Goal: Task Accomplishment & Management: Use online tool/utility

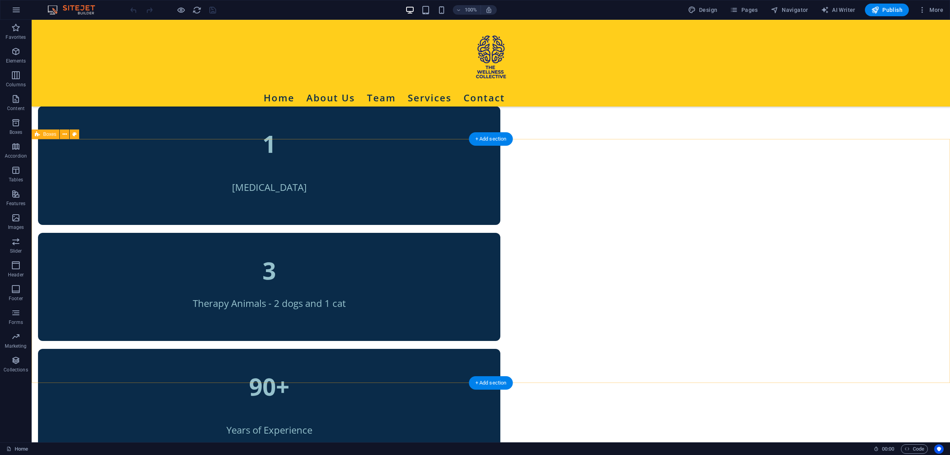
scroll to position [665, 0]
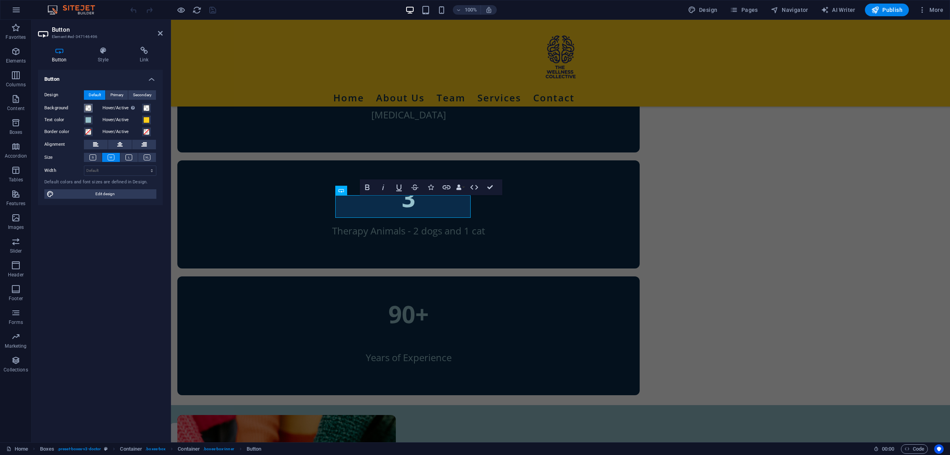
click at [87, 107] on span at bounding box center [88, 108] width 6 height 6
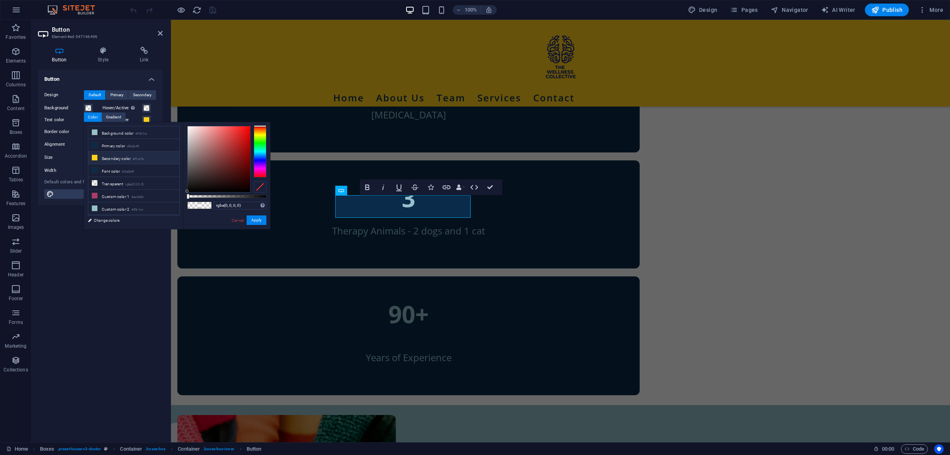
click at [99, 154] on li "Secondary color #ffce1b" at bounding box center [133, 158] width 91 height 13
type input "#ffce1b"
click at [144, 107] on span at bounding box center [146, 108] width 6 height 6
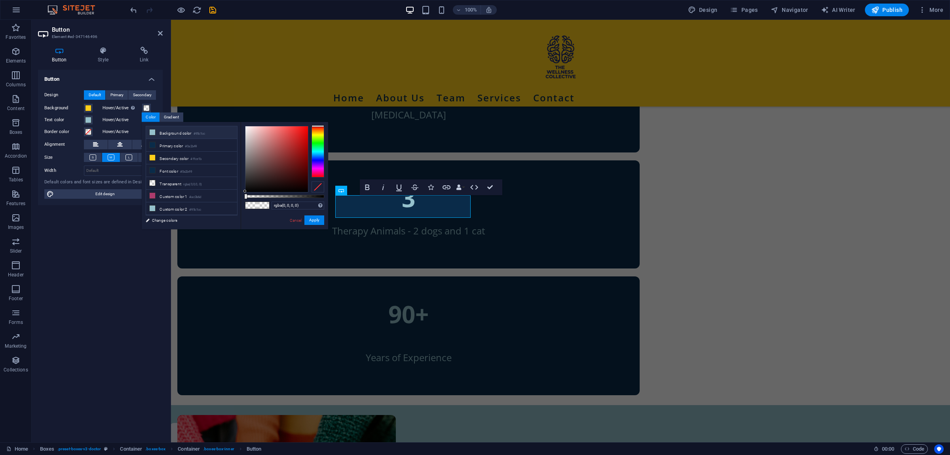
click at [166, 130] on li "Background color #95c1cc" at bounding box center [191, 132] width 91 height 13
type input "#95c1cc"
click at [91, 117] on span at bounding box center [88, 120] width 6 height 6
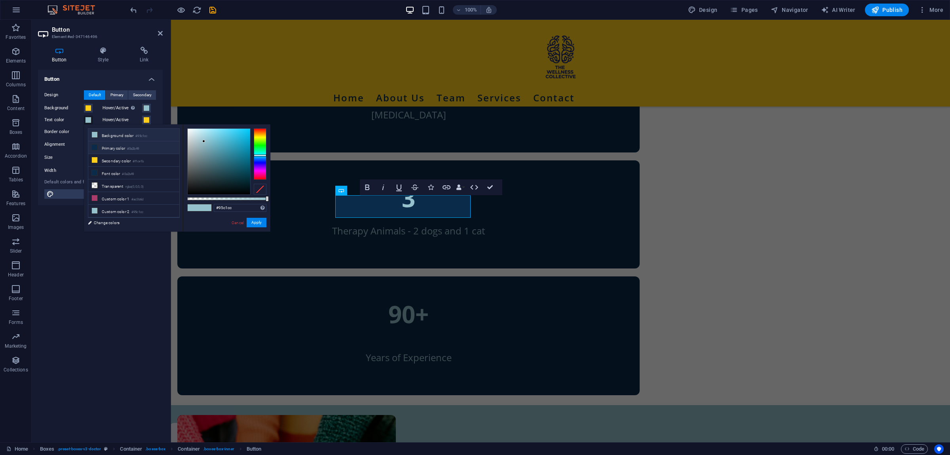
click at [119, 148] on li "Primary color #0a2b49" at bounding box center [133, 147] width 91 height 13
type input "#0a2b49"
click at [146, 118] on span at bounding box center [146, 120] width 6 height 6
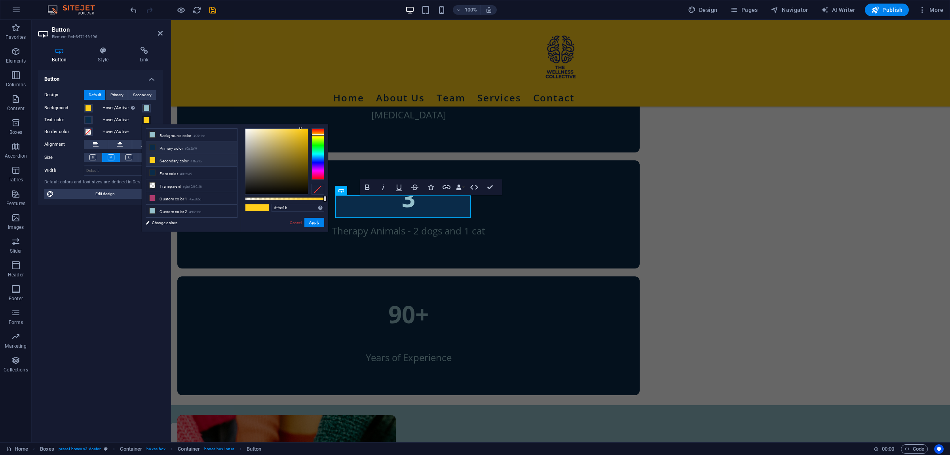
click at [168, 150] on li "Primary color #0a2b49" at bounding box center [191, 147] width 91 height 13
type input "#0a2b49"
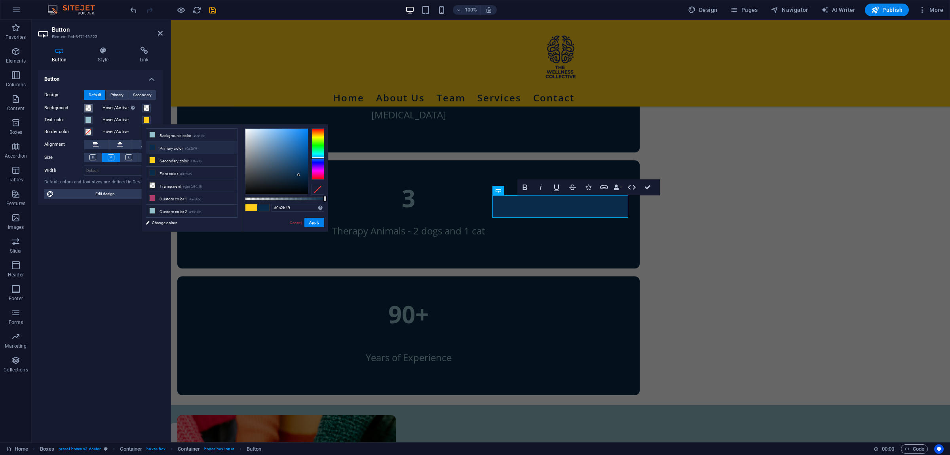
click at [91, 105] on span at bounding box center [88, 108] width 6 height 6
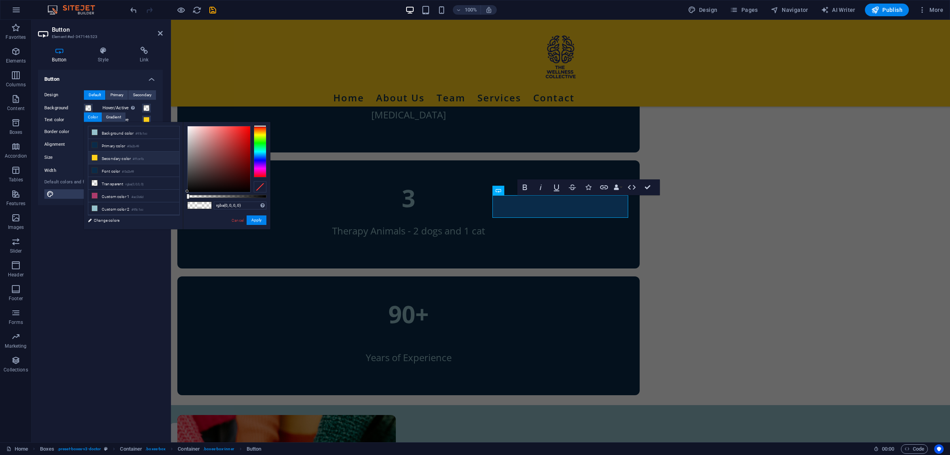
click at [98, 156] on span at bounding box center [94, 157] width 6 height 6
type input "#ffce1b"
click at [146, 108] on span at bounding box center [146, 108] width 6 height 6
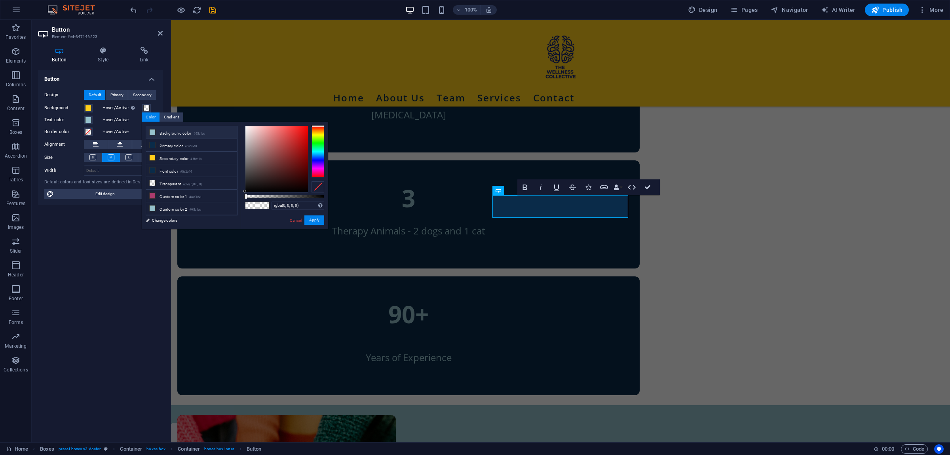
click at [154, 134] on icon at bounding box center [153, 132] width 6 height 6
type input "#95c1cc"
click at [89, 117] on span at bounding box center [88, 120] width 6 height 6
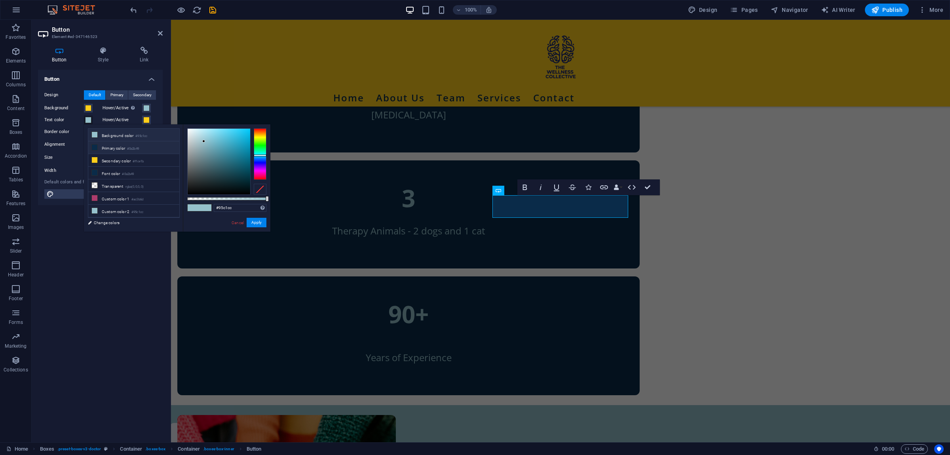
click at [110, 150] on li "Primary color #0a2b49" at bounding box center [133, 147] width 91 height 13
type input "#0a2b49"
click at [148, 118] on span at bounding box center [146, 120] width 6 height 6
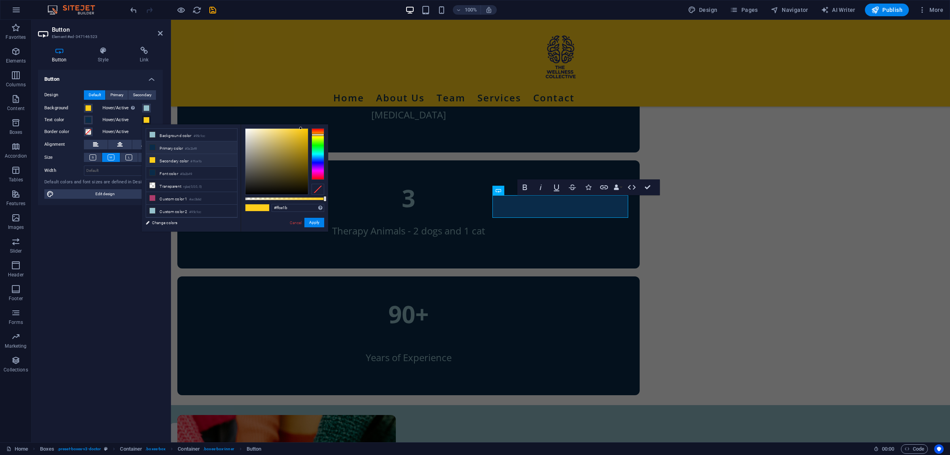
click at [162, 147] on li "Primary color #0a2b49" at bounding box center [191, 147] width 91 height 13
type input "#0a2b49"
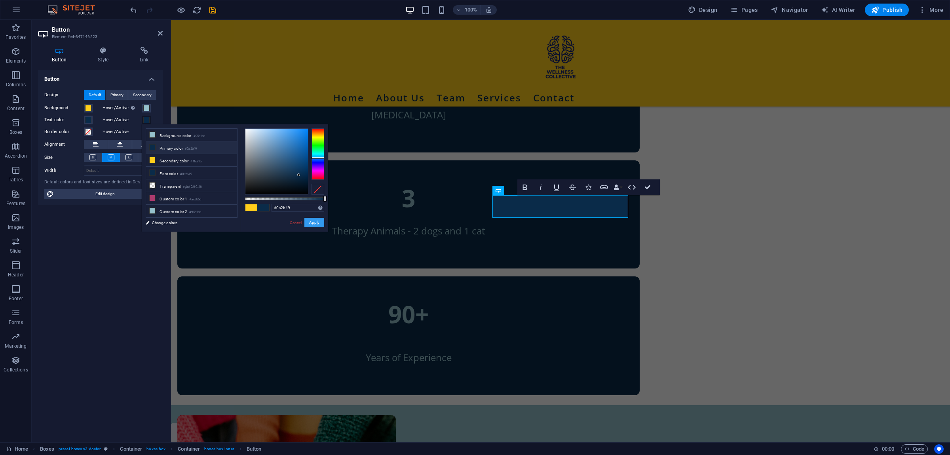
click at [315, 223] on button "Apply" at bounding box center [314, 223] width 20 height 10
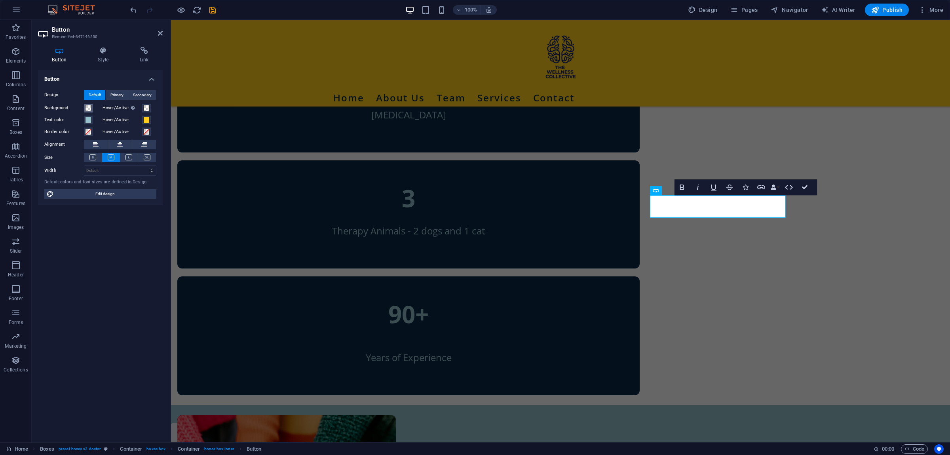
click at [88, 106] on span at bounding box center [88, 108] width 6 height 6
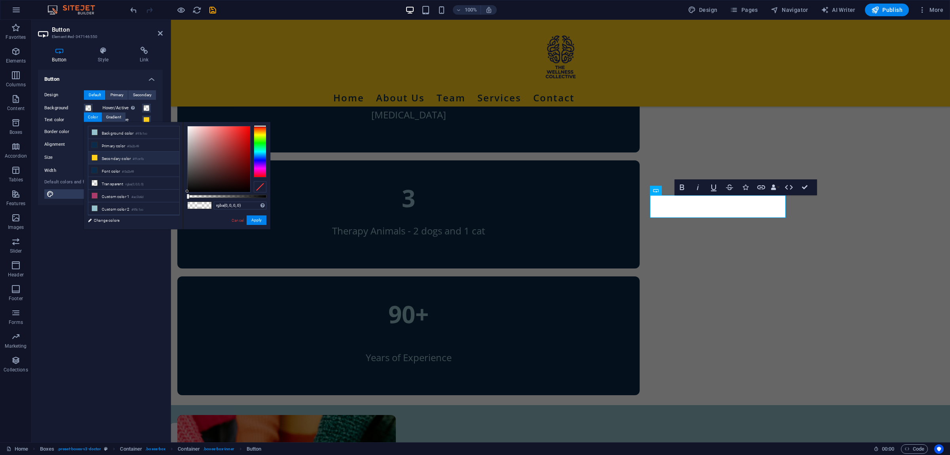
click at [114, 158] on li "Secondary color #ffce1b" at bounding box center [133, 158] width 91 height 13
type input "#ffce1b"
click at [146, 106] on span at bounding box center [146, 108] width 6 height 6
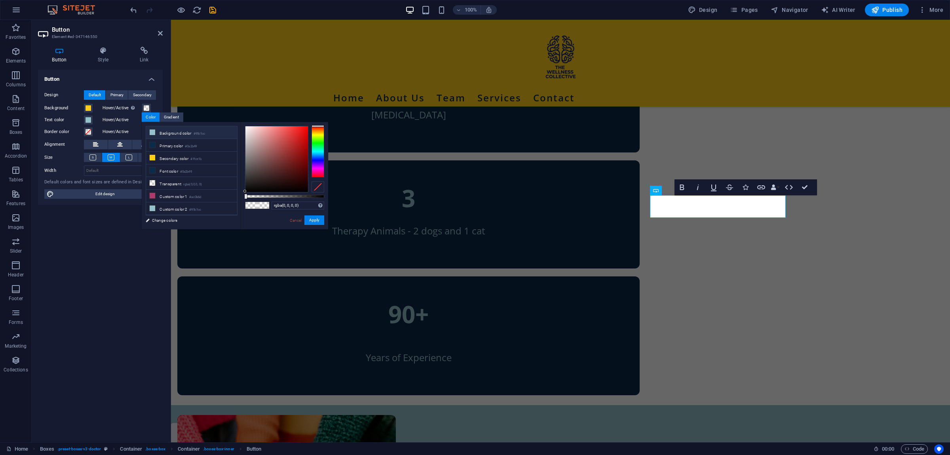
click at [164, 134] on li "Background color #95c1cc" at bounding box center [191, 132] width 91 height 13
type input "#95c1cc"
click at [89, 118] on span at bounding box center [88, 120] width 6 height 6
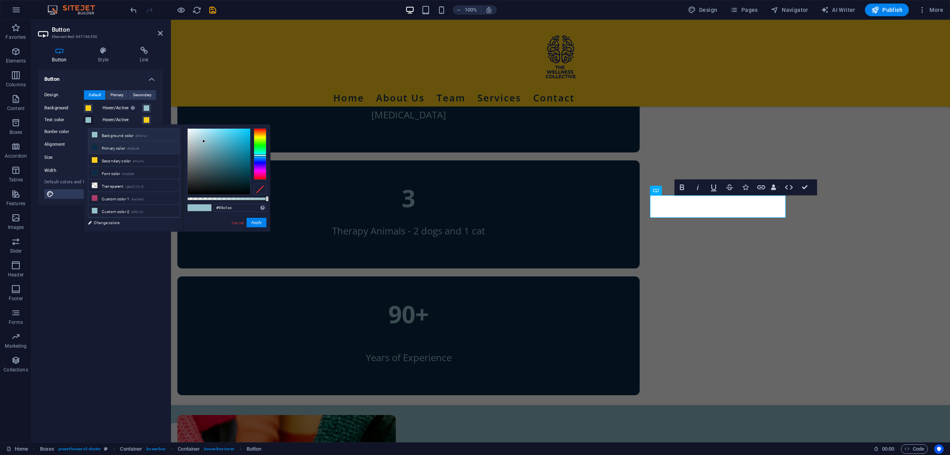
click at [122, 150] on li "Primary color #0a2b49" at bounding box center [133, 147] width 91 height 13
type input "#0a2b49"
click at [147, 118] on span at bounding box center [146, 120] width 6 height 6
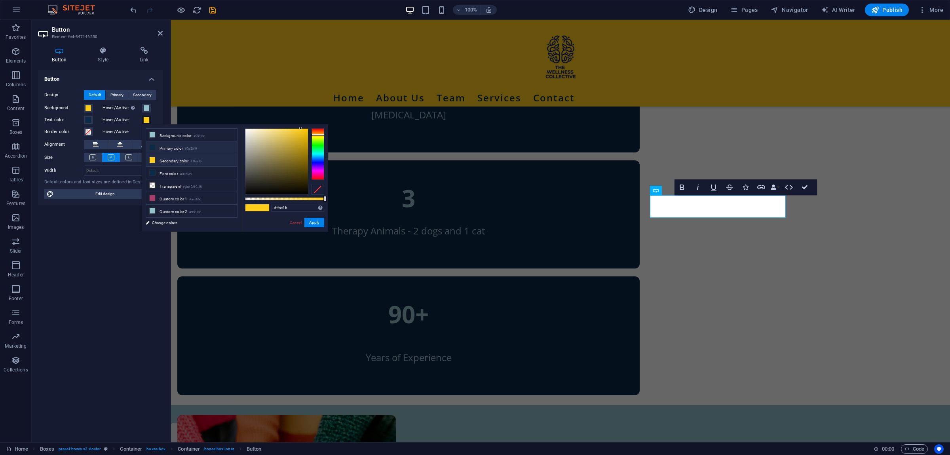
click at [160, 150] on li "Primary color #0a2b49" at bounding box center [191, 147] width 91 height 13
type input "#0a2b49"
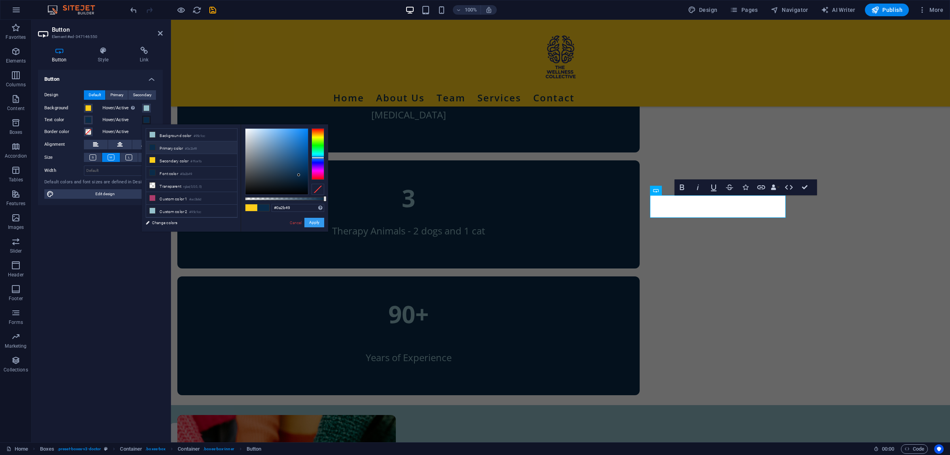
click at [316, 222] on button "Apply" at bounding box center [314, 223] width 20 height 10
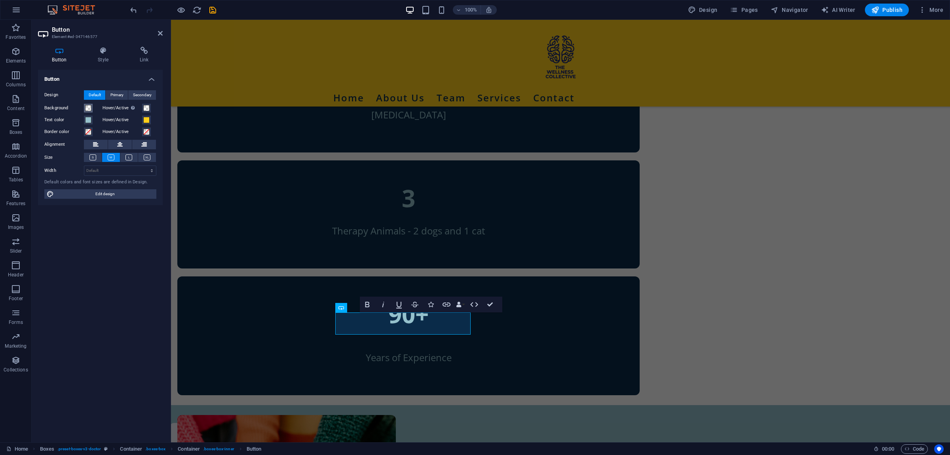
click at [85, 107] on span at bounding box center [88, 108] width 6 height 6
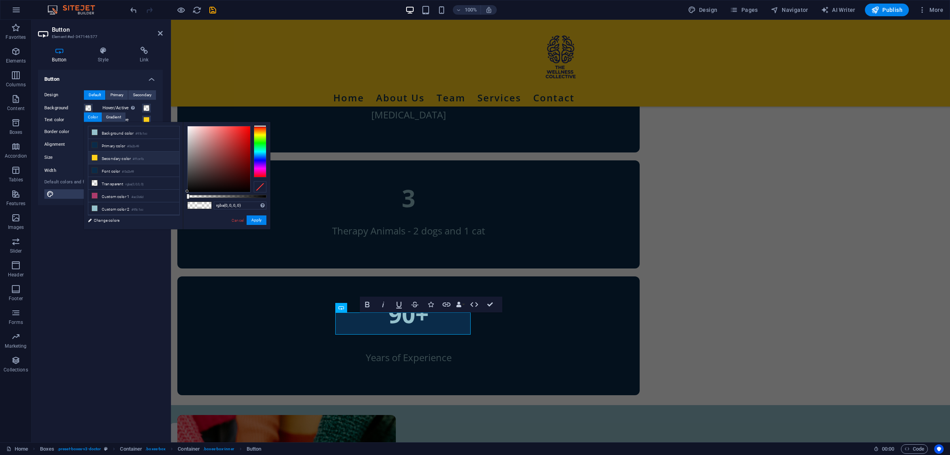
click at [109, 161] on li "Secondary color #ffce1b" at bounding box center [133, 158] width 91 height 13
type input "#ffce1b"
click at [147, 108] on span at bounding box center [146, 108] width 6 height 6
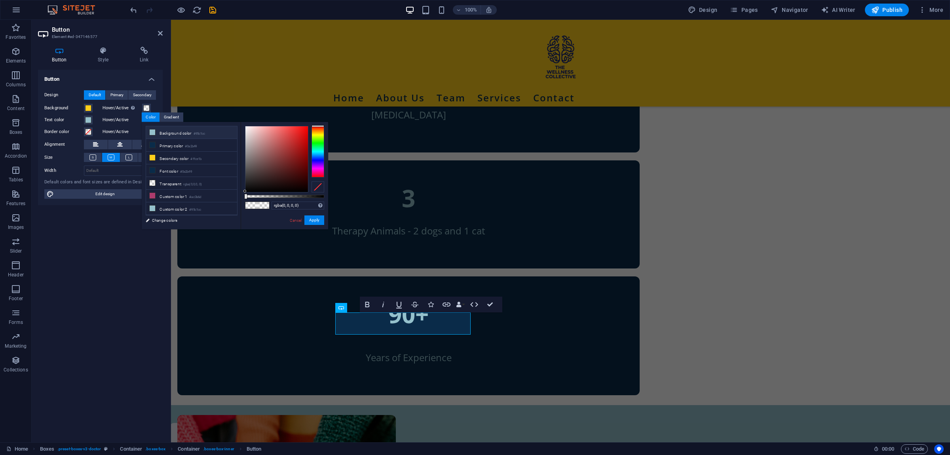
click at [174, 128] on li "Background color #95c1cc" at bounding box center [191, 132] width 91 height 13
type input "#95c1cc"
click at [88, 121] on span at bounding box center [88, 120] width 6 height 6
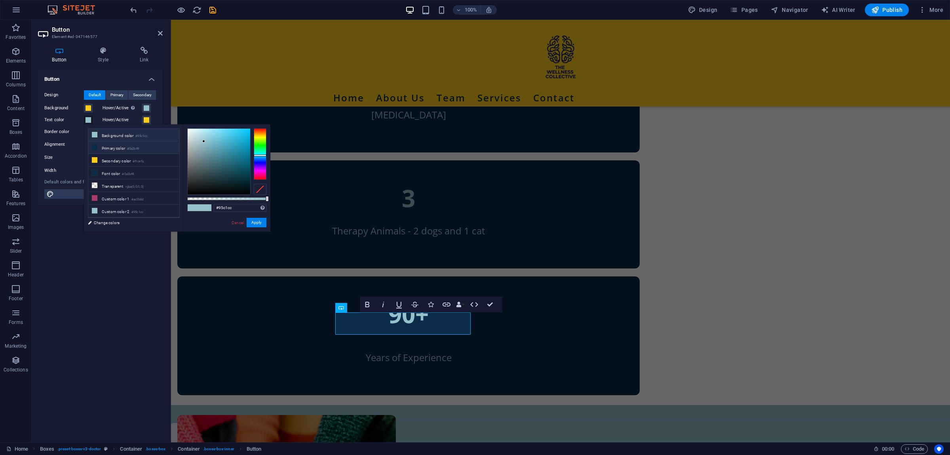
click at [123, 150] on li "Primary color #0a2b49" at bounding box center [133, 147] width 91 height 13
type input "#0a2b49"
click at [142, 118] on label "Hover/Active" at bounding box center [123, 120] width 40 height 10
click at [142, 118] on button "Hover/Active" at bounding box center [146, 120] width 9 height 9
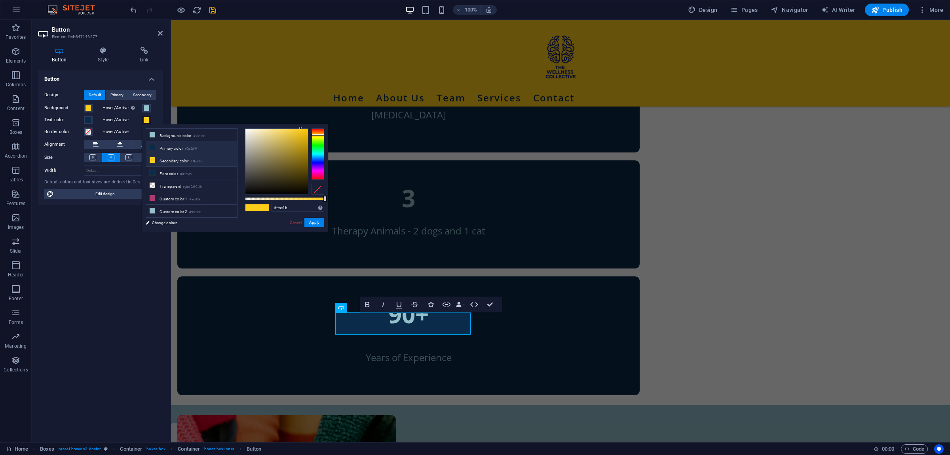
click at [164, 151] on li "Primary color #0a2b49" at bounding box center [191, 147] width 91 height 13
type input "#0a2b49"
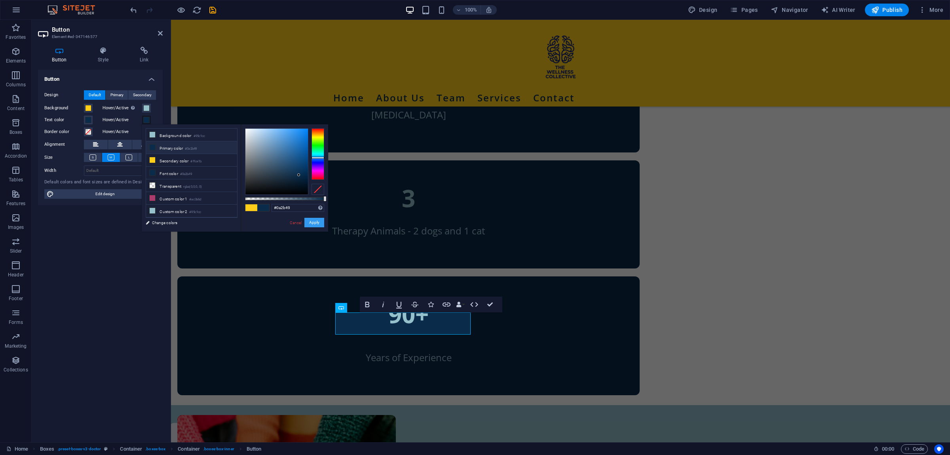
click at [311, 226] on button "Apply" at bounding box center [314, 223] width 20 height 10
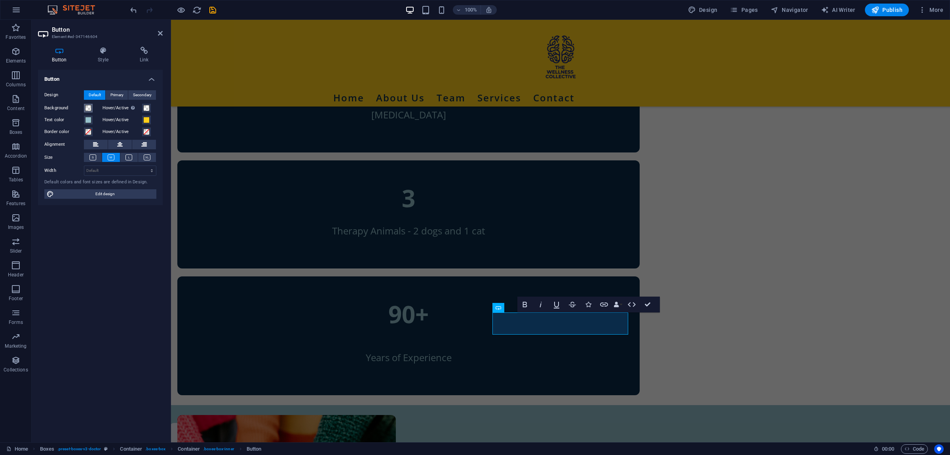
click at [91, 108] on span at bounding box center [88, 108] width 6 height 6
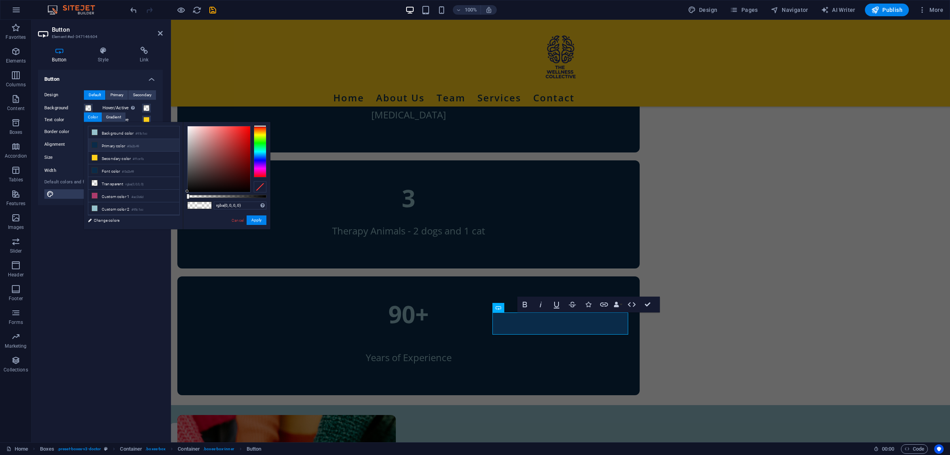
click at [124, 157] on li "Secondary color #ffce1b" at bounding box center [133, 158] width 91 height 13
type input "#ffce1b"
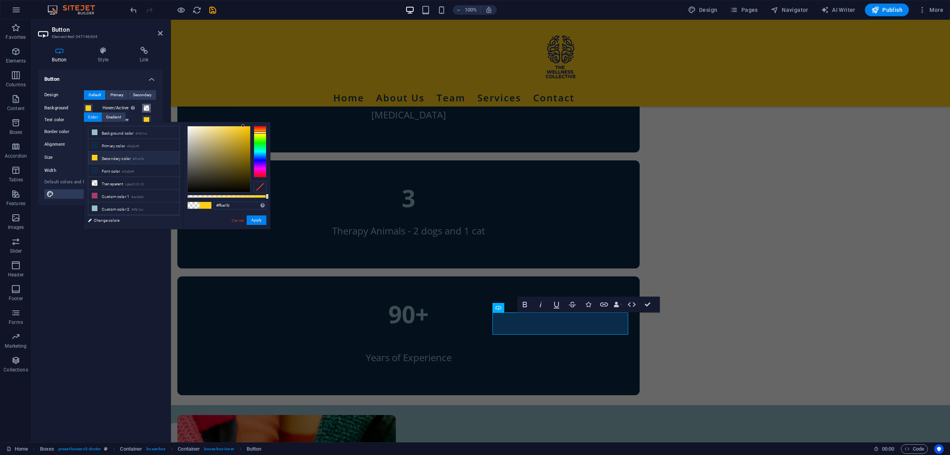
click at [146, 107] on span at bounding box center [146, 108] width 6 height 6
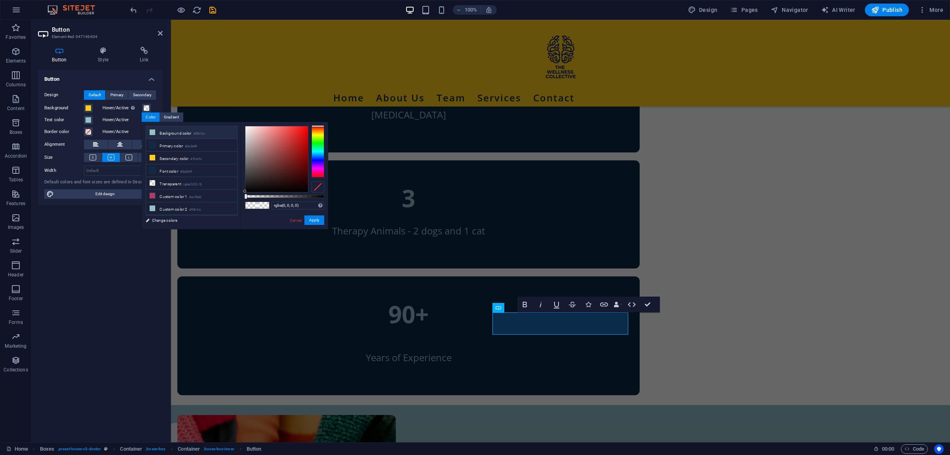
click at [158, 132] on li "Background color #95c1cc" at bounding box center [191, 132] width 91 height 13
type input "#95c1cc"
click at [89, 120] on span at bounding box center [88, 120] width 6 height 6
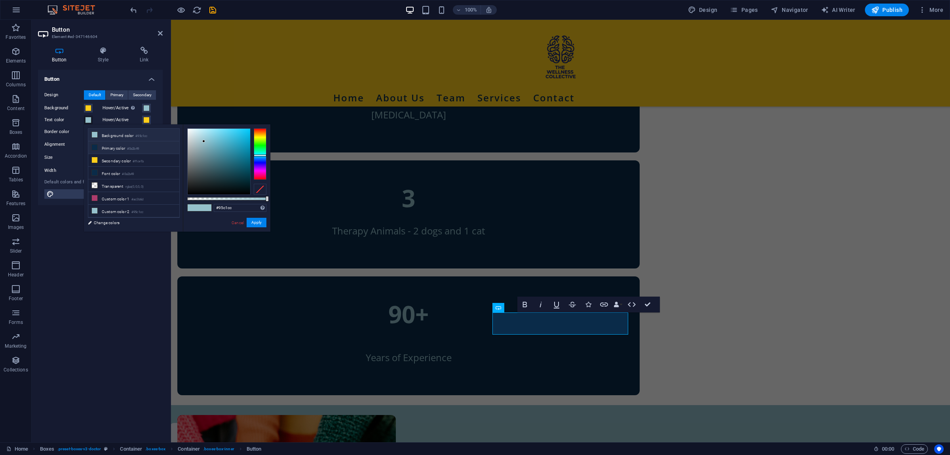
click at [107, 147] on li "Primary color #0a2b49" at bounding box center [133, 147] width 91 height 13
type input "#0a2b49"
click at [149, 122] on span at bounding box center [146, 120] width 6 height 6
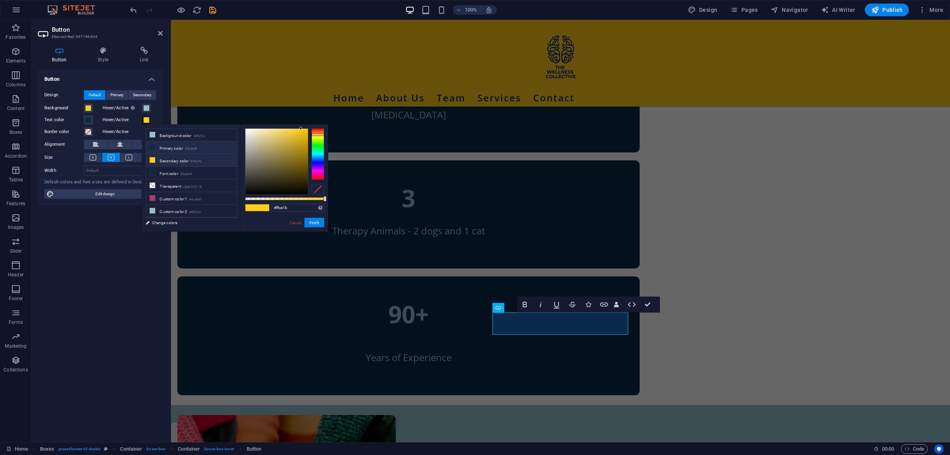
click at [166, 146] on li "Primary color #0a2b49" at bounding box center [191, 147] width 91 height 13
type input "#0a2b49"
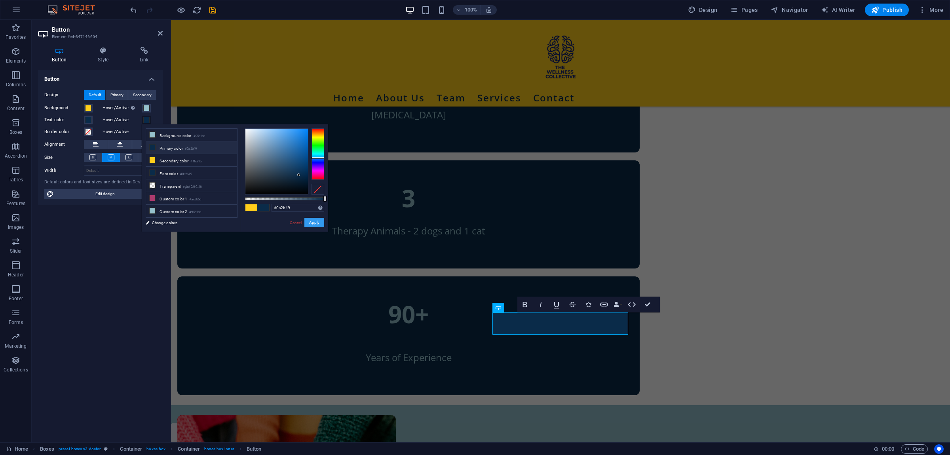
click at [309, 221] on button "Apply" at bounding box center [314, 223] width 20 height 10
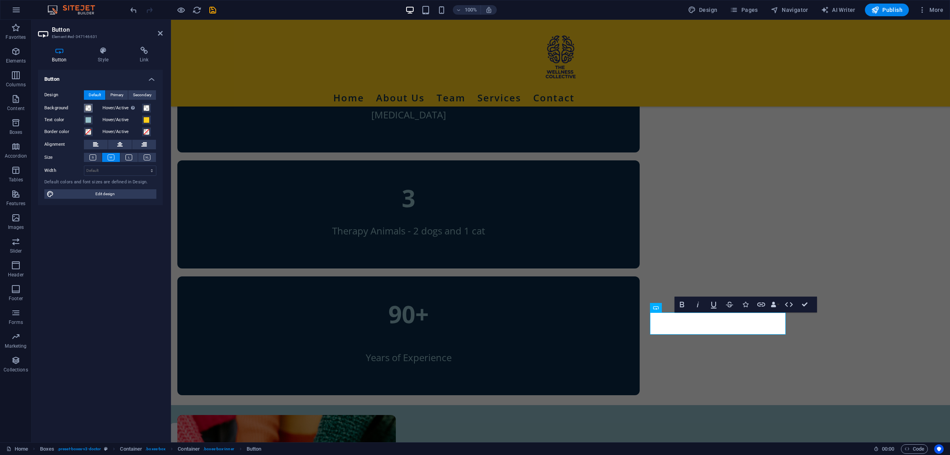
click at [89, 106] on span at bounding box center [88, 108] width 6 height 6
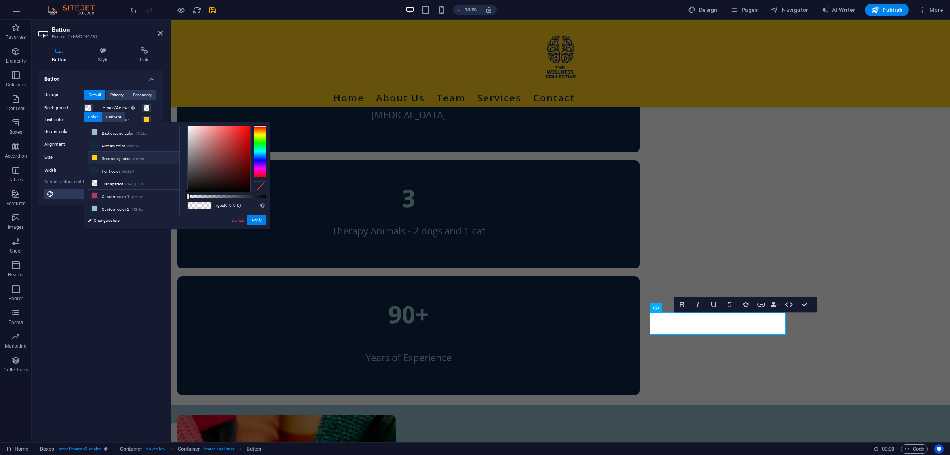
drag, startPoint x: 120, startPoint y: 134, endPoint x: 124, endPoint y: 160, distance: 25.6
click at [124, 160] on ul "Background color #95c1cc Primary color #0a2b49 Secondary color #ffce1b Font col…" at bounding box center [134, 170] width 92 height 89
click at [118, 159] on li "Secondary color #ffce1b" at bounding box center [133, 158] width 91 height 13
type input "#ffce1b"
click at [146, 108] on span at bounding box center [146, 108] width 6 height 6
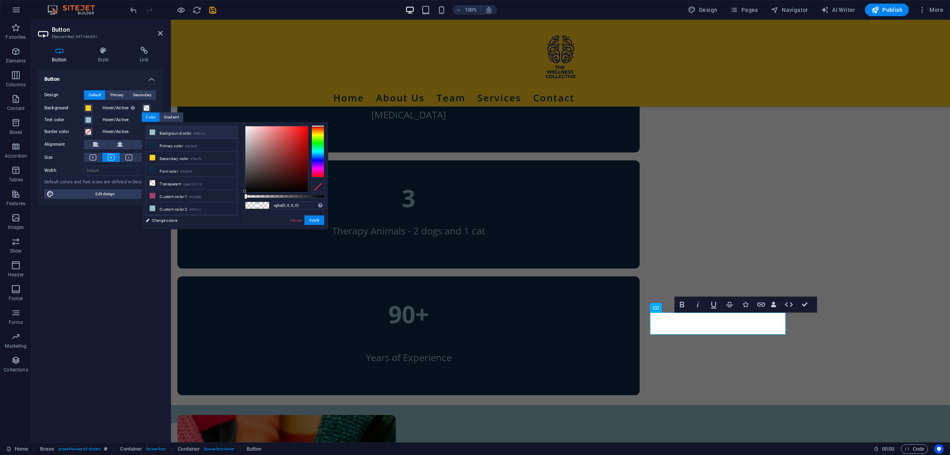
click at [162, 136] on li "Background color #95c1cc" at bounding box center [191, 132] width 91 height 13
type input "#95c1cc"
click at [88, 118] on span at bounding box center [88, 120] width 6 height 6
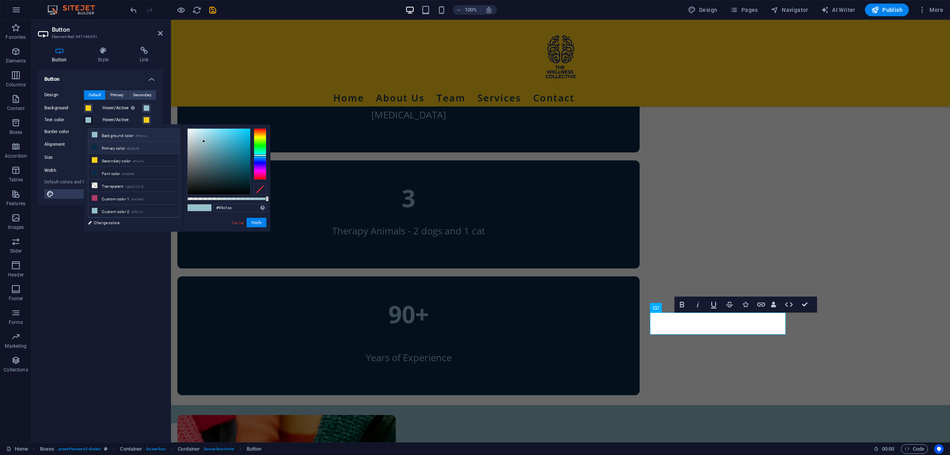
click at [114, 148] on li "Primary color #0a2b49" at bounding box center [133, 147] width 91 height 13
type input "#0a2b49"
click at [142, 118] on button "Hover/Active" at bounding box center [146, 120] width 9 height 9
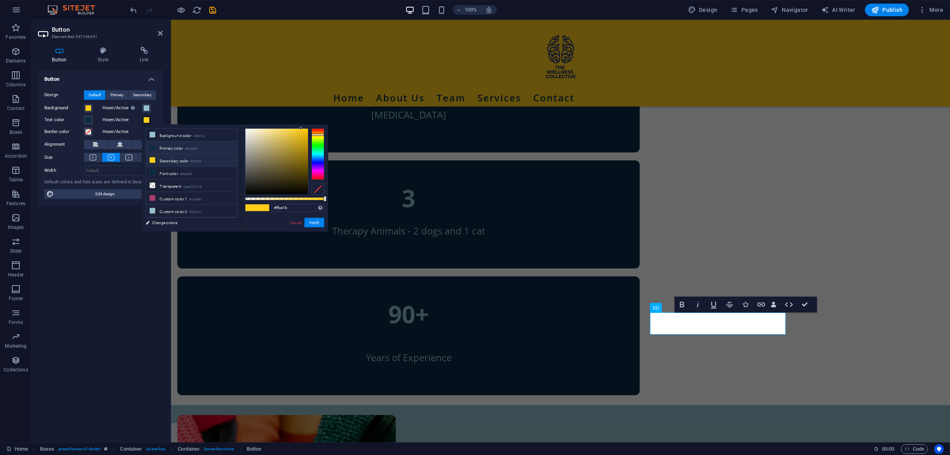
click at [162, 148] on li "Primary color #0a2b49" at bounding box center [191, 147] width 91 height 13
type input "#0a2b49"
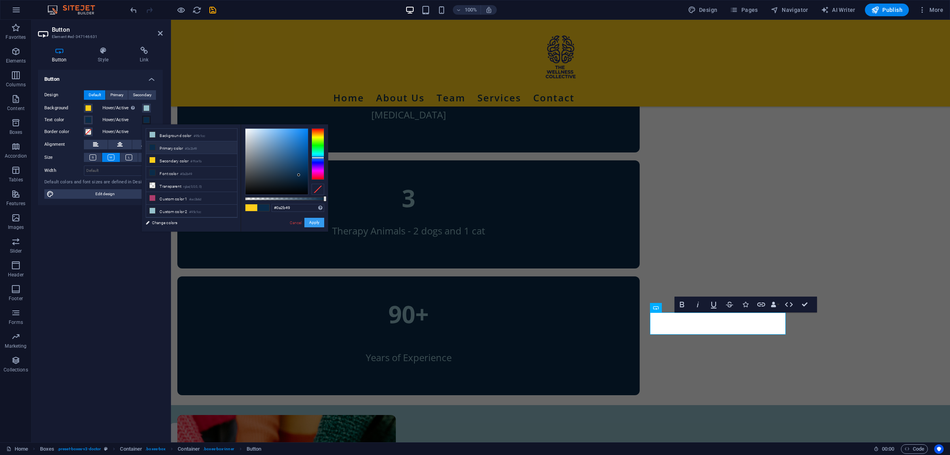
click at [317, 223] on button "Apply" at bounding box center [314, 223] width 20 height 10
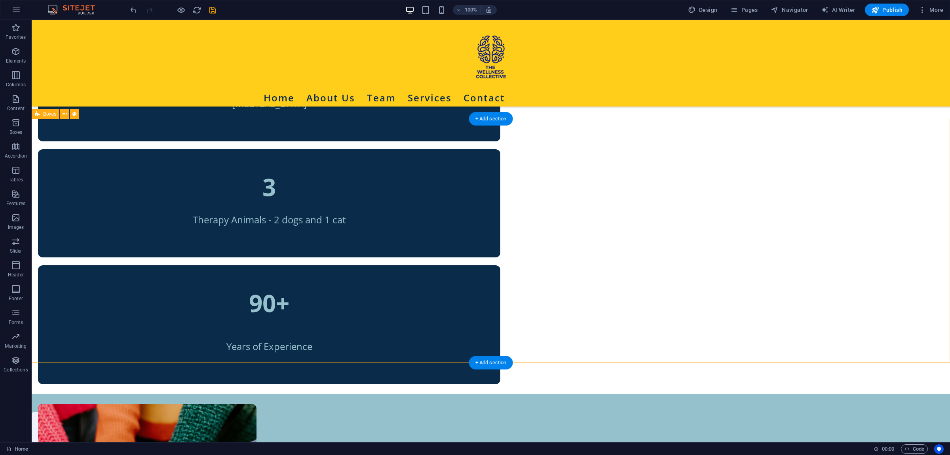
scroll to position [652, 0]
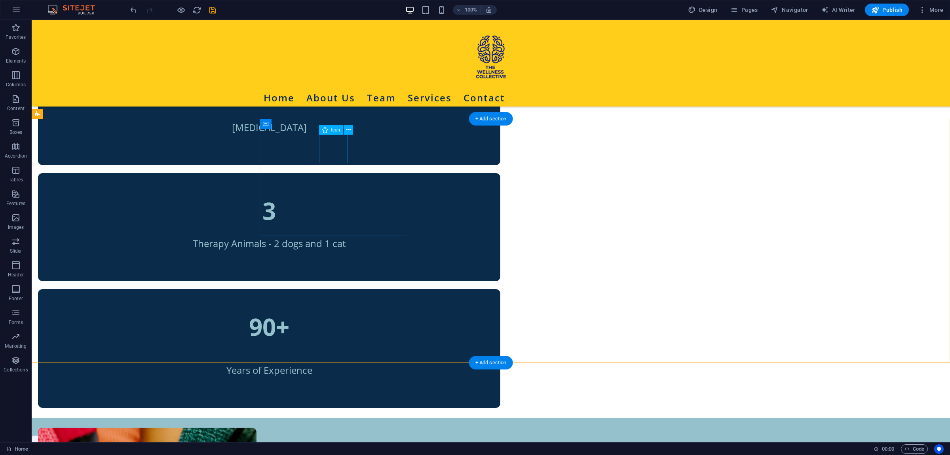
select select "xMidYMid"
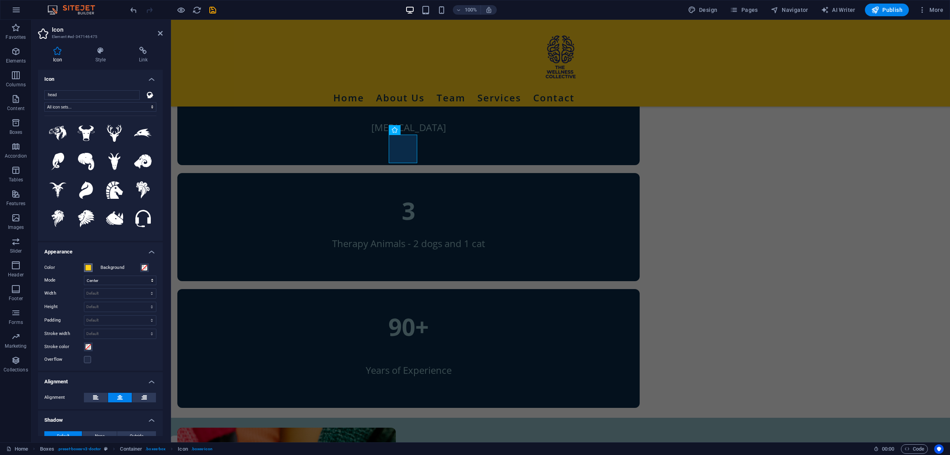
click at [85, 264] on span at bounding box center [88, 267] width 6 height 6
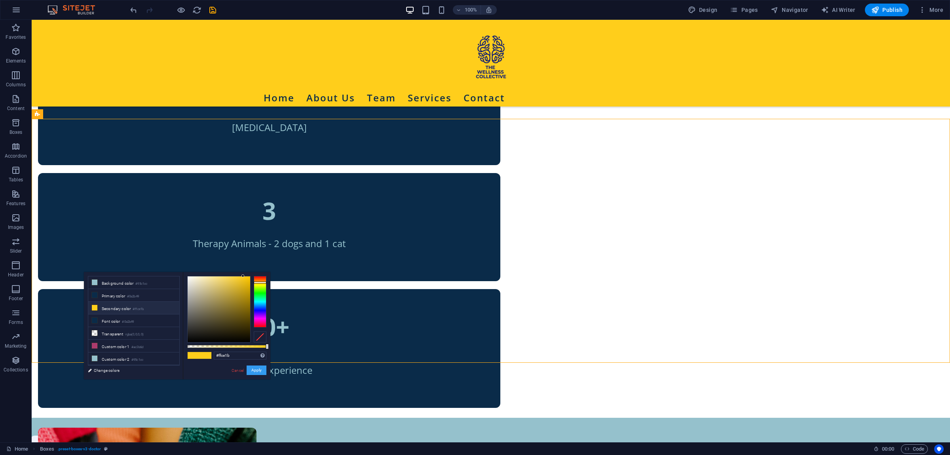
click at [255, 371] on button "Apply" at bounding box center [257, 370] width 20 height 10
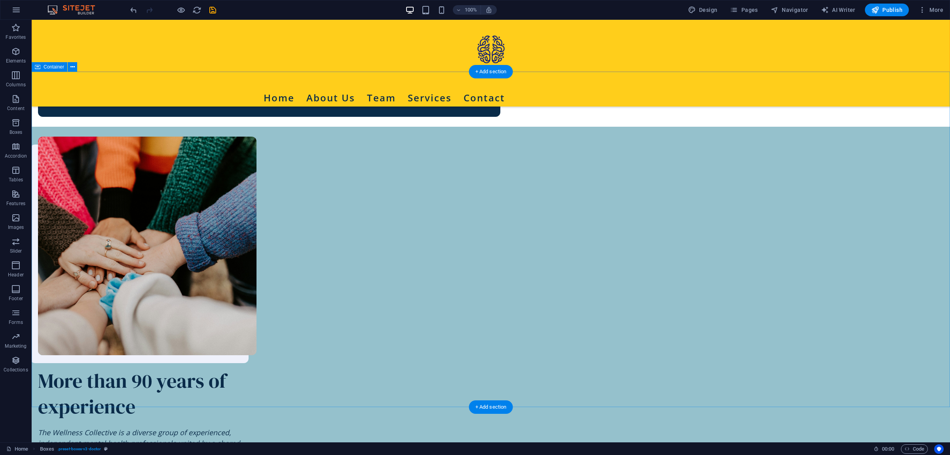
scroll to position [985, 0]
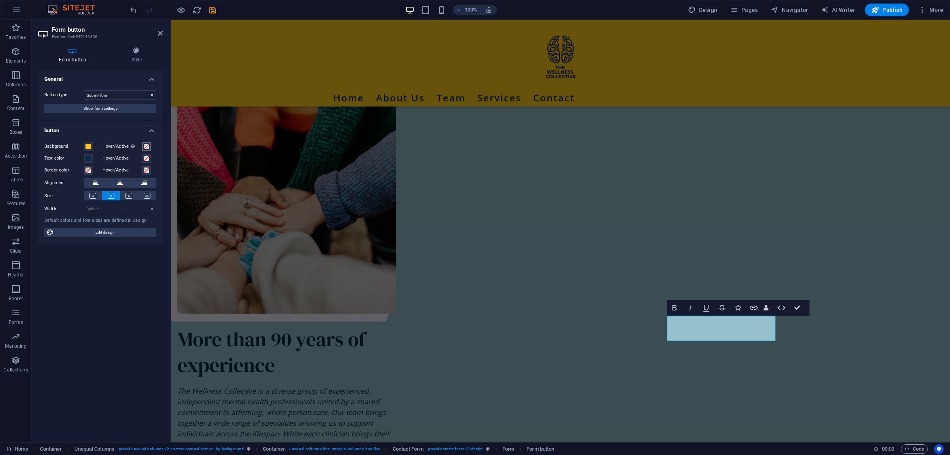
click at [146, 146] on span at bounding box center [146, 146] width 6 height 6
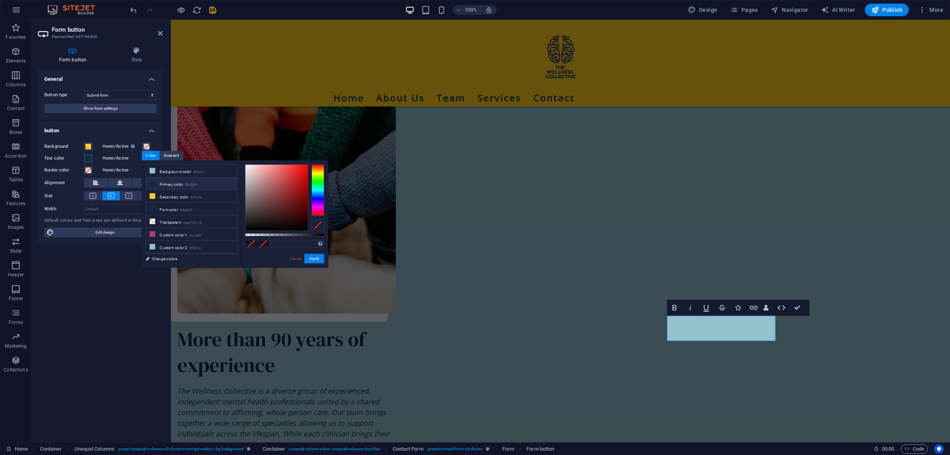
click at [167, 182] on li "Primary color #0a2b49" at bounding box center [191, 183] width 91 height 13
type input "#0a2b49"
click at [123, 156] on label "Hover/Active" at bounding box center [123, 159] width 40 height 10
click at [142, 156] on button "Hover/Active" at bounding box center [146, 158] width 9 height 9
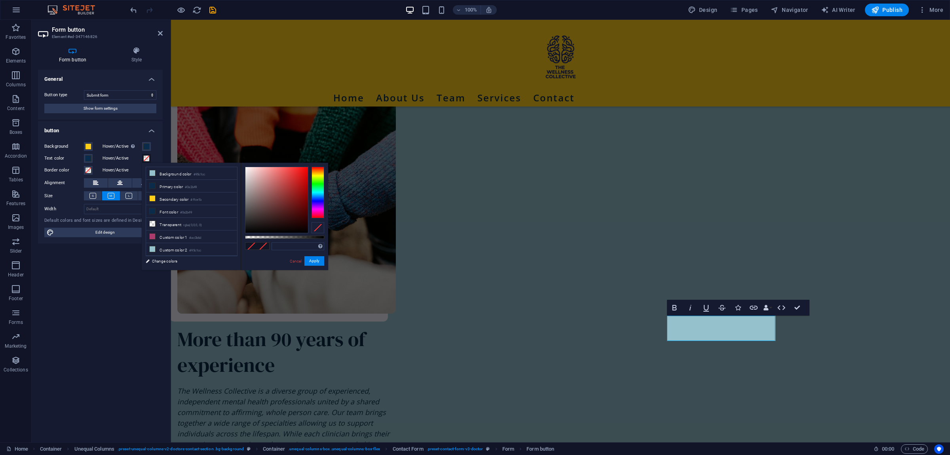
click at [142, 158] on button "Hover/Active" at bounding box center [146, 158] width 9 height 9
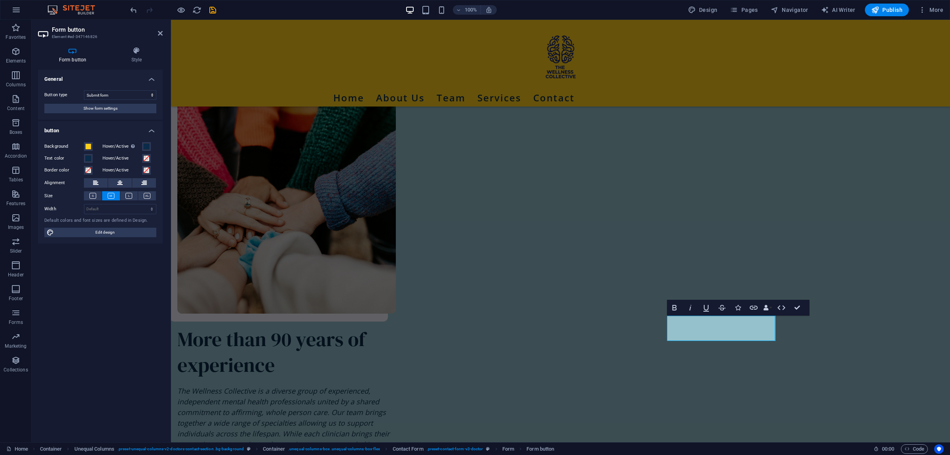
click at [152, 166] on div "Hover/Active" at bounding box center [130, 170] width 54 height 10
click at [148, 160] on span at bounding box center [146, 158] width 6 height 6
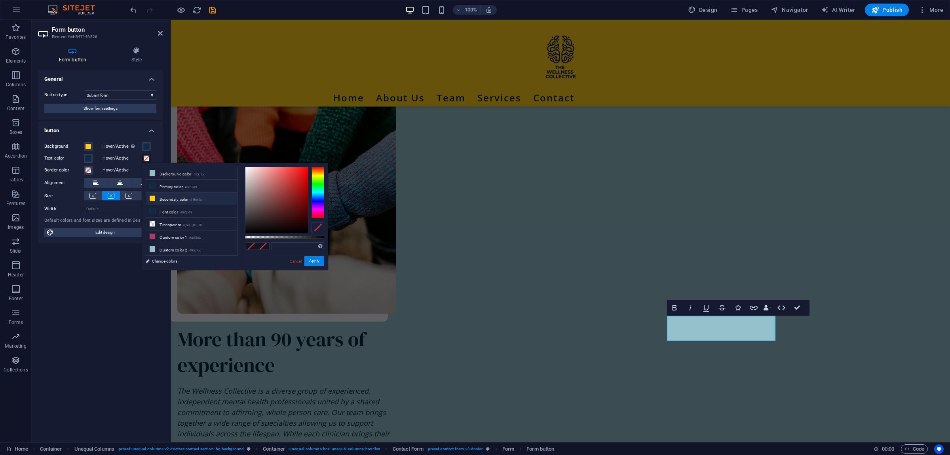
click at [163, 200] on li "Secondary color #ffce1b" at bounding box center [191, 198] width 91 height 13
type input "#ffce1b"
click at [312, 259] on button "Apply" at bounding box center [314, 261] width 20 height 10
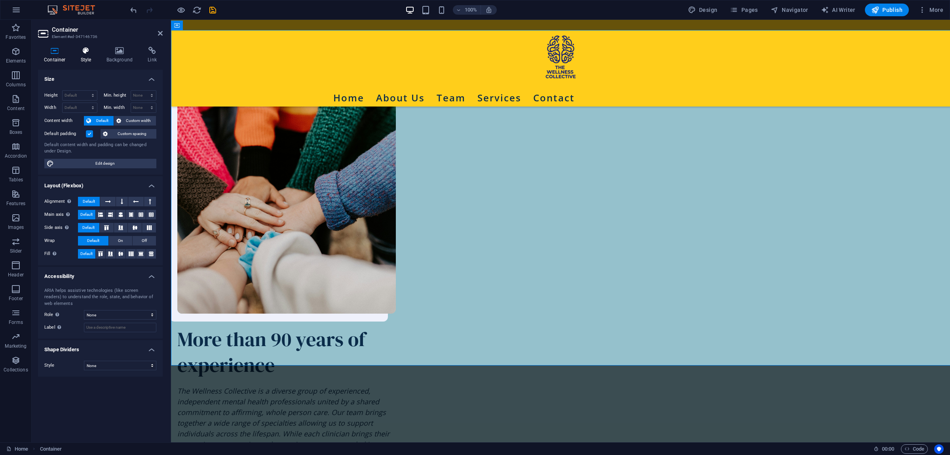
select select "px"
click at [138, 134] on span "Custom spacing" at bounding box center [132, 134] width 44 height 10
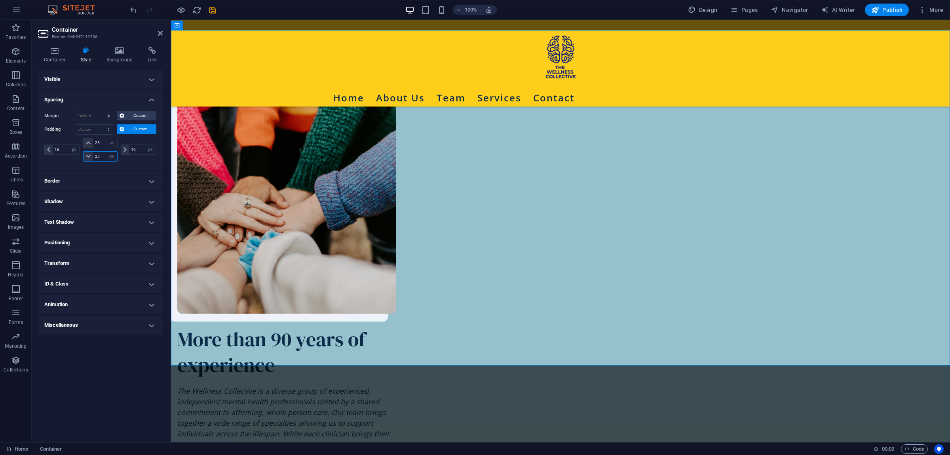
click at [97, 159] on input "25" at bounding box center [105, 157] width 24 height 10
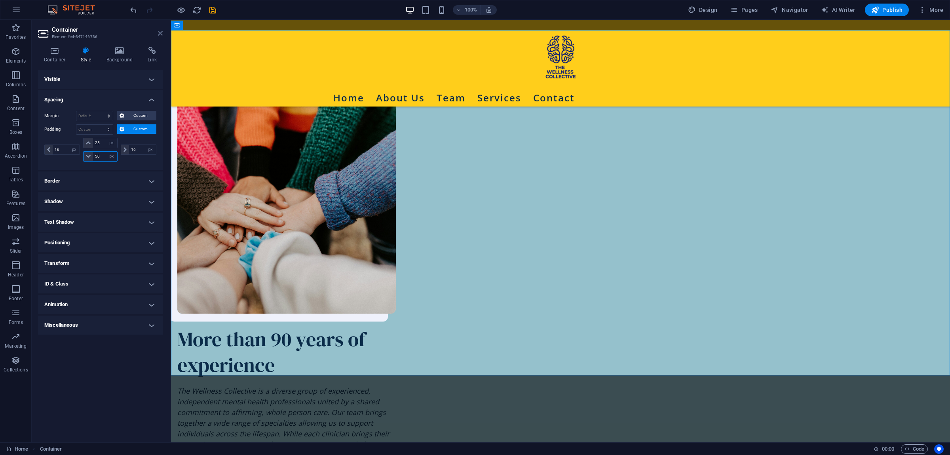
type input "50"
click at [160, 32] on icon at bounding box center [160, 33] width 5 height 6
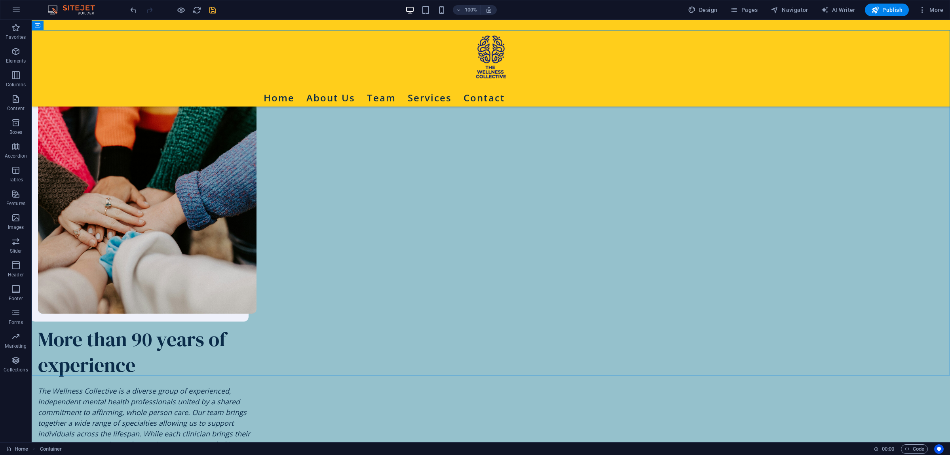
click at [212, 10] on icon "save" at bounding box center [212, 10] width 9 height 9
checkbox input "false"
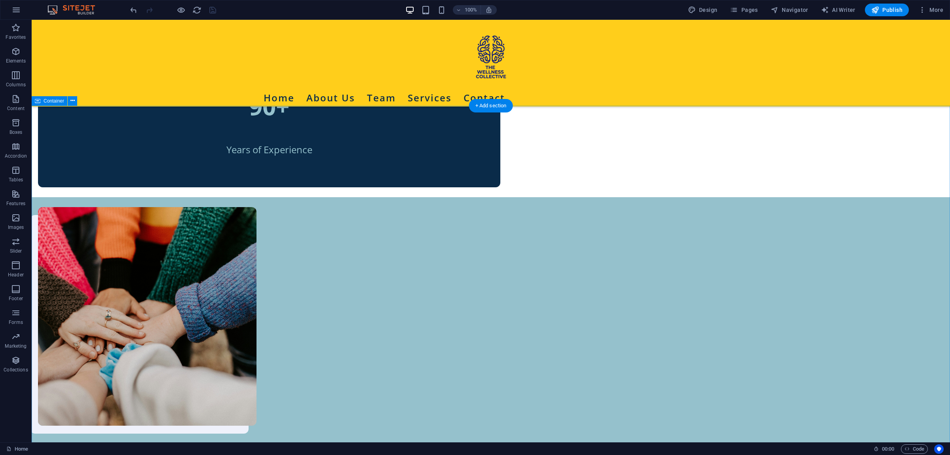
scroll to position [914, 0]
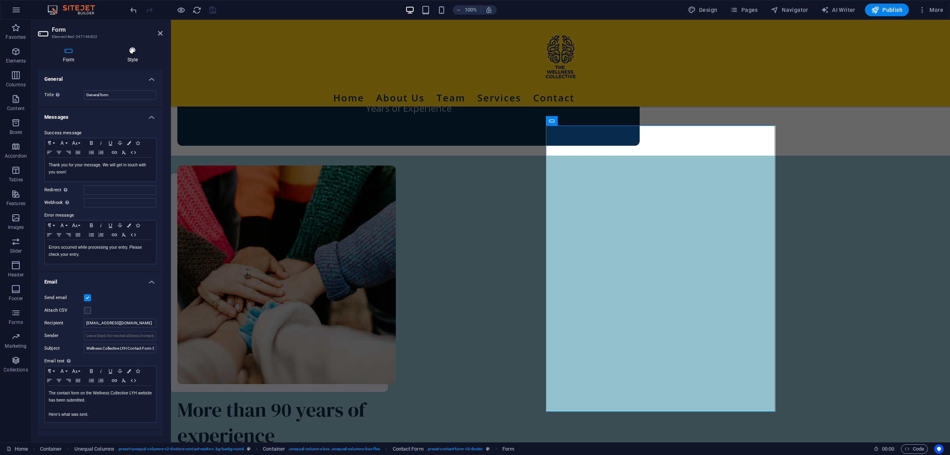
click at [129, 56] on h4 "Style" at bounding box center [133, 55] width 60 height 17
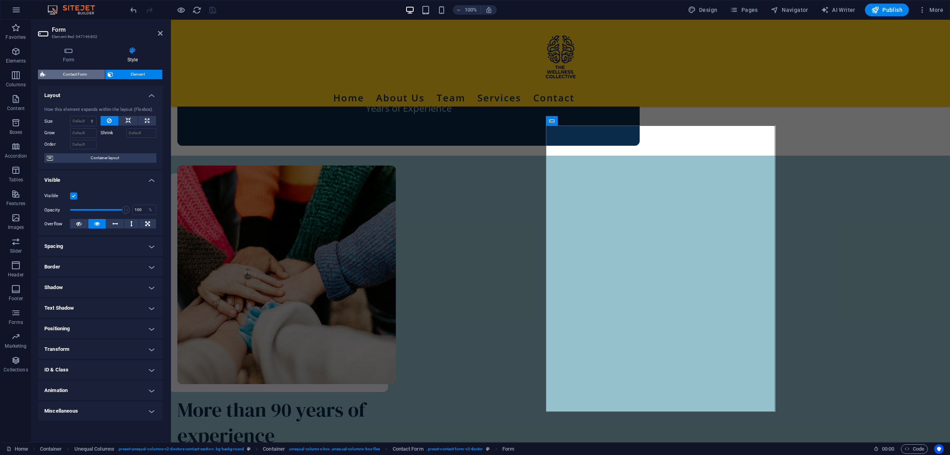
click at [79, 73] on span "Contact Form" at bounding box center [75, 75] width 55 height 10
select select "rem"
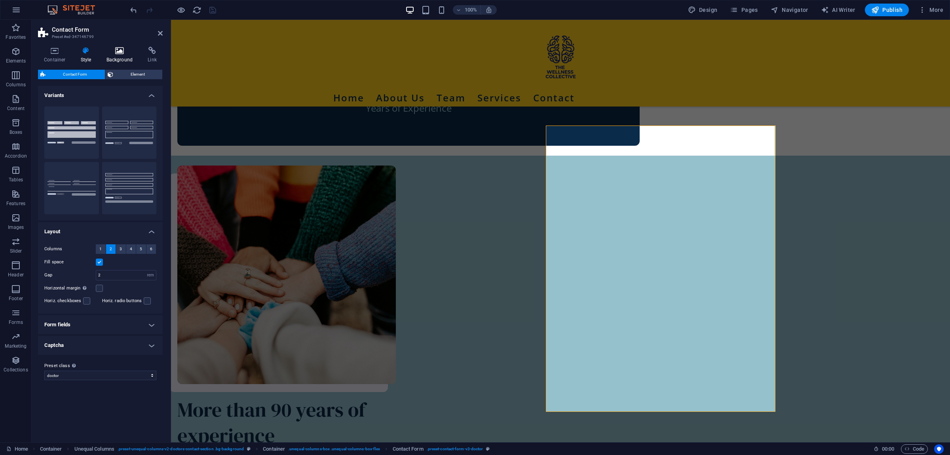
click at [124, 49] on icon at bounding box center [120, 51] width 38 height 8
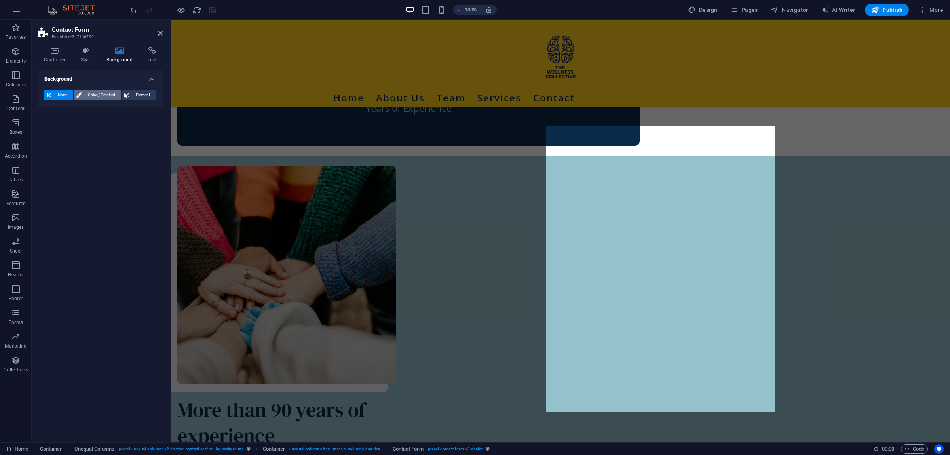
click at [91, 93] on span "Color / Gradient" at bounding box center [101, 95] width 35 height 10
click at [159, 34] on icon at bounding box center [160, 33] width 5 height 6
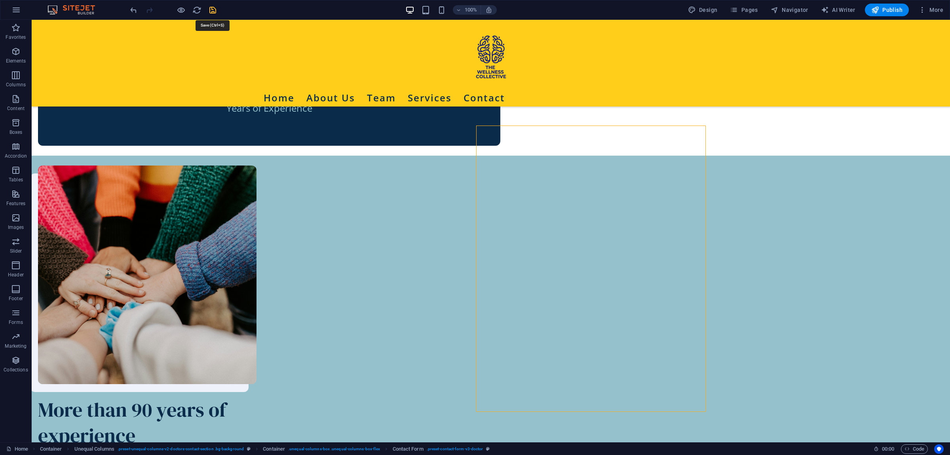
click at [211, 8] on icon "save" at bounding box center [212, 10] width 9 height 9
checkbox input "false"
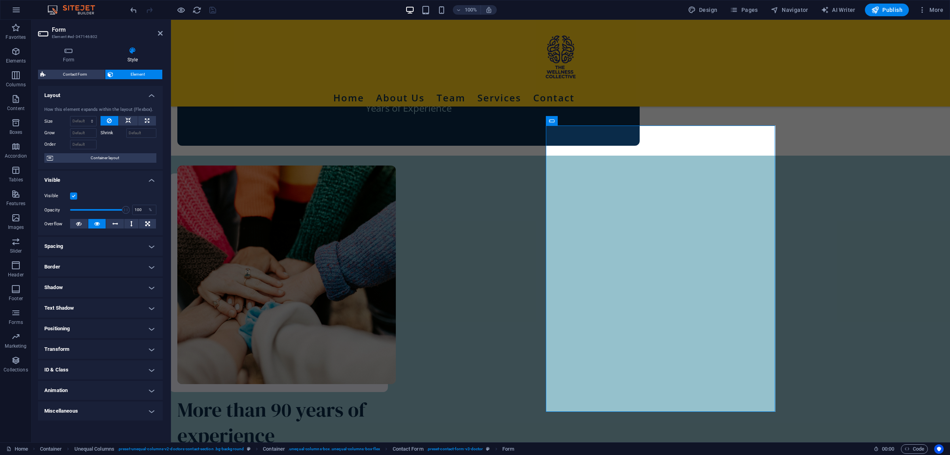
click at [70, 69] on div "Form Style General Title Define a name for the form. General form Messages Succ…" at bounding box center [100, 241] width 125 height 389
click at [70, 73] on span "Contact Form" at bounding box center [75, 75] width 55 height 10
select select "rem"
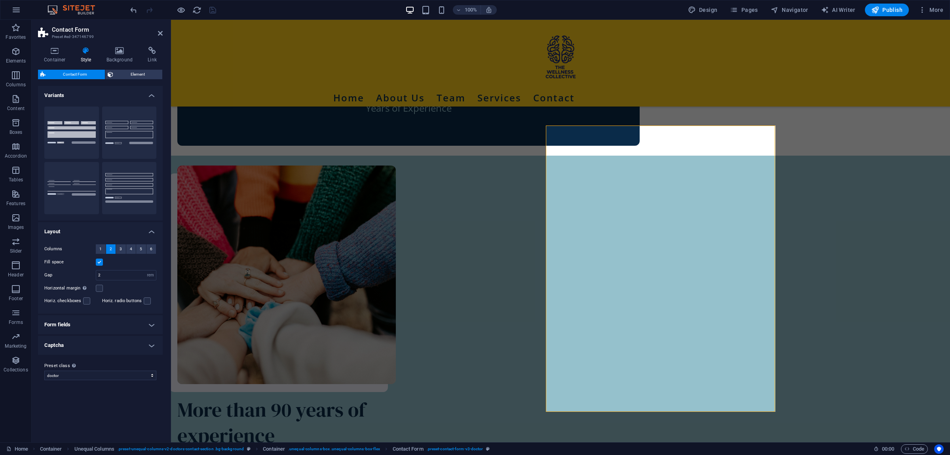
click at [150, 320] on h4 "Form fields" at bounding box center [100, 324] width 125 height 19
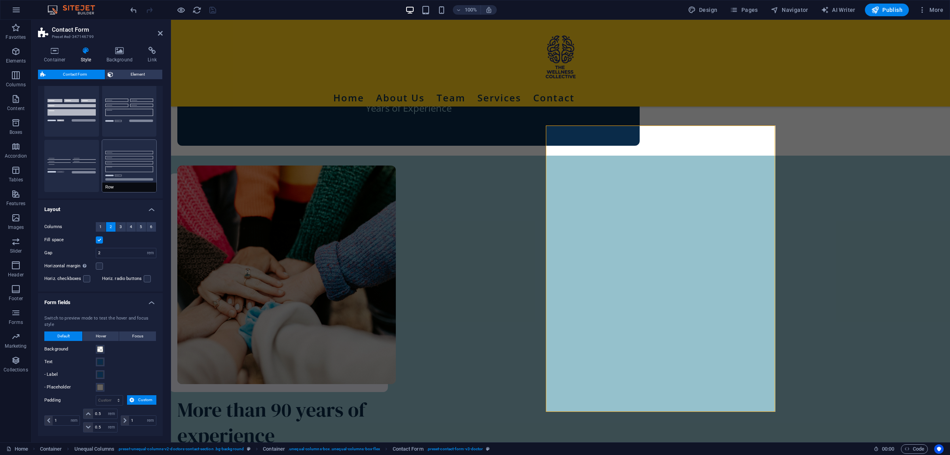
scroll to position [0, 0]
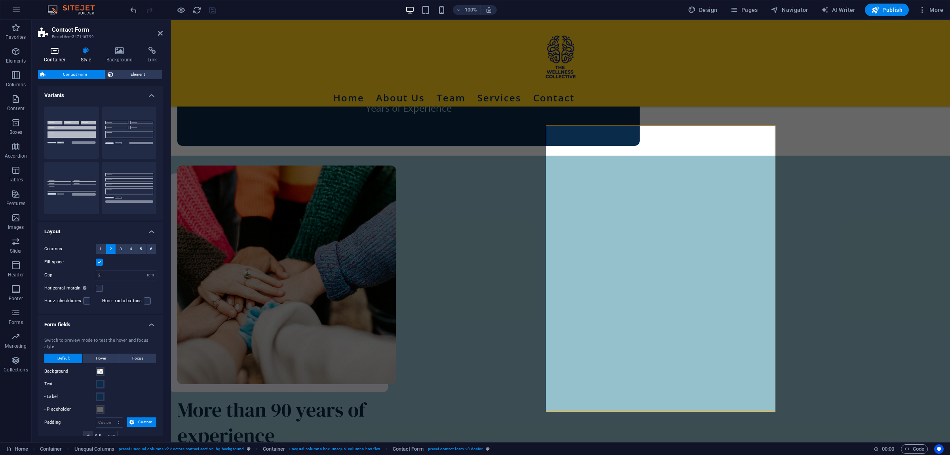
click at [53, 53] on icon at bounding box center [55, 51] width 34 height 8
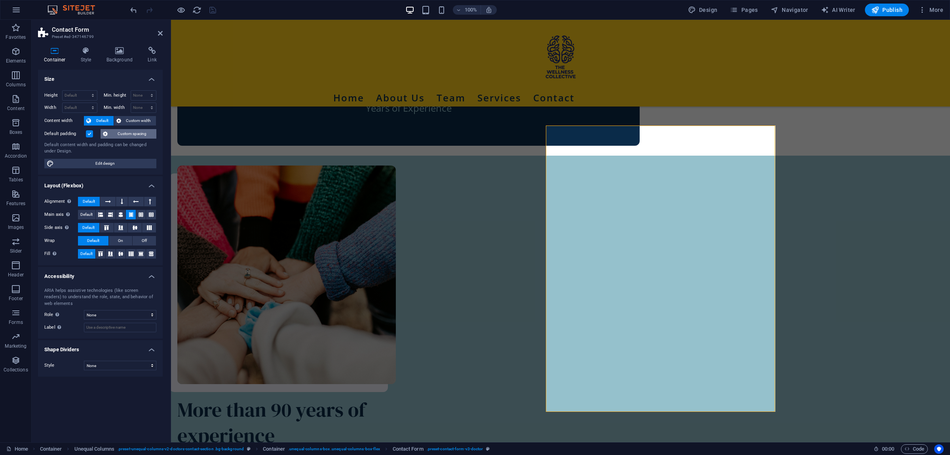
click at [125, 136] on span "Custom spacing" at bounding box center [132, 134] width 44 height 10
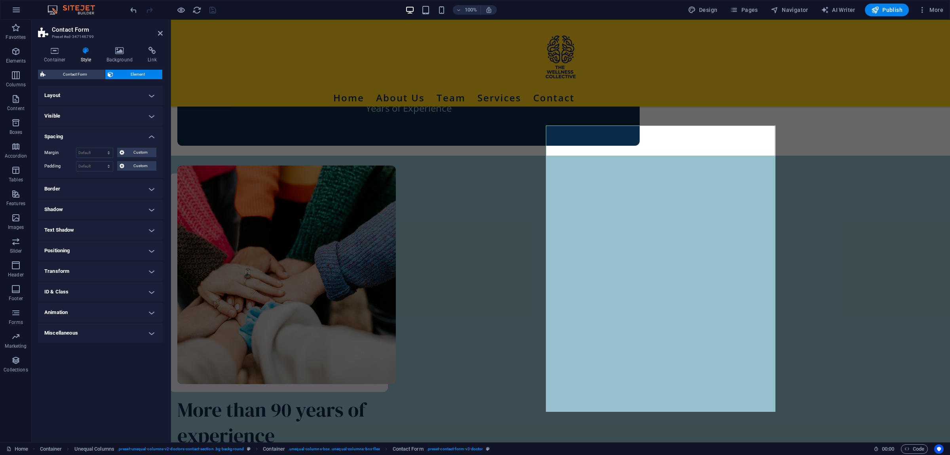
click at [115, 188] on h4 "Border" at bounding box center [100, 188] width 125 height 19
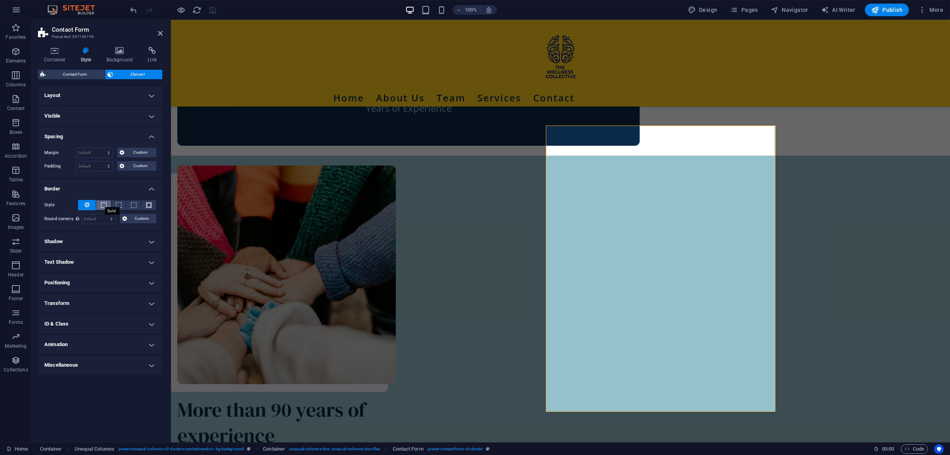
click at [102, 206] on span at bounding box center [104, 205] width 6 height 6
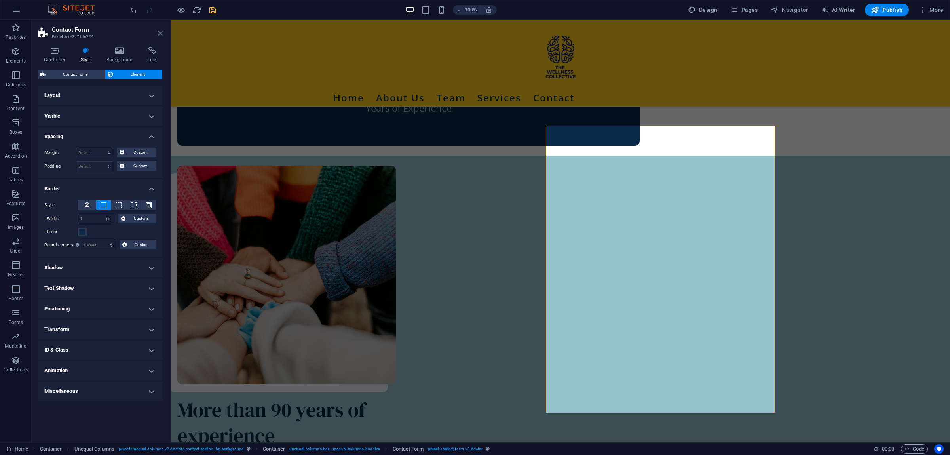
click at [160, 32] on icon at bounding box center [160, 33] width 5 height 6
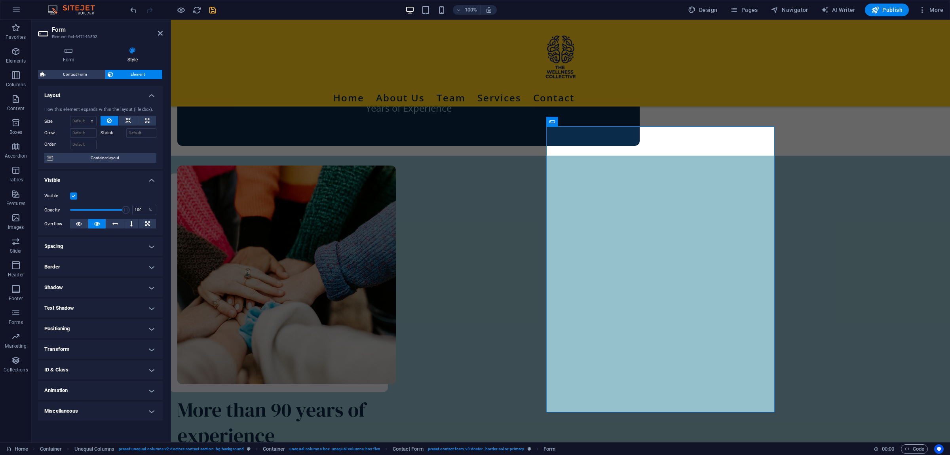
click at [147, 245] on h4 "Spacing" at bounding box center [100, 246] width 125 height 19
drag, startPoint x: 136, startPoint y: 261, endPoint x: 108, endPoint y: 247, distance: 31.3
click at [108, 247] on li "Spacing Margin Default auto px % rem vw vh Custom Custom auto px % rem vw vh au…" at bounding box center [100, 262] width 125 height 51
click at [76, 258] on select "Default auto px % rem vw vh Custom" at bounding box center [94, 263] width 36 height 10
select select "px"
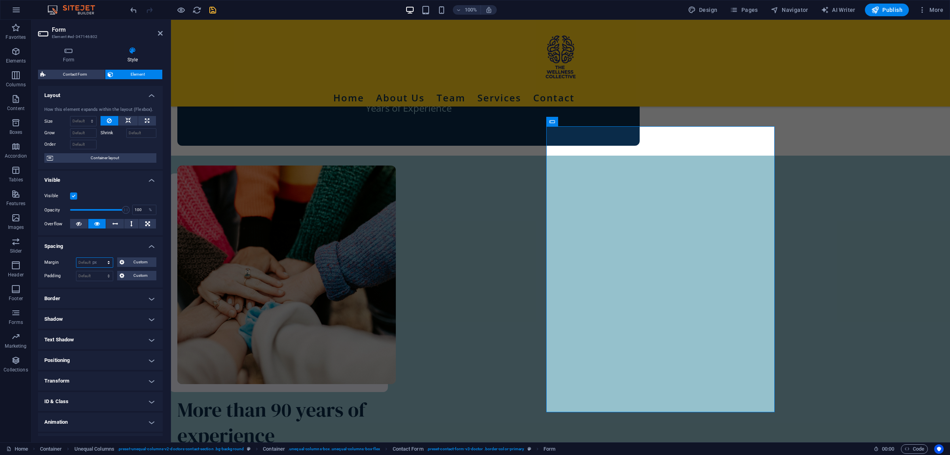
click option "px" at bounding box center [0, 0] width 0 height 0
type input "5"
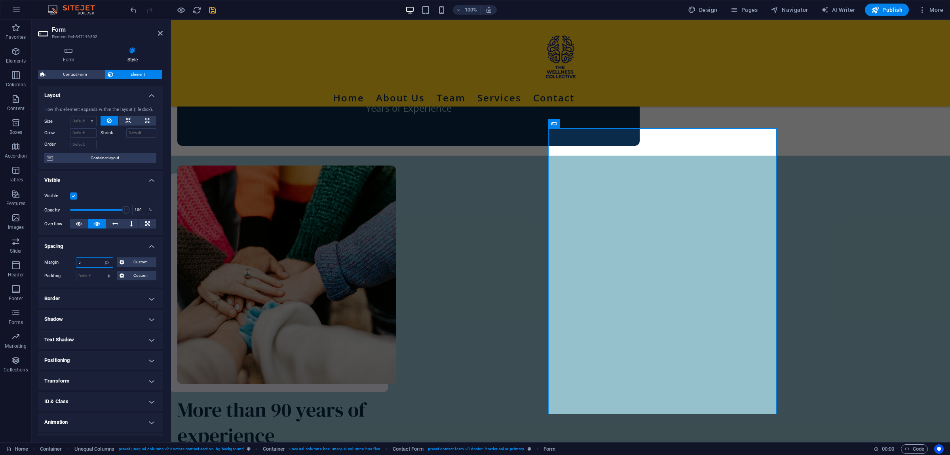
drag, startPoint x: 95, startPoint y: 260, endPoint x: 47, endPoint y: 259, distance: 48.3
click at [76, 259] on input "5" at bounding box center [94, 263] width 36 height 10
click at [102, 258] on select "Default auto px % rem vw vh Custom" at bounding box center [107, 263] width 11 height 10
click option "Default" at bounding box center [0, 0] width 0 height 0
select select "DISABLED_OPTION_VALUE"
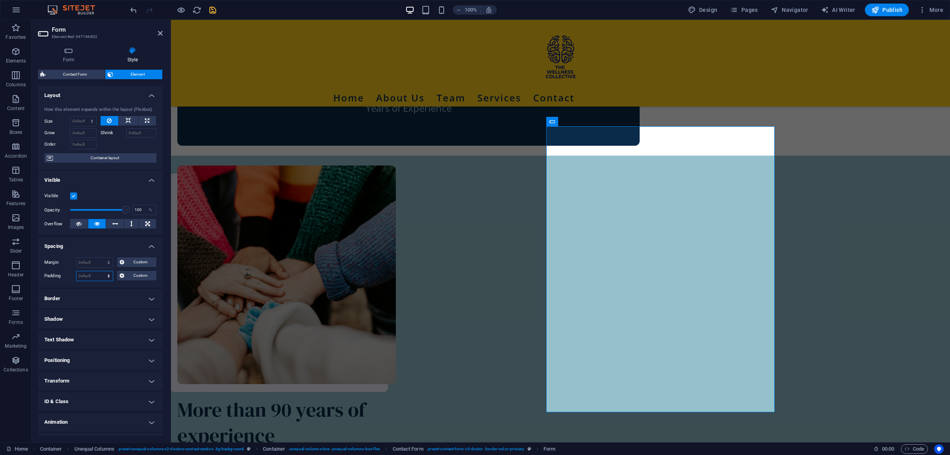
click at [76, 271] on select "Default px rem % vh vw Custom" at bounding box center [94, 276] width 36 height 10
select select "px"
click option "px" at bounding box center [0, 0] width 0 height 0
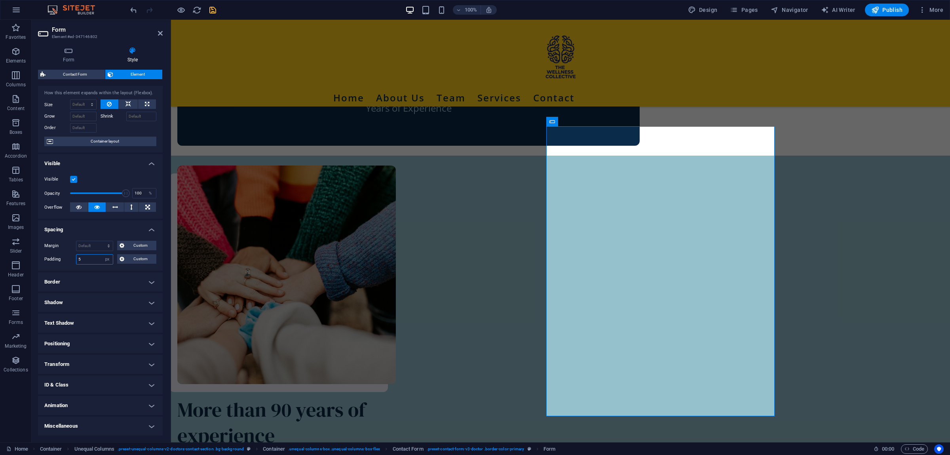
drag, startPoint x: 93, startPoint y: 260, endPoint x: 71, endPoint y: 259, distance: 21.8
click at [76, 259] on input "5" at bounding box center [94, 260] width 36 height 10
type input "10"
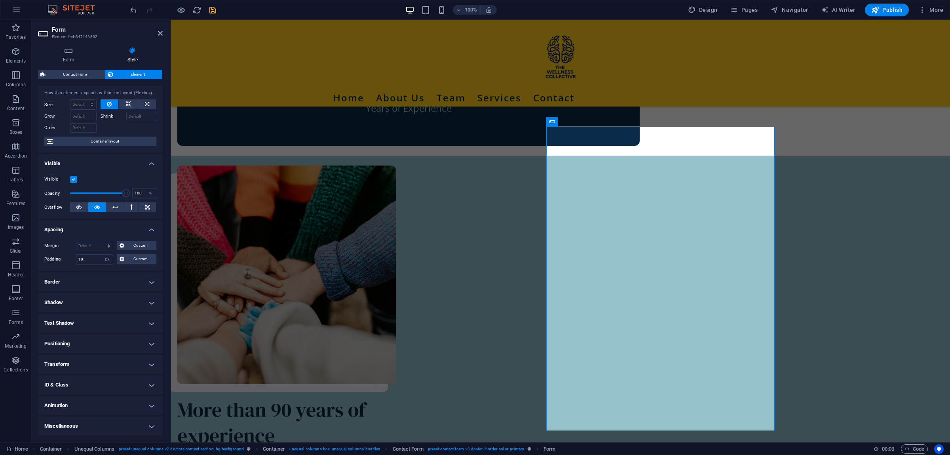
drag, startPoint x: 162, startPoint y: 31, endPoint x: 180, endPoint y: 19, distance: 21.2
click at [161, 31] on icon at bounding box center [160, 33] width 5 height 6
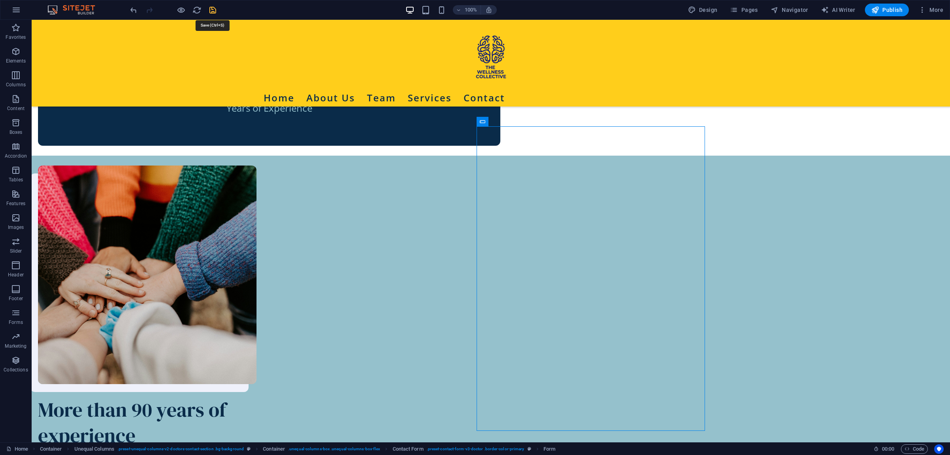
click at [212, 8] on icon "save" at bounding box center [212, 10] width 9 height 9
checkbox input "false"
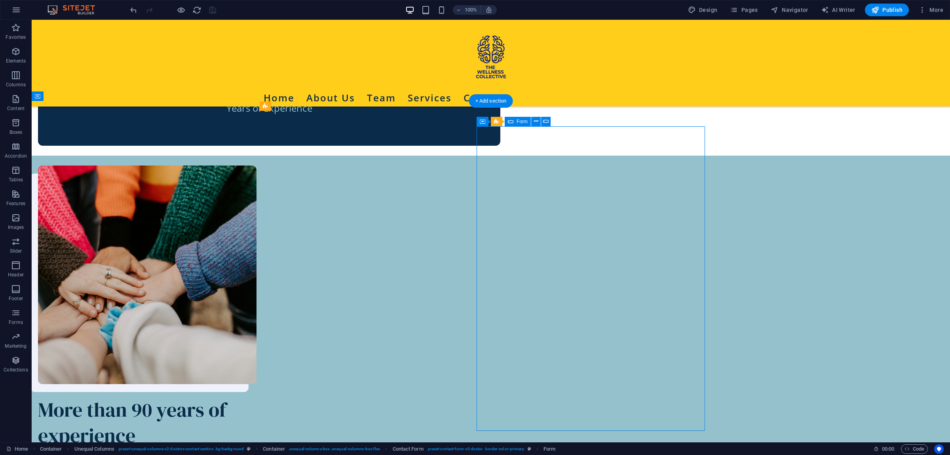
select select "px"
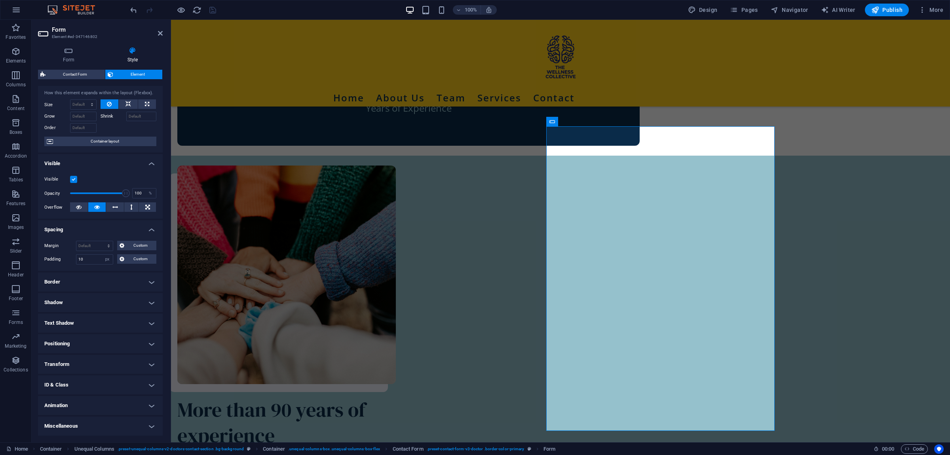
click at [146, 281] on h4 "Border" at bounding box center [100, 281] width 125 height 19
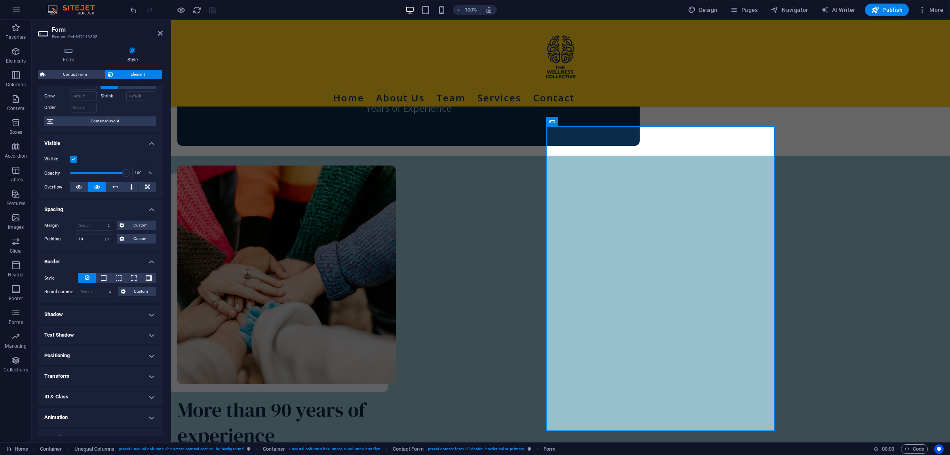
scroll to position [49, 0]
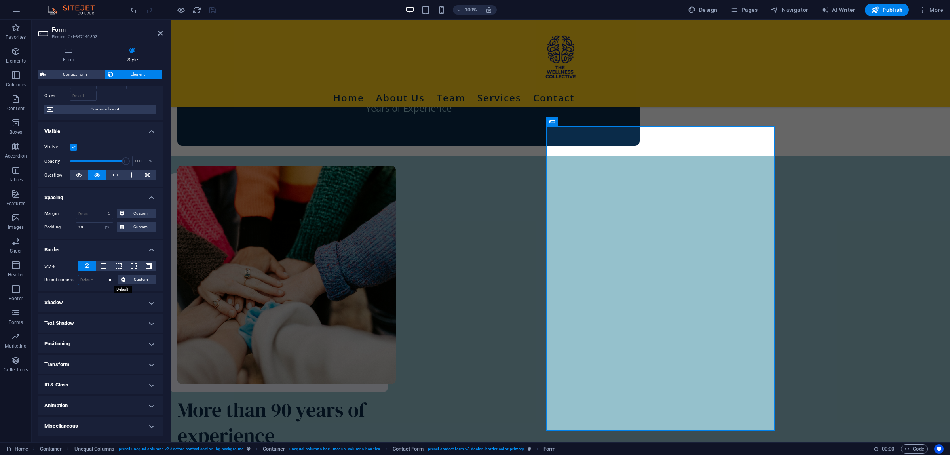
click at [78, 275] on select "Default px rem % vh vw Custom" at bounding box center [96, 280] width 36 height 10
select select "px"
click option "px" at bounding box center [0, 0] width 0 height 0
type input "5"
drag, startPoint x: 160, startPoint y: 32, endPoint x: 496, endPoint y: 100, distance: 342.9
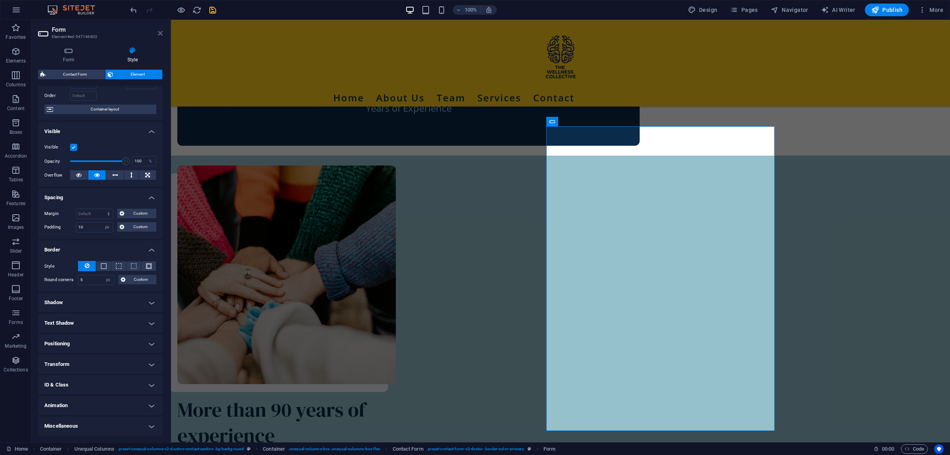
click at [160, 32] on icon at bounding box center [160, 33] width 5 height 6
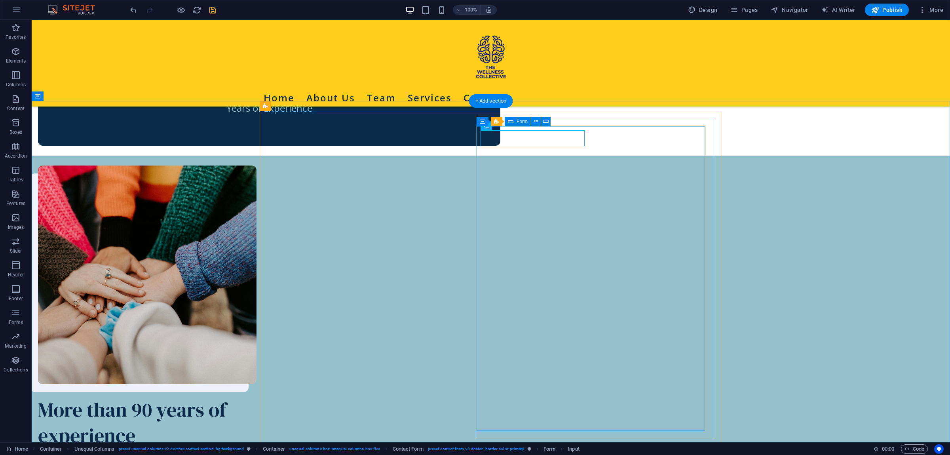
select select "px"
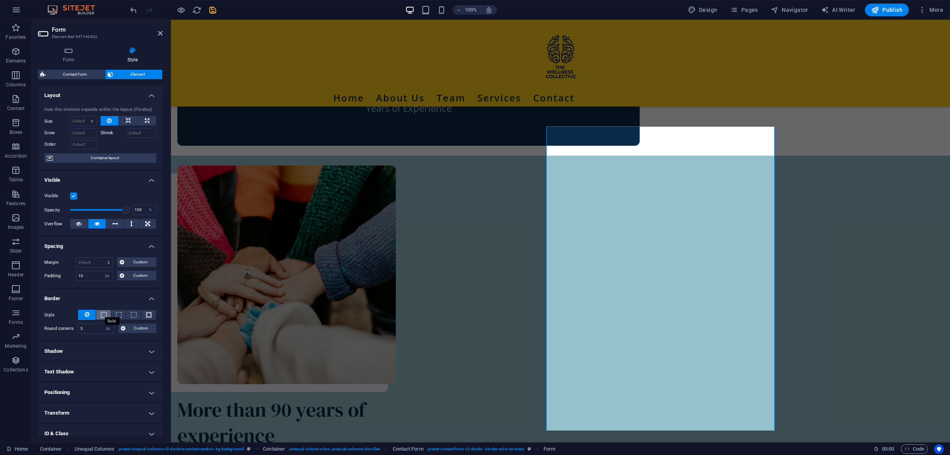
click at [103, 316] on span at bounding box center [104, 315] width 6 height 6
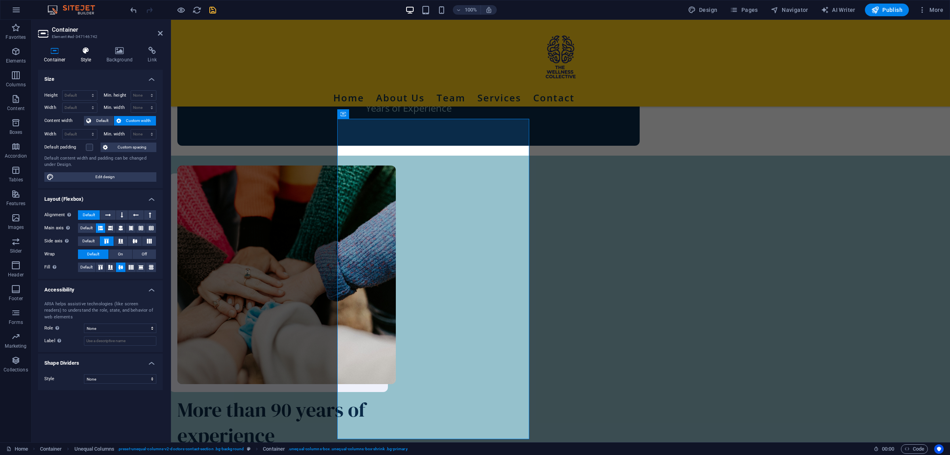
click at [87, 50] on icon at bounding box center [86, 51] width 23 height 8
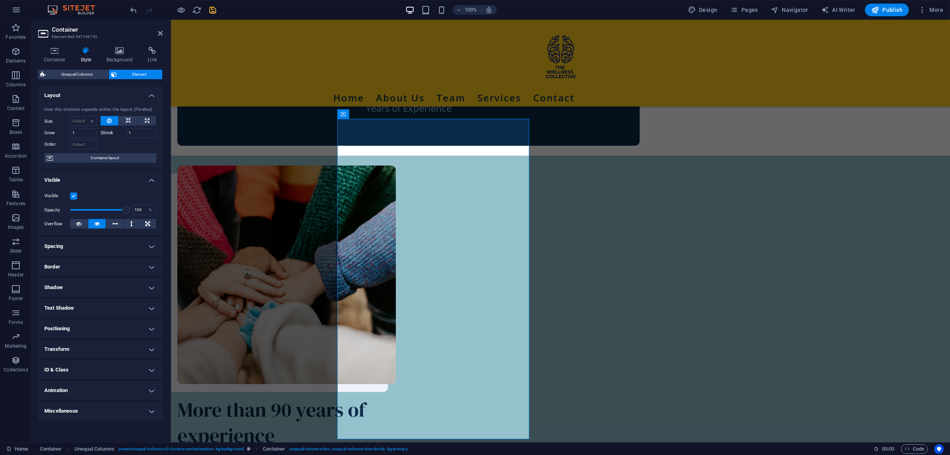
click at [113, 270] on h4 "Border" at bounding box center [100, 266] width 125 height 19
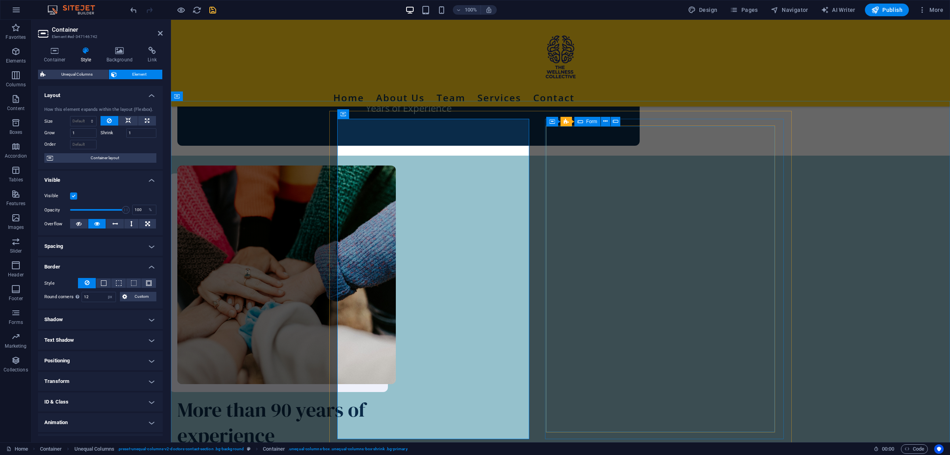
select select "px"
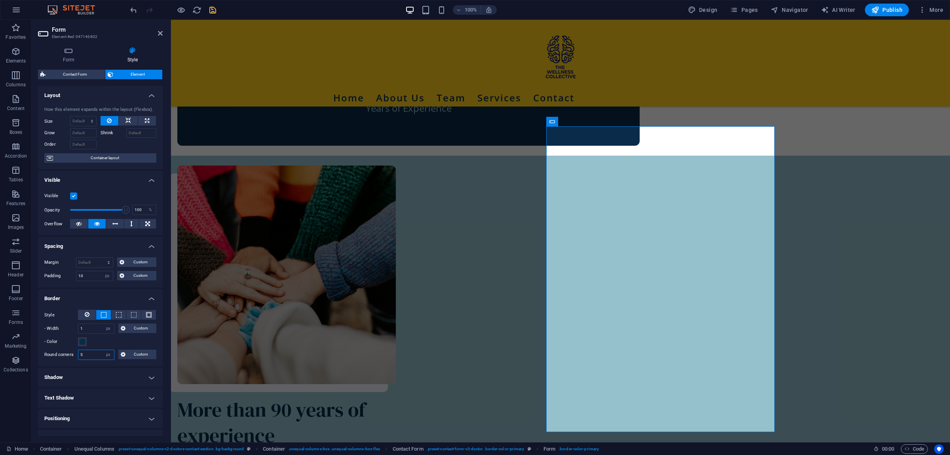
click at [95, 354] on input "5" at bounding box center [96, 355] width 36 height 10
type input "12"
click at [160, 33] on icon at bounding box center [160, 33] width 5 height 6
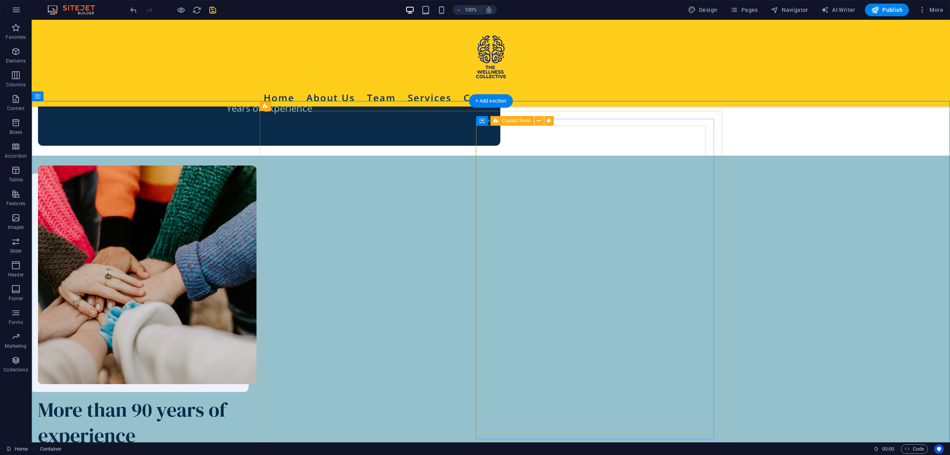
select select "px"
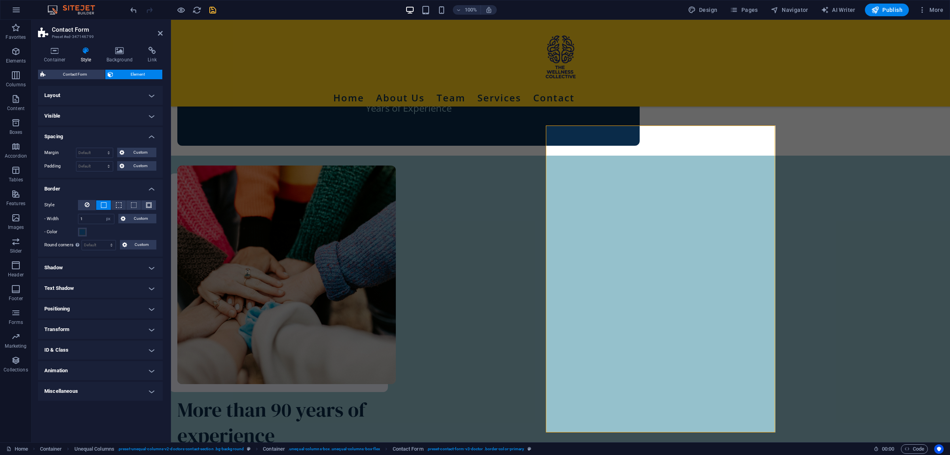
click at [118, 47] on div "Container Style Background Link Size Height Default px rem % vh vw Min. height …" at bounding box center [100, 241] width 137 height 402
click at [125, 49] on icon at bounding box center [120, 51] width 38 height 8
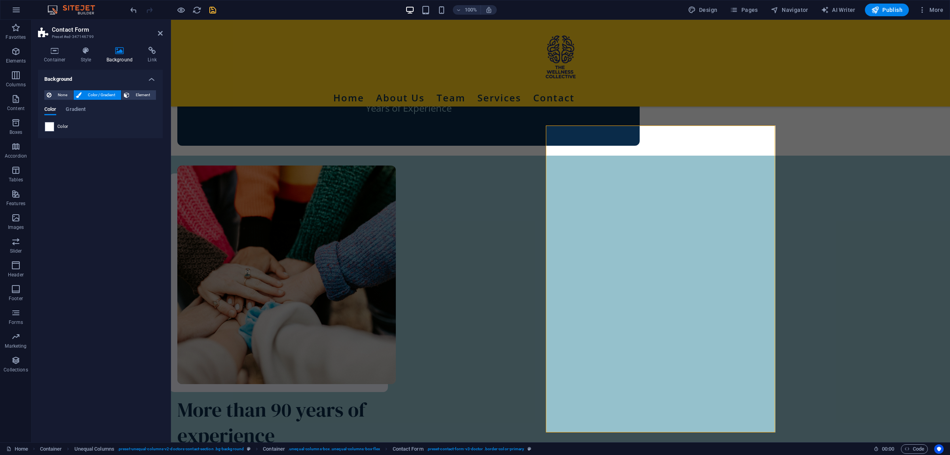
click at [63, 125] on span "Color" at bounding box center [62, 127] width 11 height 6
click at [51, 125] on span at bounding box center [49, 126] width 9 height 9
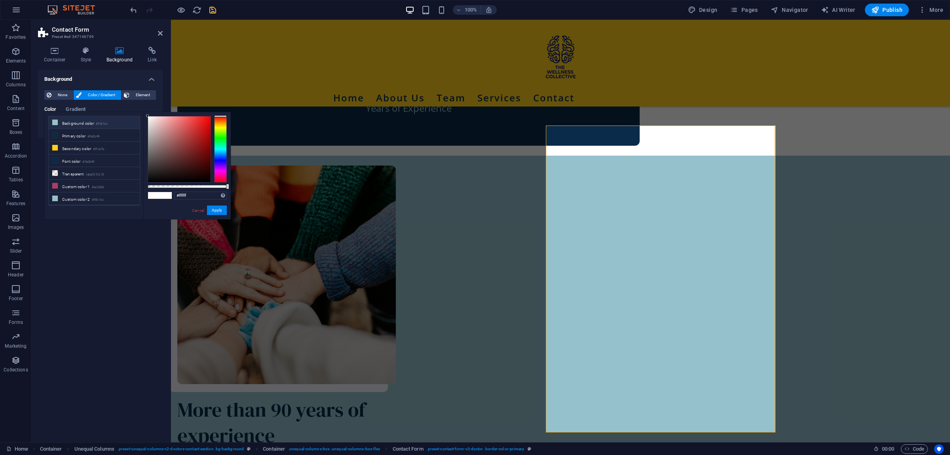
click at [61, 123] on li "Background color #95c1cc" at bounding box center [94, 122] width 91 height 13
type input "#95c1cc"
drag, startPoint x: 150, startPoint y: 91, endPoint x: 105, endPoint y: 80, distance: 47.2
click at [105, 80] on li "Background None Color / Gradient Element Stretch background to full-width Color…" at bounding box center [100, 104] width 125 height 68
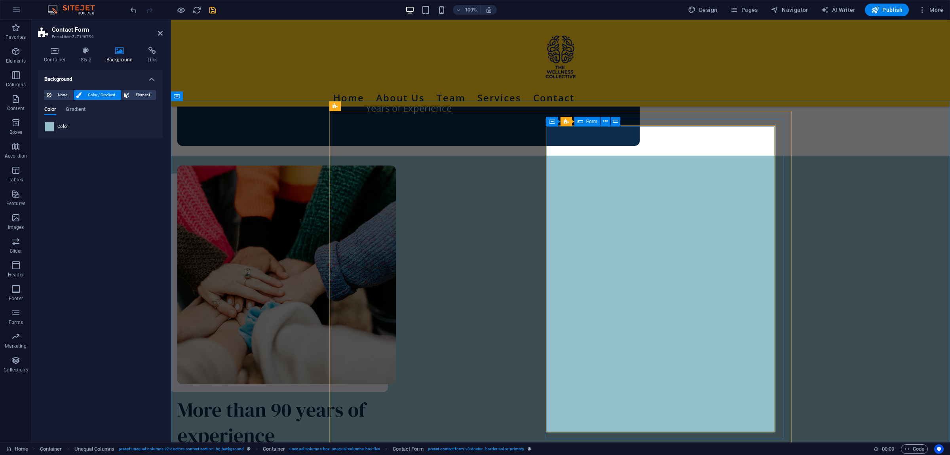
select select "px"
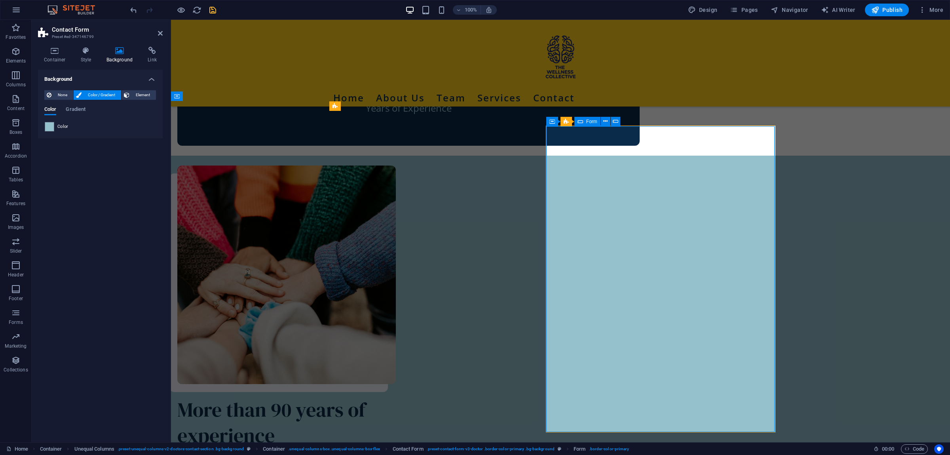
select select "px"
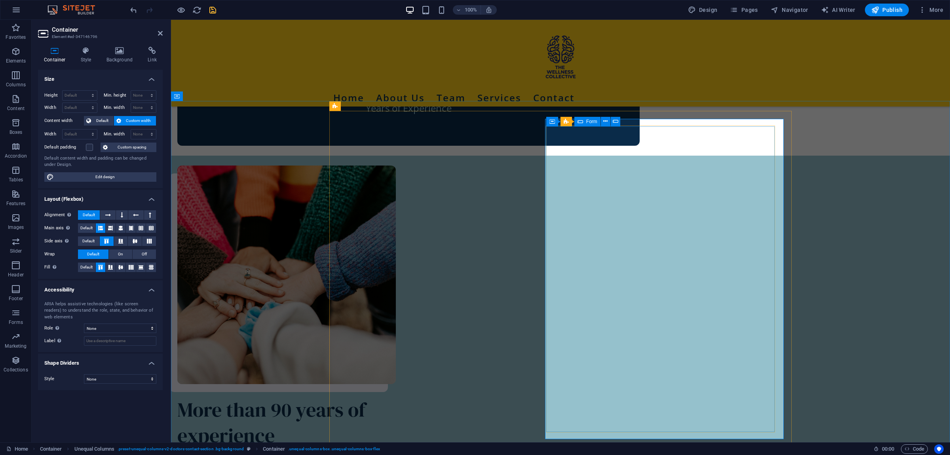
select select "px"
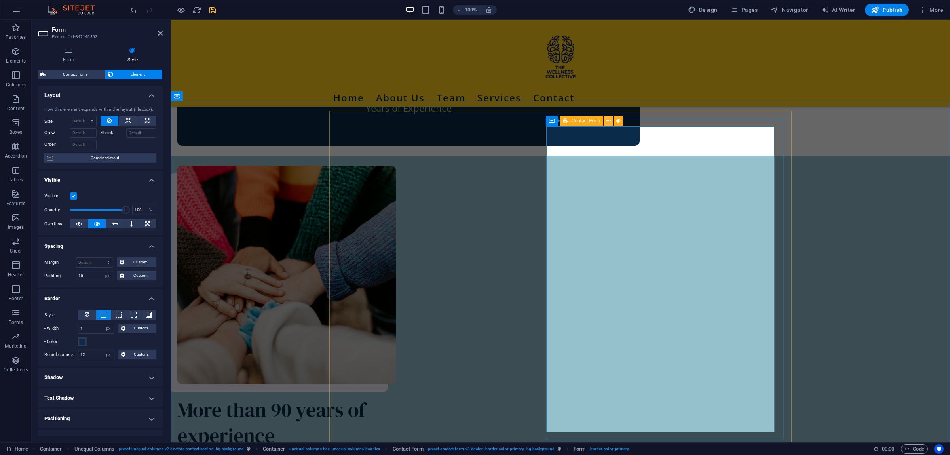
click at [608, 119] on icon at bounding box center [608, 121] width 4 height 8
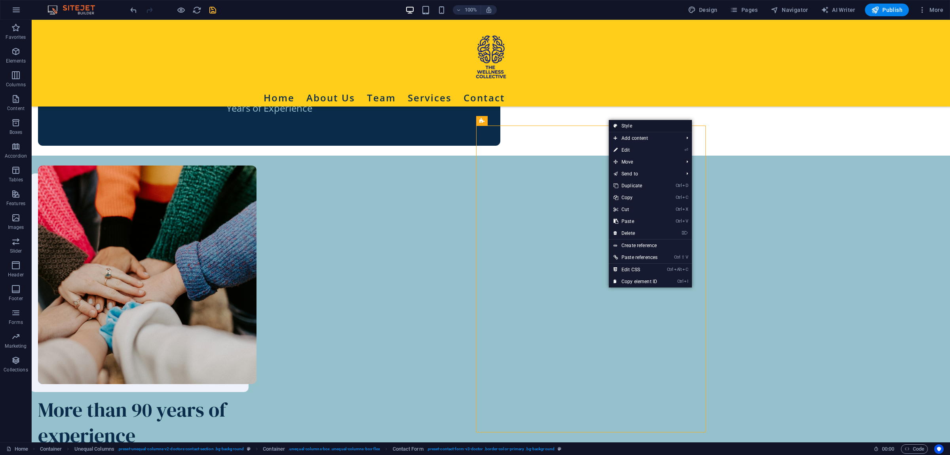
click at [625, 125] on link "Style" at bounding box center [650, 126] width 83 height 12
select select "rem"
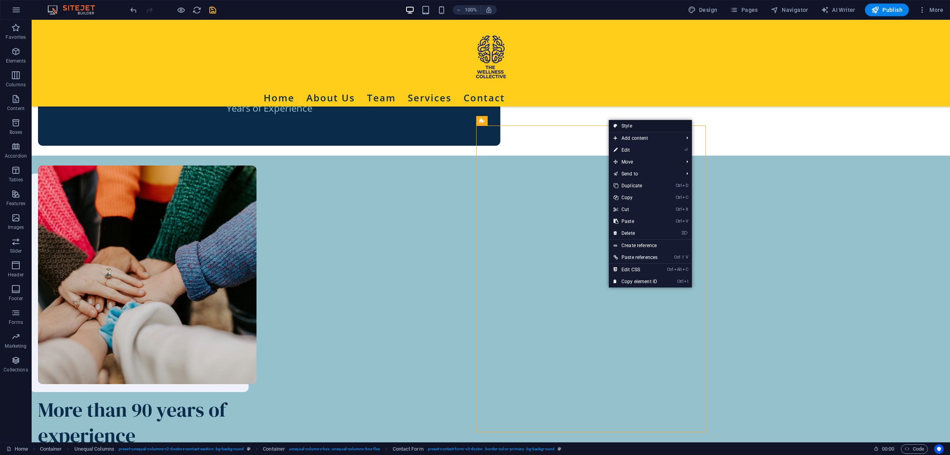
select select "rem"
select select "px"
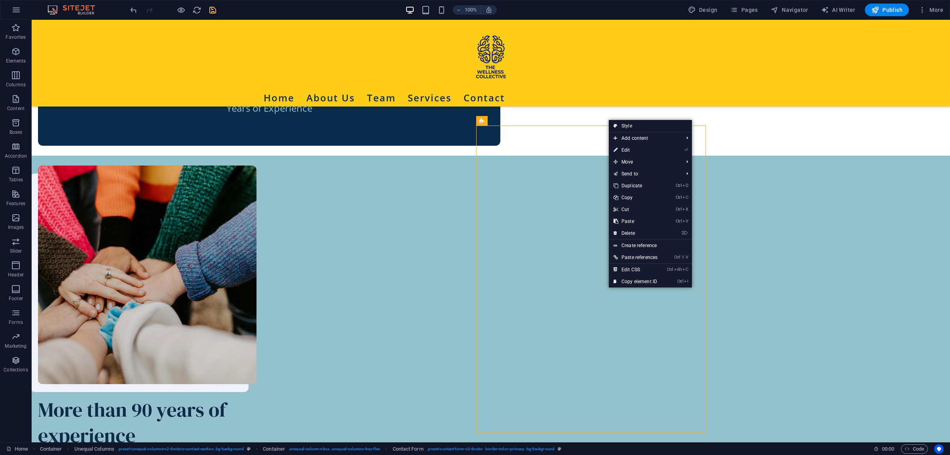
select select "px"
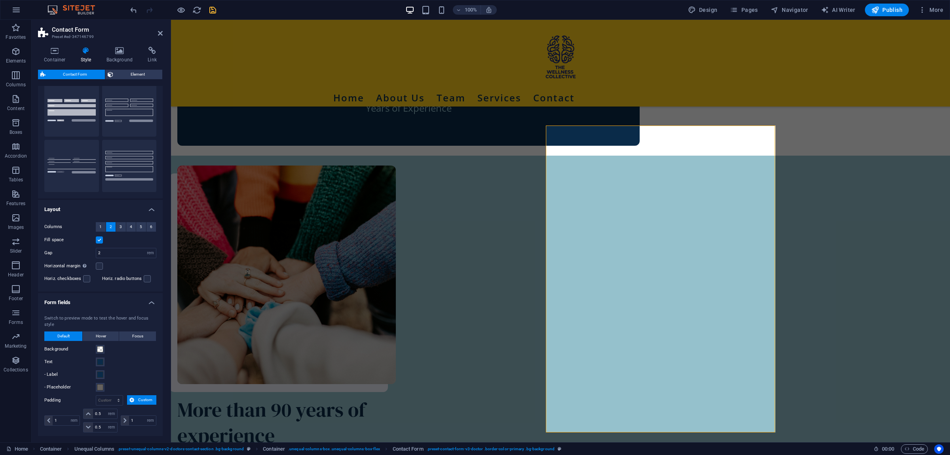
scroll to position [0, 0]
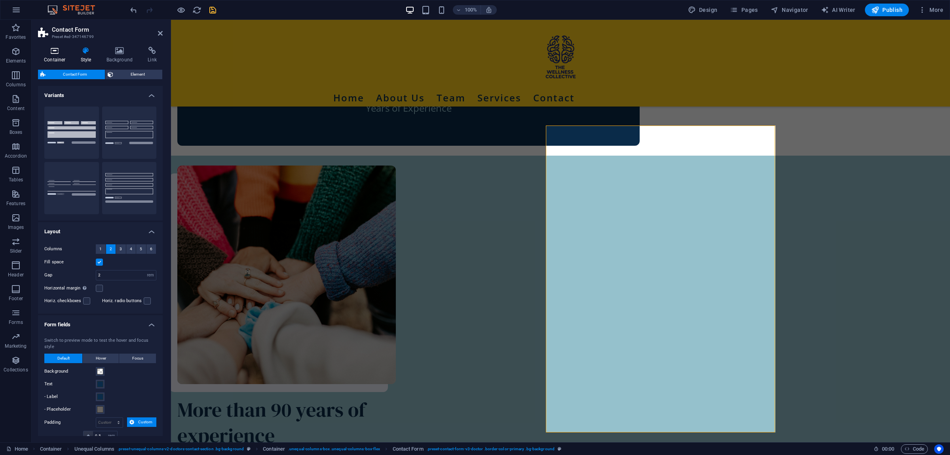
click at [55, 56] on h4 "Container" at bounding box center [56, 55] width 37 height 17
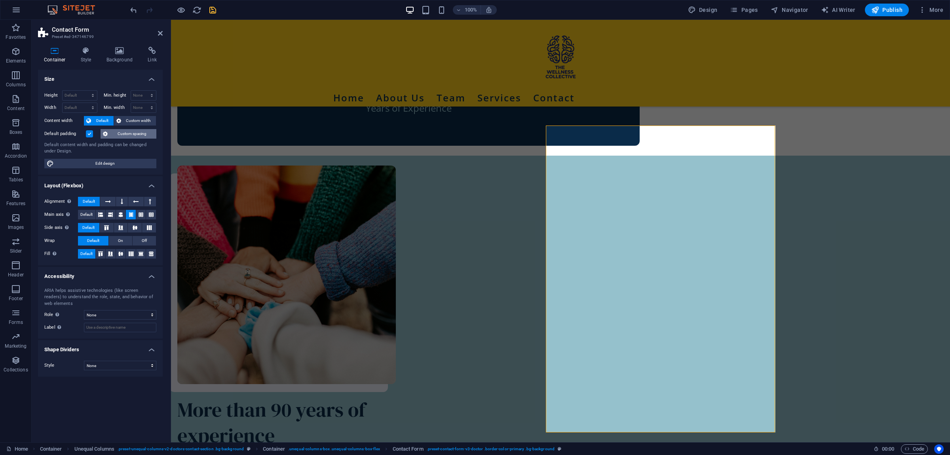
click at [128, 132] on span "Custom spacing" at bounding box center [132, 134] width 44 height 10
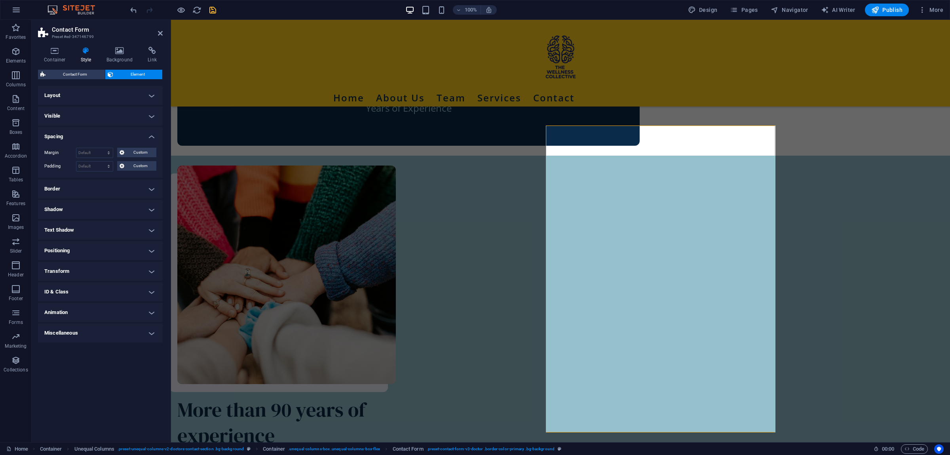
click at [150, 184] on h4 "Border" at bounding box center [100, 188] width 125 height 19
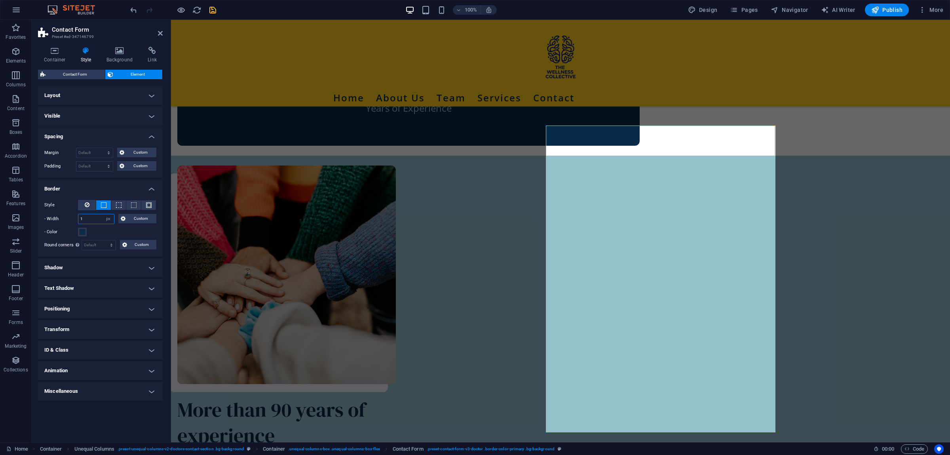
drag, startPoint x: 80, startPoint y: 218, endPoint x: 74, endPoint y: 217, distance: 6.8
click at [78, 217] on input "1" at bounding box center [96, 219] width 36 height 10
click at [90, 201] on button at bounding box center [87, 205] width 18 height 10
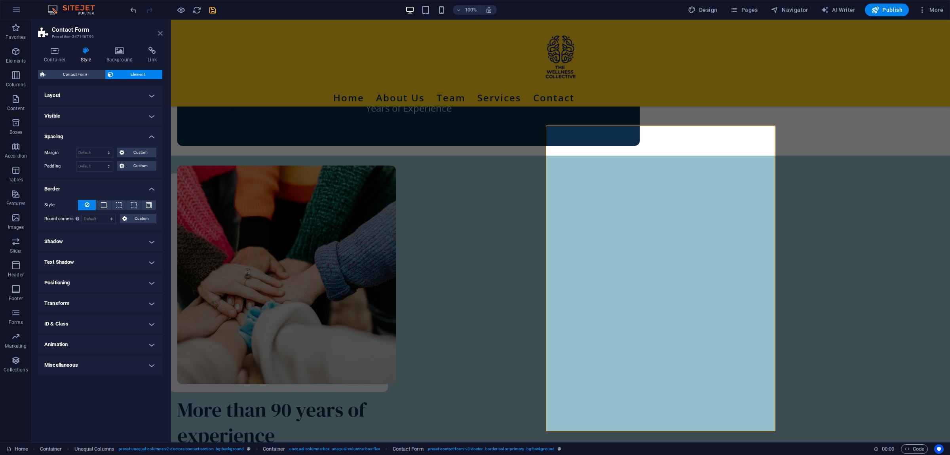
click at [160, 31] on icon at bounding box center [160, 33] width 5 height 6
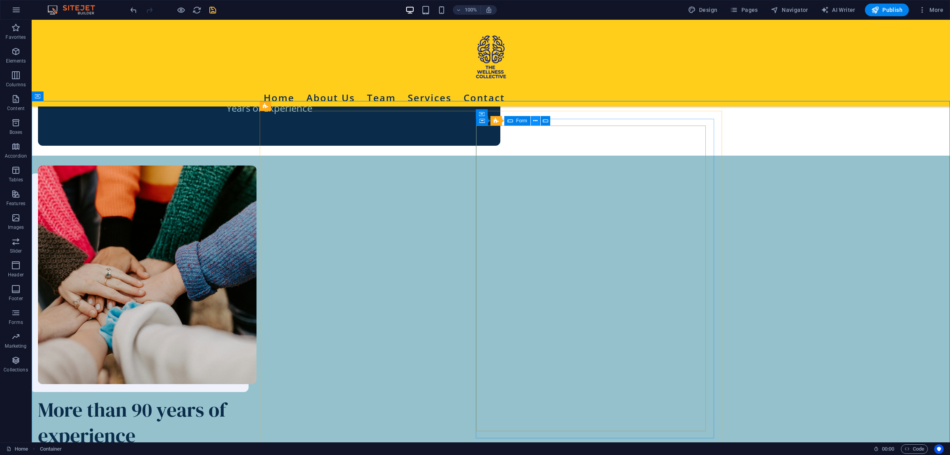
click at [535, 122] on icon at bounding box center [535, 121] width 4 height 8
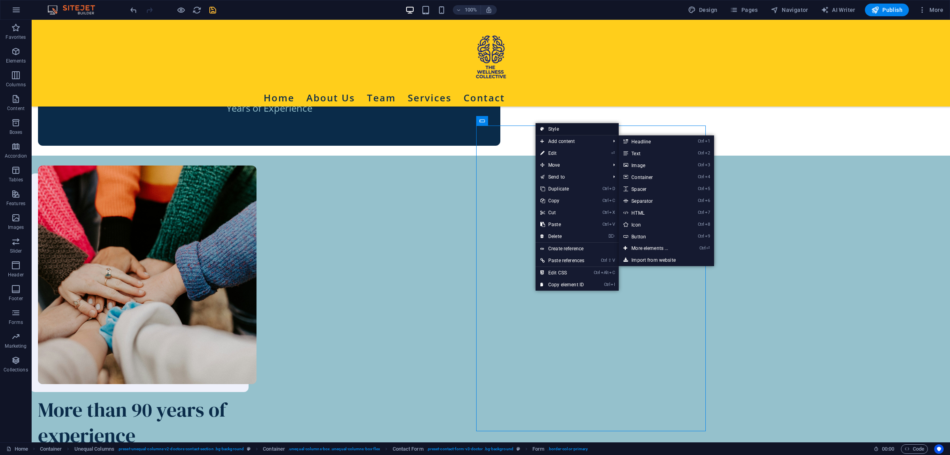
click at [556, 131] on link "Style" at bounding box center [577, 129] width 83 height 12
select select "rem"
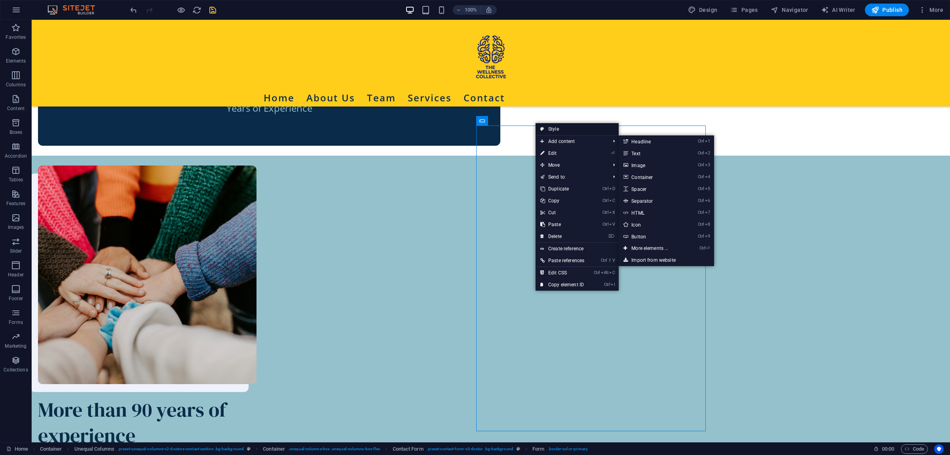
select select "rem"
select select "px"
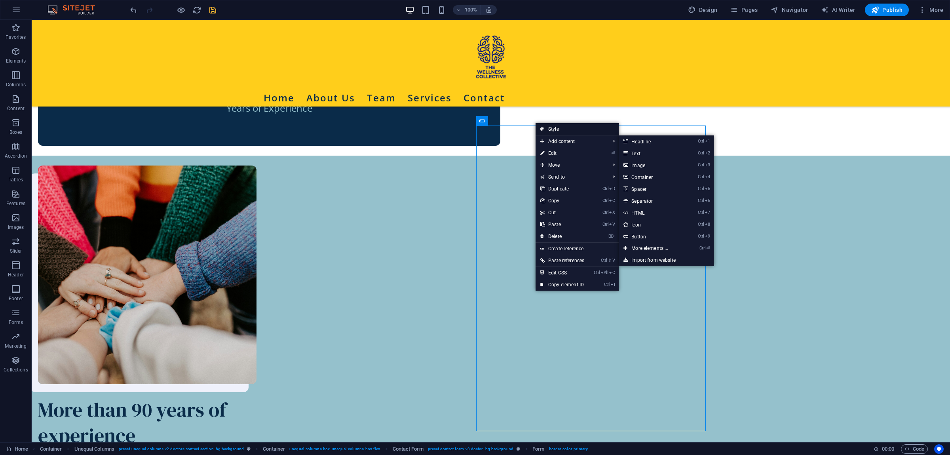
select select "px"
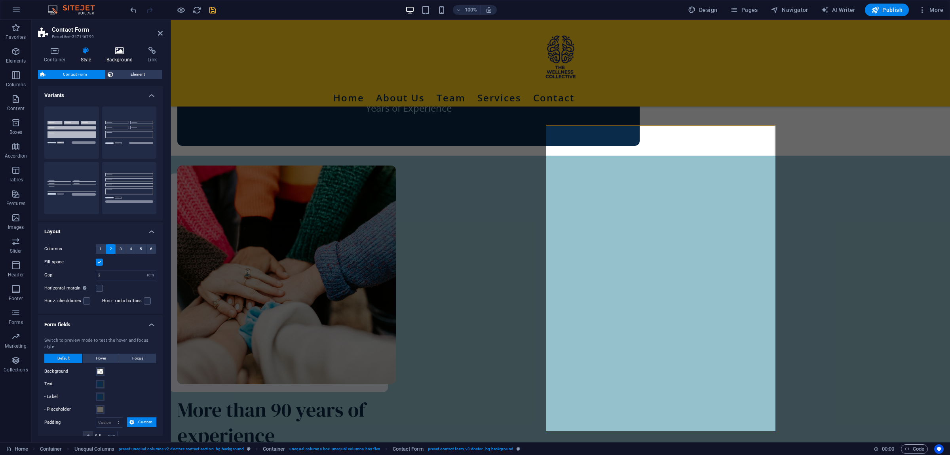
click at [118, 55] on h4 "Background" at bounding box center [122, 55] width 42 height 17
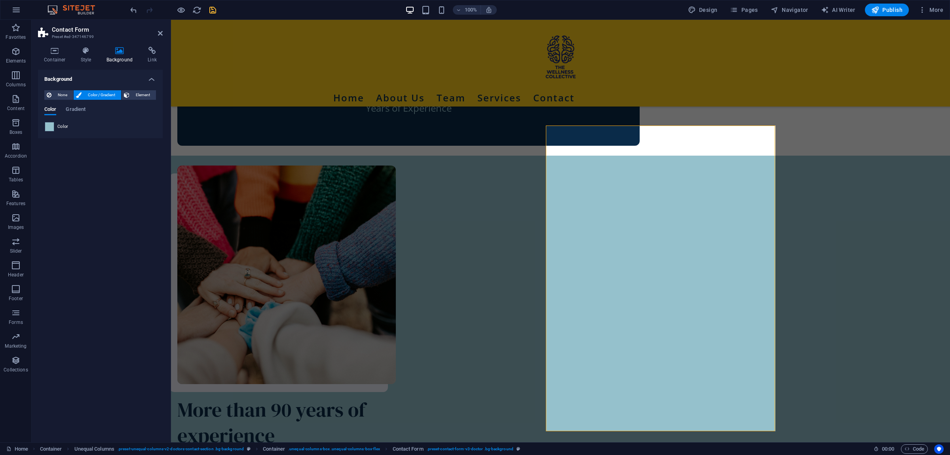
click at [48, 126] on span at bounding box center [49, 126] width 9 height 9
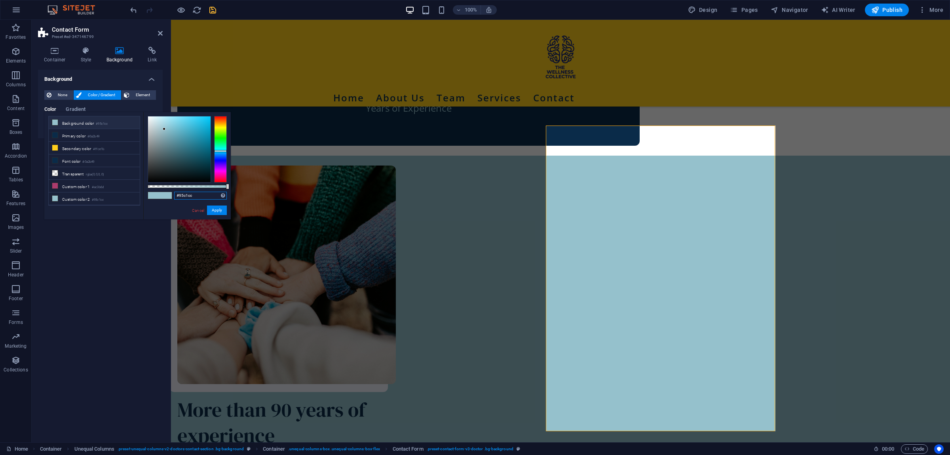
click at [201, 195] on input "#95c1cc" at bounding box center [200, 196] width 53 height 8
click at [201, 196] on input "#95c1cc" at bounding box center [200, 196] width 53 height 8
click at [91, 119] on li "Background color #95c1cc" at bounding box center [94, 122] width 91 height 13
type input "#95c1cc"
click at [606, 120] on icon at bounding box center [605, 121] width 4 height 8
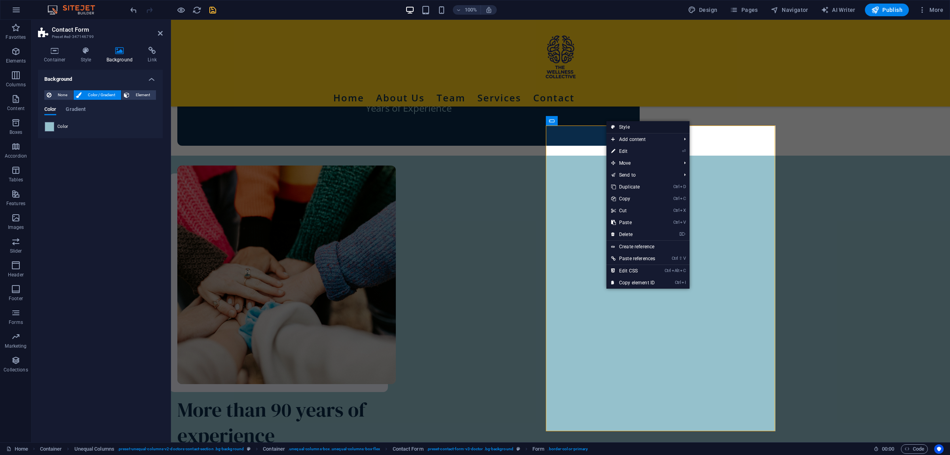
click at [617, 125] on link "Style" at bounding box center [647, 127] width 83 height 12
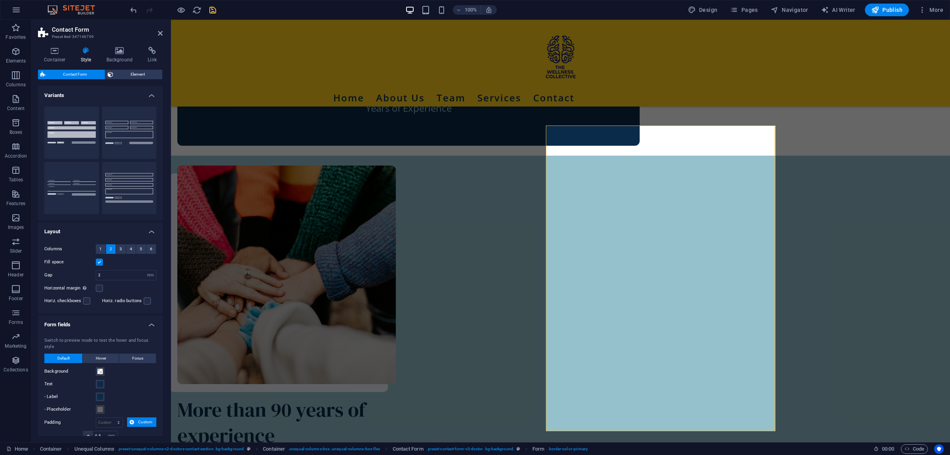
click at [52, 47] on div "Container Style Background Link Size Height Default px rem % vh vw Min. height …" at bounding box center [100, 241] width 137 height 402
click at [49, 53] on icon at bounding box center [55, 51] width 34 height 8
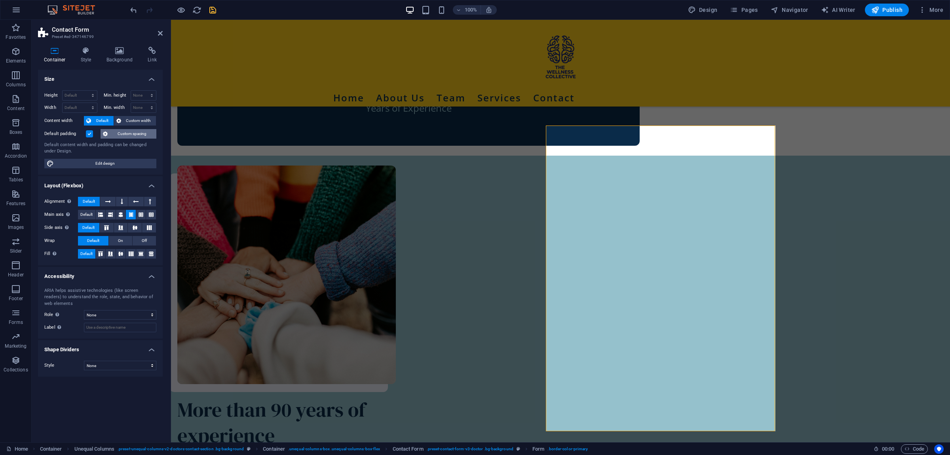
click at [123, 135] on span "Custom spacing" at bounding box center [132, 134] width 44 height 10
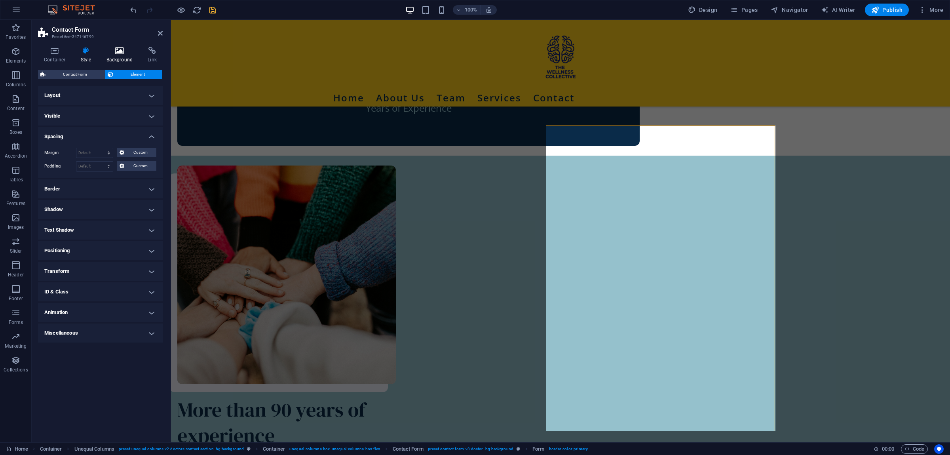
click at [119, 50] on icon at bounding box center [120, 51] width 38 height 8
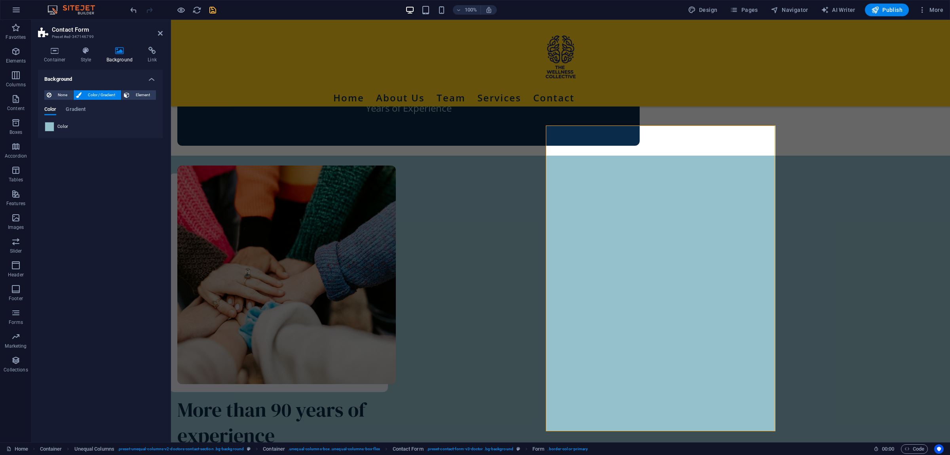
click at [47, 123] on span at bounding box center [49, 126] width 9 height 9
click at [51, 127] on span at bounding box center [49, 126] width 9 height 9
click at [63, 129] on span "Color" at bounding box center [62, 127] width 11 height 6
click at [61, 125] on span "Color" at bounding box center [62, 127] width 11 height 6
click at [53, 126] on span at bounding box center [49, 126] width 9 height 9
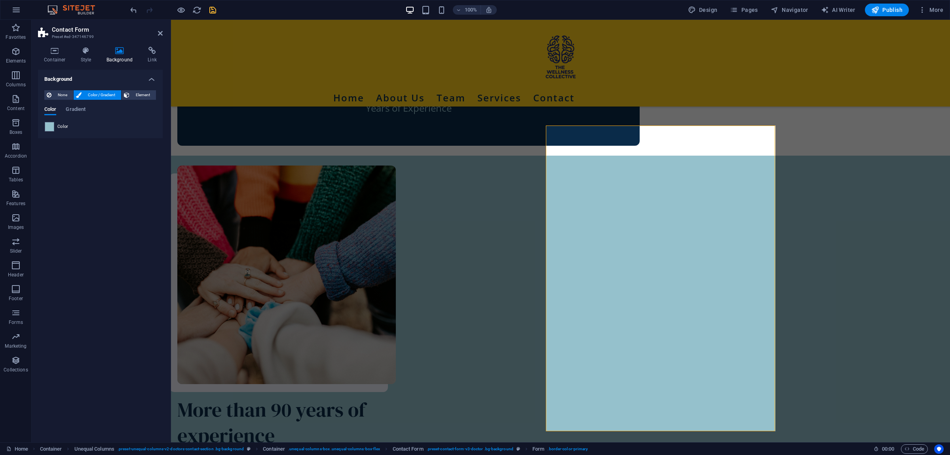
drag, startPoint x: 43, startPoint y: 125, endPoint x: 53, endPoint y: 118, distance: 12.0
click at [46, 123] on div "None Color / Gradient Element Stretch background to full-width Color overlay Pl…" at bounding box center [100, 111] width 125 height 54
click at [51, 109] on span "Color" at bounding box center [50, 110] width 12 height 11
click at [64, 126] on span "Color" at bounding box center [62, 127] width 11 height 6
click at [50, 126] on span at bounding box center [49, 126] width 9 height 9
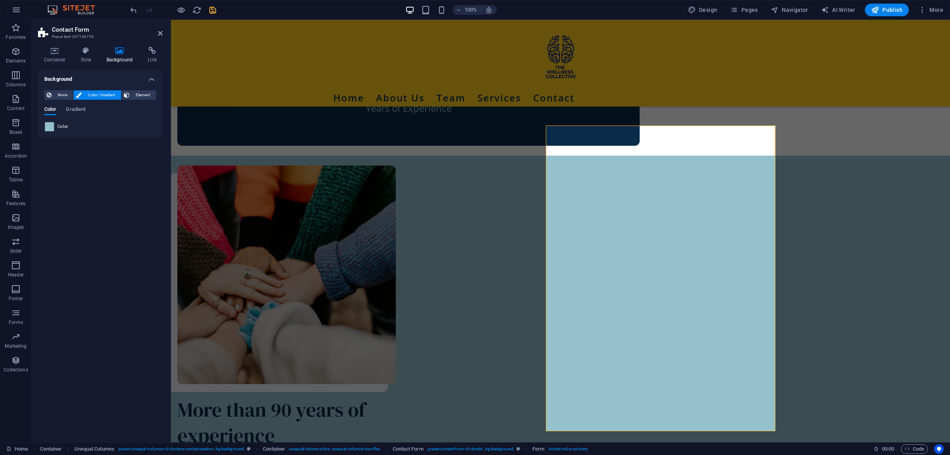
click at [105, 90] on div "None Color / Gradient Element Stretch background to full-width Color overlay Pl…" at bounding box center [100, 111] width 125 height 54
click at [57, 94] on span "None" at bounding box center [62, 95] width 17 height 10
click at [95, 93] on span "Color / Gradient" at bounding box center [101, 95] width 35 height 10
click at [50, 126] on span at bounding box center [49, 126] width 9 height 9
click at [65, 126] on span "Color" at bounding box center [62, 127] width 11 height 6
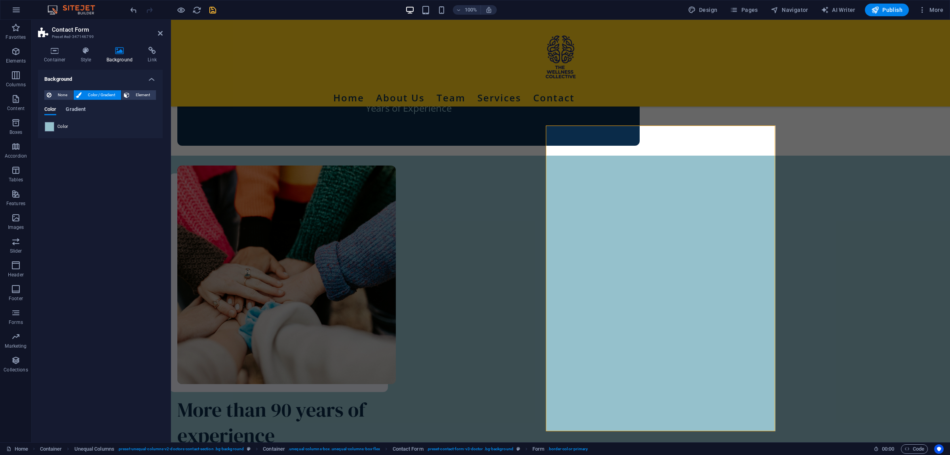
click at [79, 109] on span "Gradient" at bounding box center [76, 110] width 20 height 11
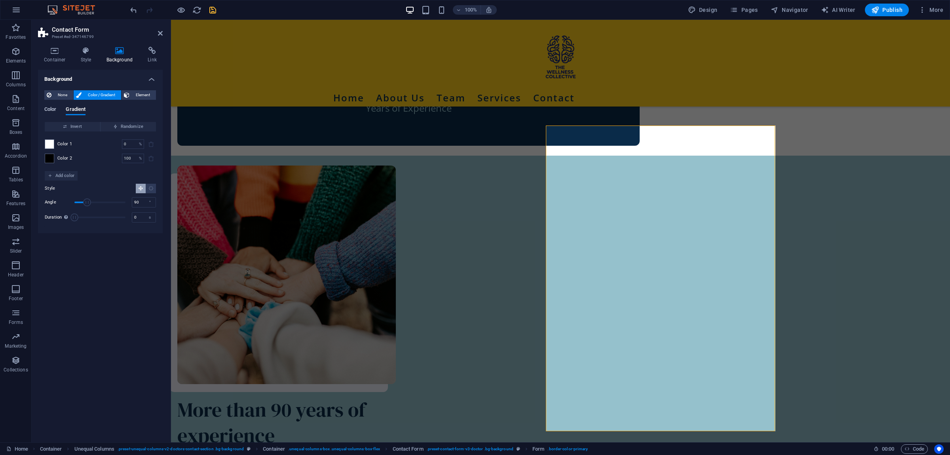
click at [49, 106] on span "Color" at bounding box center [50, 110] width 12 height 11
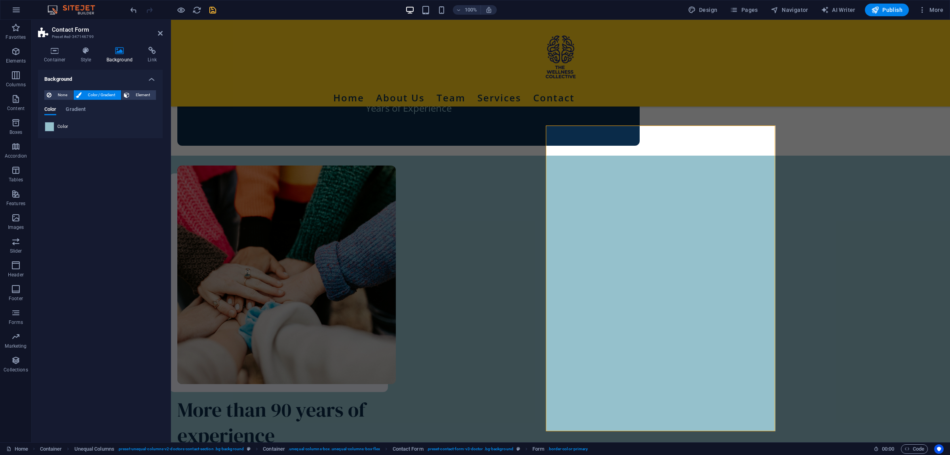
click at [49, 125] on span at bounding box center [49, 126] width 9 height 9
click at [47, 127] on span at bounding box center [49, 126] width 9 height 9
click at [57, 93] on span "None" at bounding box center [62, 95] width 17 height 10
click at [95, 94] on span "Color / Gradient" at bounding box center [101, 95] width 35 height 10
click at [48, 127] on span at bounding box center [49, 126] width 9 height 9
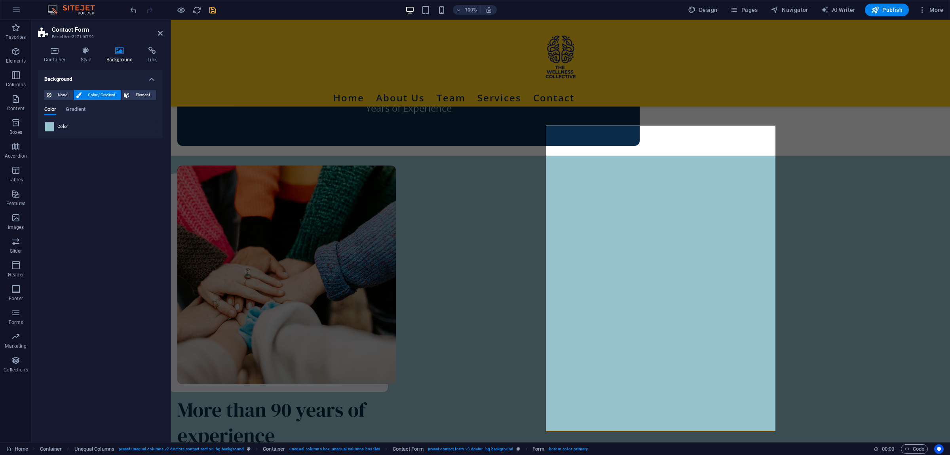
click at [158, 33] on h2 "Contact Form" at bounding box center [107, 29] width 111 height 7
drag, startPoint x: 159, startPoint y: 31, endPoint x: 228, endPoint y: 28, distance: 69.0
click at [159, 31] on icon at bounding box center [160, 33] width 5 height 6
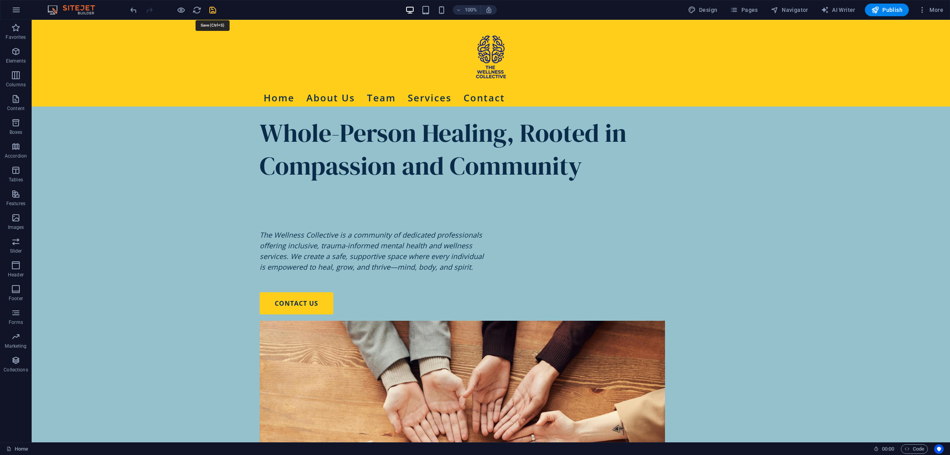
click at [213, 7] on icon "save" at bounding box center [212, 10] width 9 height 9
checkbox input "false"
click at [743, 6] on span "Pages" at bounding box center [744, 10] width 28 height 8
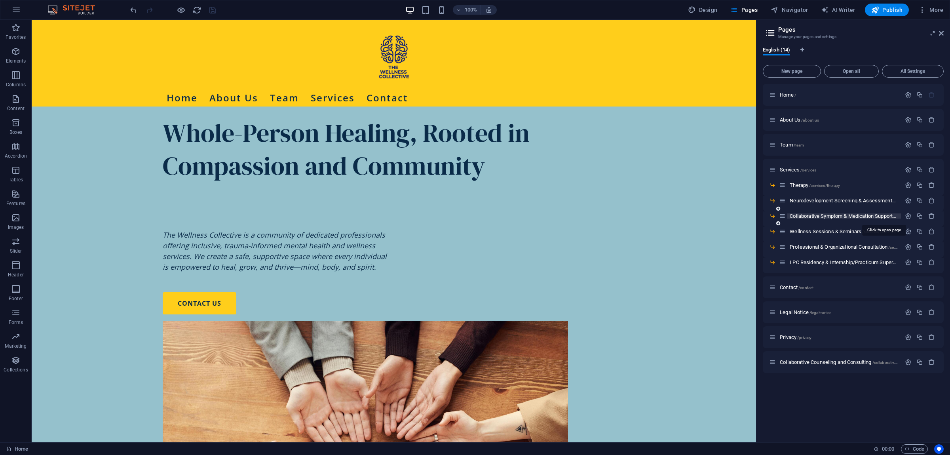
click at [816, 214] on span "Collaborative Symptom & Medication Support /services/symptom_and_medication_sup…" at bounding box center [883, 216] width 186 height 6
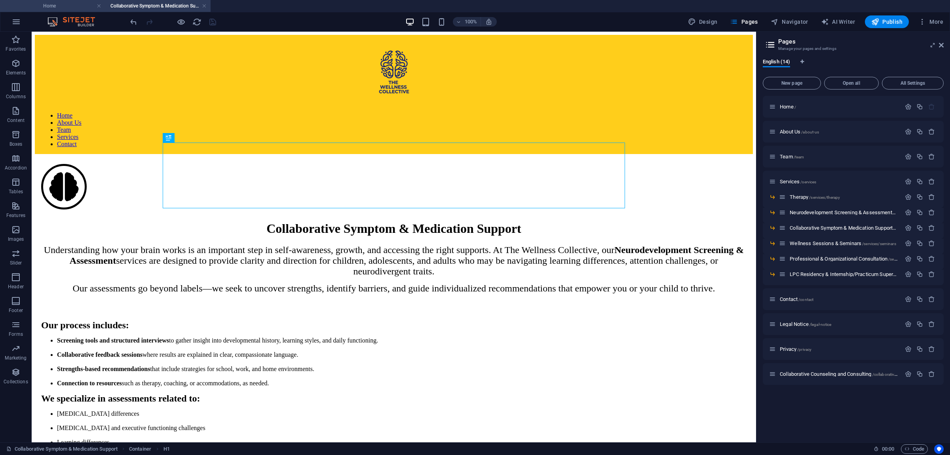
click at [77, 6] on h4 "Home" at bounding box center [52, 6] width 105 height 9
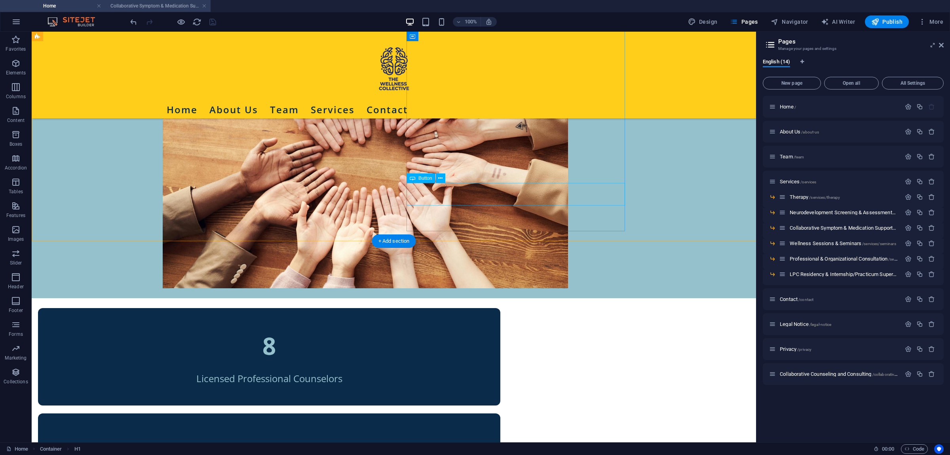
scroll to position [291, 0]
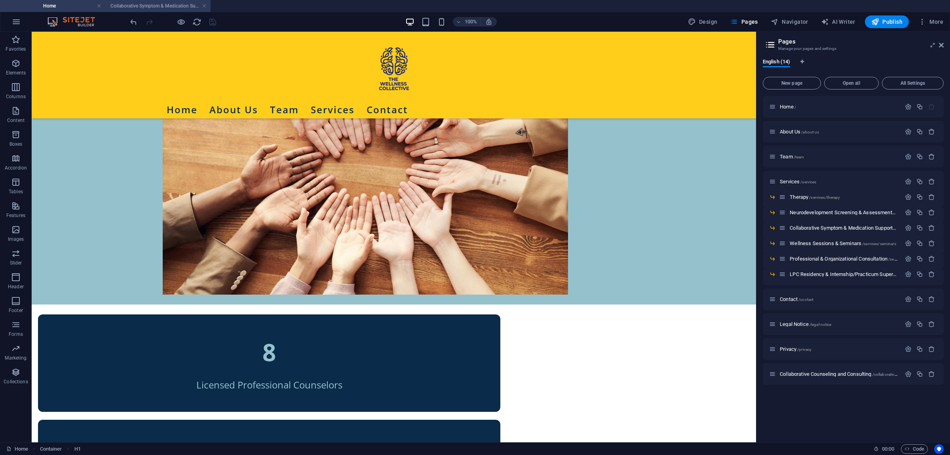
click at [160, 4] on h4 "Collaborative Symptom & Medication Support" at bounding box center [157, 6] width 105 height 9
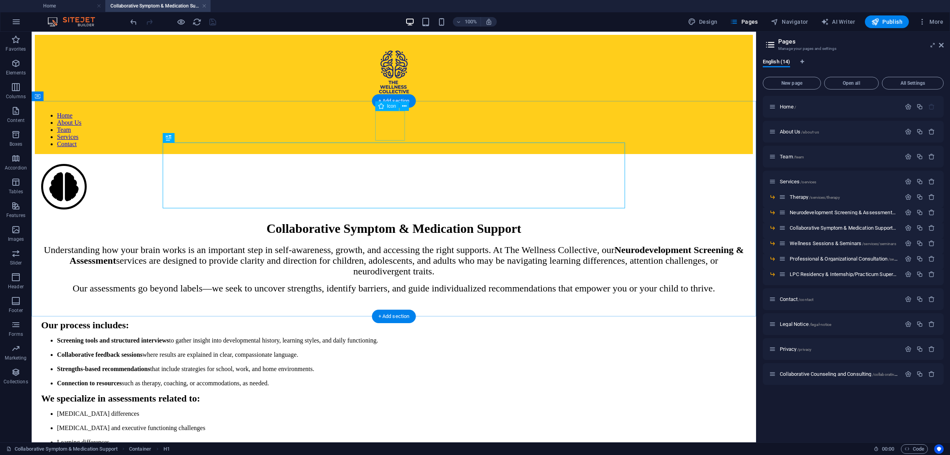
click at [389, 164] on figure at bounding box center [389, 187] width 697 height 47
select select "xMidYMid"
select select "px"
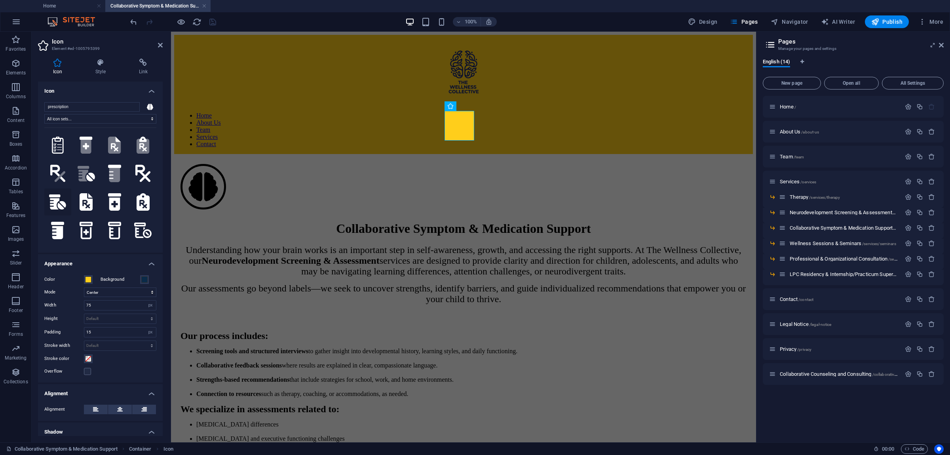
type input "prescription"
click at [57, 202] on icon at bounding box center [57, 201] width 17 height 15
click at [84, 314] on select "Default auto px rem em vh vw" at bounding box center [120, 319] width 72 height 10
click option "auto" at bounding box center [0, 0] width 0 height 0
click at [84, 314] on select "Default auto px rem em vh vw" at bounding box center [120, 319] width 72 height 10
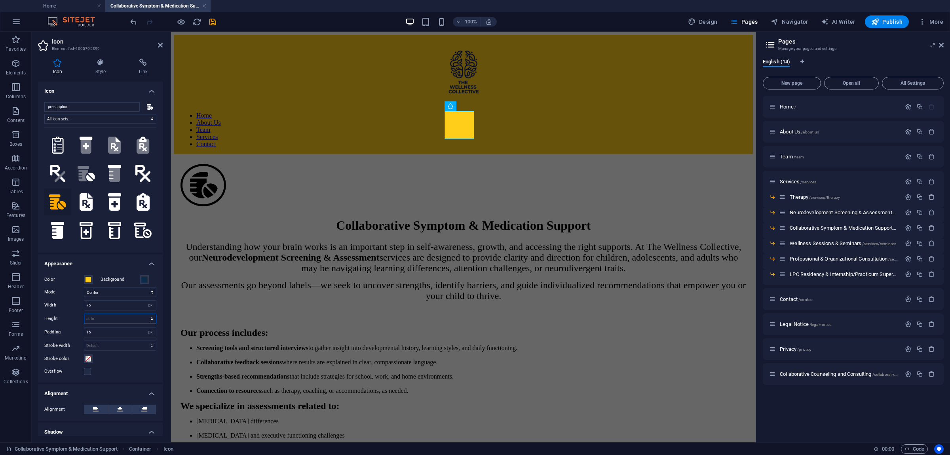
select select "px"
click option "px" at bounding box center [0, 0] width 0 height 0
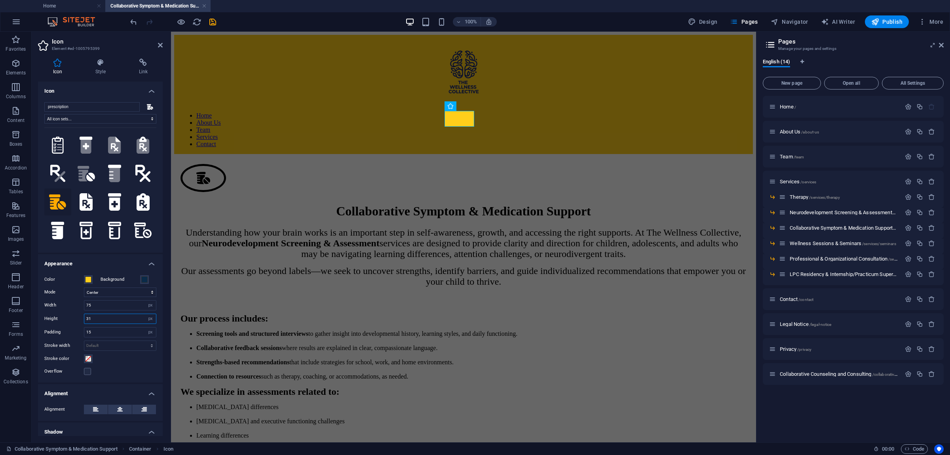
click at [104, 320] on input "31" at bounding box center [120, 319] width 72 height 10
type input "75"
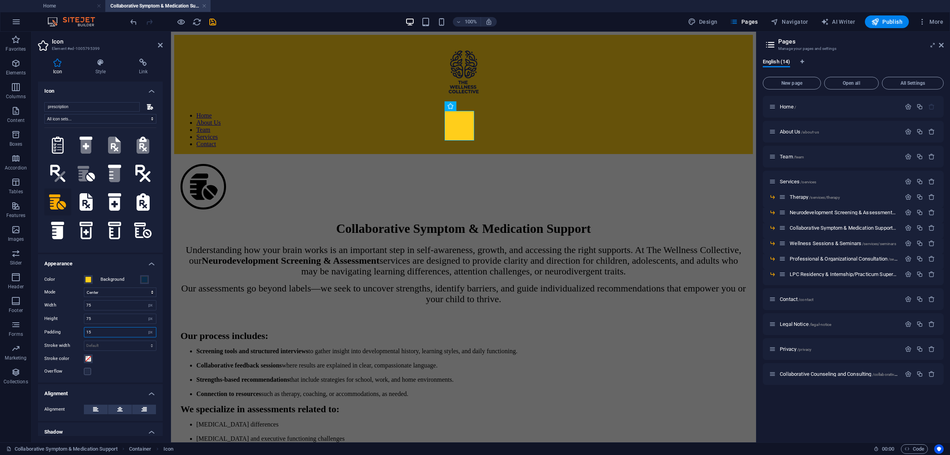
click at [118, 334] on input "15" at bounding box center [120, 332] width 72 height 10
type input "10"
click at [160, 45] on icon at bounding box center [160, 45] width 5 height 6
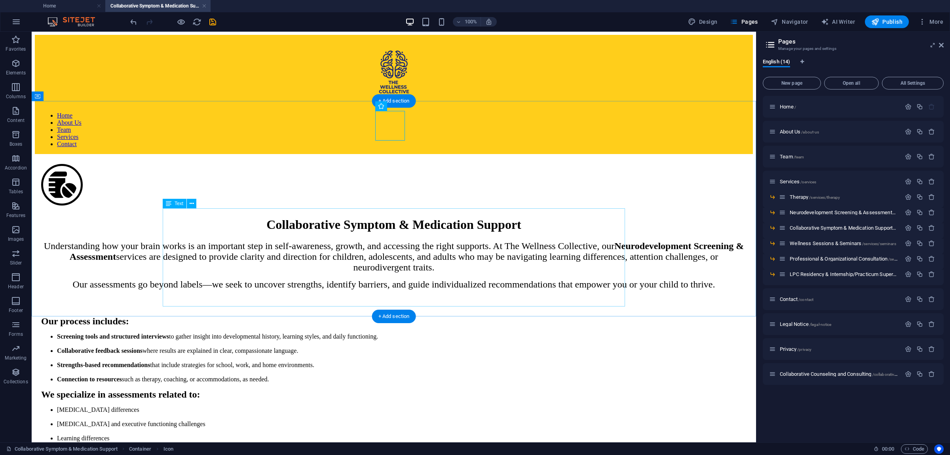
click at [343, 249] on div "Understanding how your brain works is an important step in self-awareness, grow…" at bounding box center [393, 265] width 705 height 49
click at [316, 246] on div "Understanding how your brain works is an important step in self-awareness, grow…" at bounding box center [393, 265] width 705 height 49
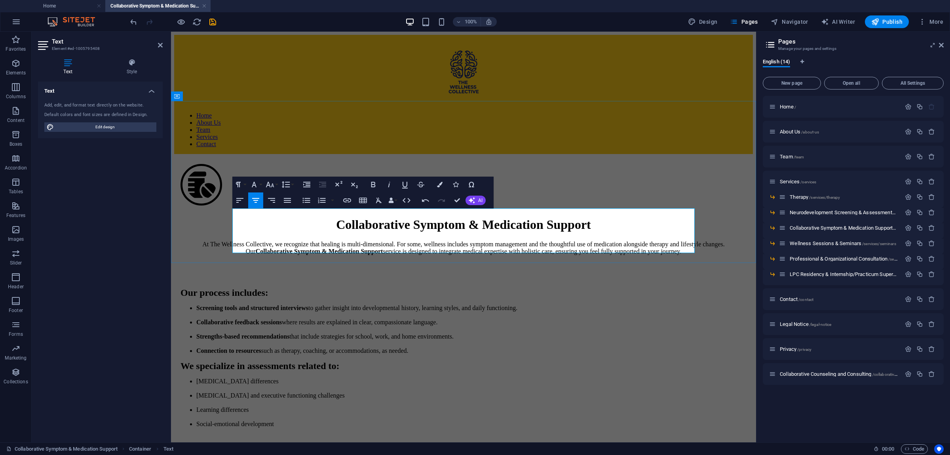
click at [345, 241] on p "At The Wellness Collective, we recognize that healing is multi-dimensional. For…" at bounding box center [464, 248] width 566 height 14
click at [274, 181] on icon "button" at bounding box center [270, 185] width 10 height 10
click at [279, 220] on link "24" at bounding box center [278, 219] width 29 height 12
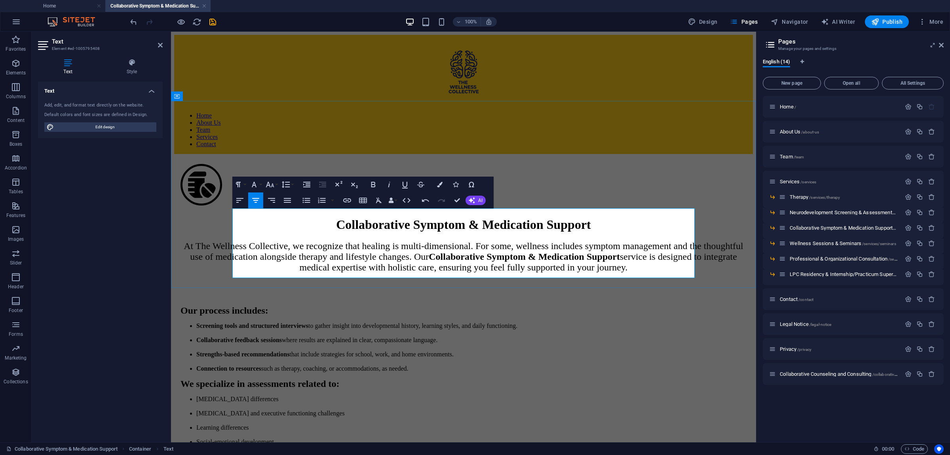
click at [470, 241] on span "At The Wellness Collective, we recognize that healing is multi-dimensional. For…" at bounding box center [464, 257] width 560 height 32
click at [715, 268] on div "Collaborative Symptom & Medication Support At The Wellness Collective, we recog…" at bounding box center [463, 221] width 579 height 135
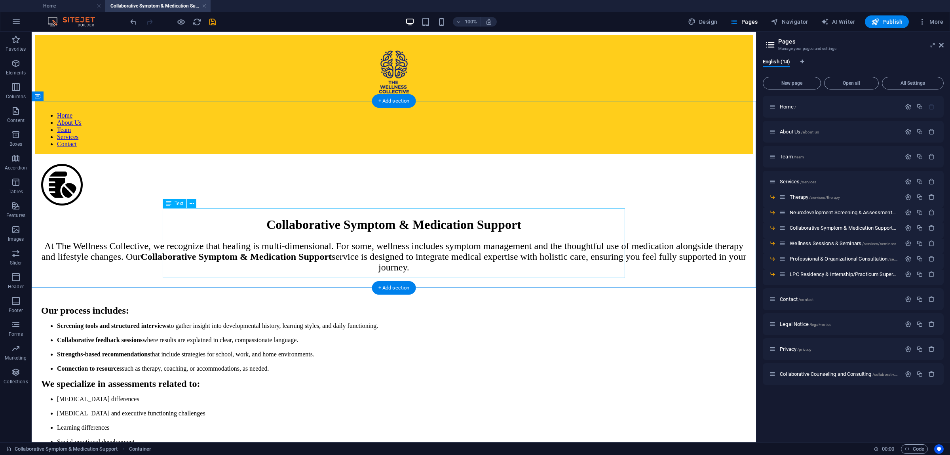
click at [247, 241] on div "At The Wellness Collective, we recognize that healing is multi-dimensional. For…" at bounding box center [393, 257] width 705 height 32
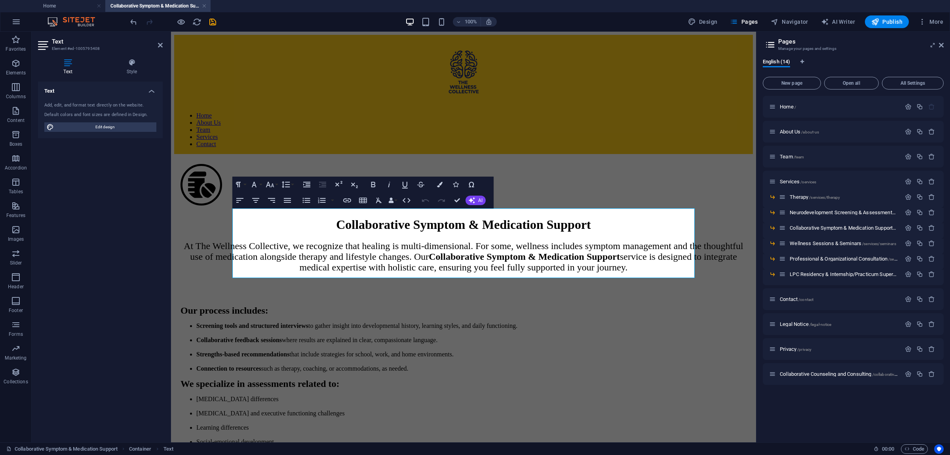
click at [128, 56] on div "Text Style Text Add, edit, and format text directly on the website. Default col…" at bounding box center [100, 247] width 137 height 390
click at [129, 61] on icon at bounding box center [132, 63] width 62 height 8
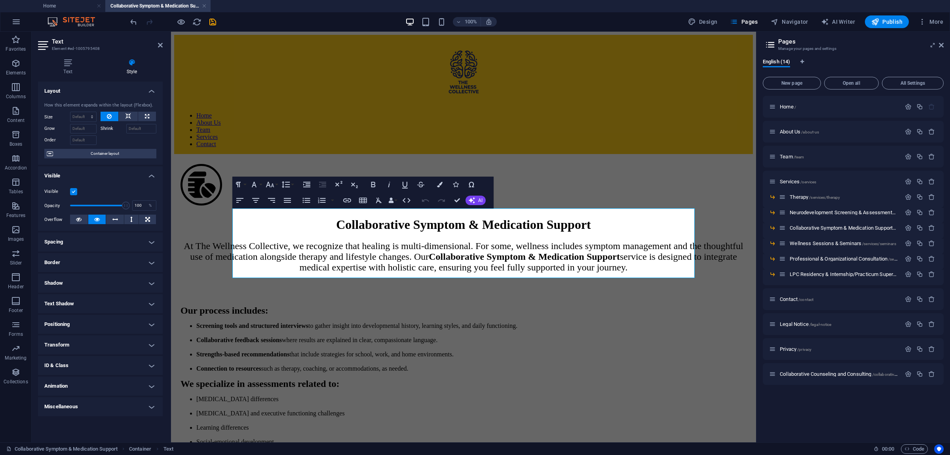
click at [122, 245] on h4 "Spacing" at bounding box center [100, 241] width 125 height 19
click at [136, 274] on span "Custom" at bounding box center [140, 271] width 27 height 10
click at [103, 285] on input "number" at bounding box center [105, 285] width 24 height 10
type input "25"
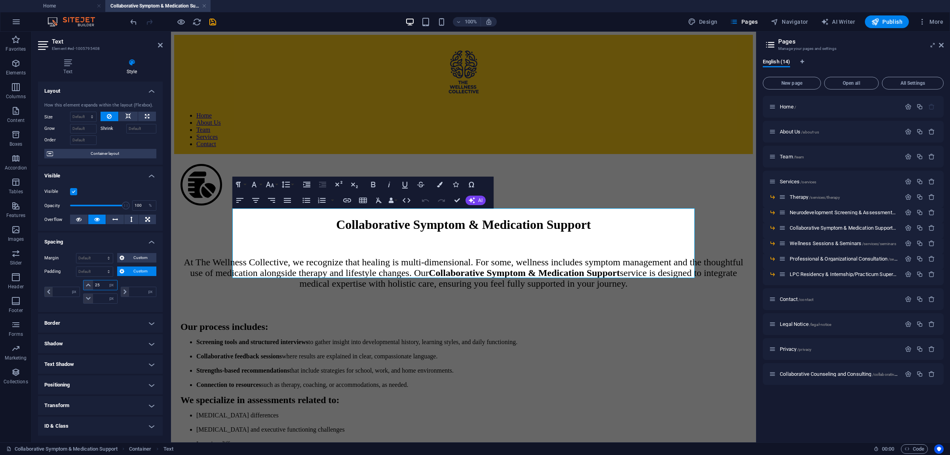
type input "0"
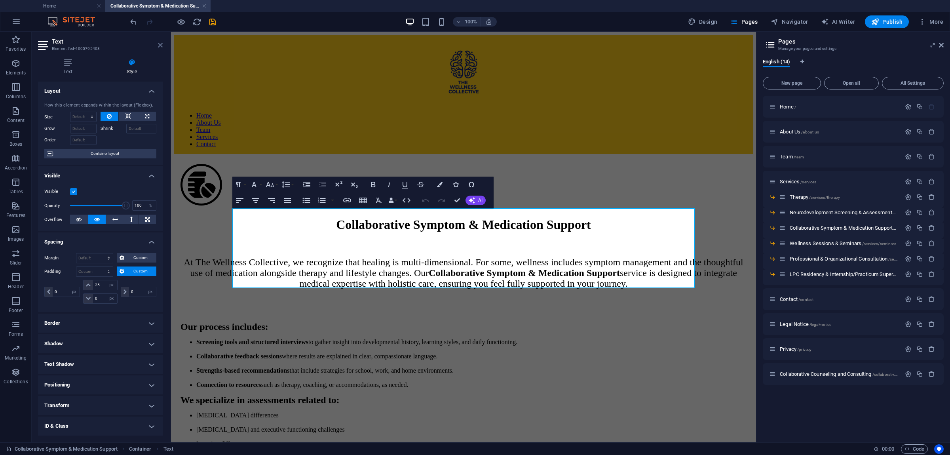
click at [160, 44] on icon at bounding box center [160, 45] width 5 height 6
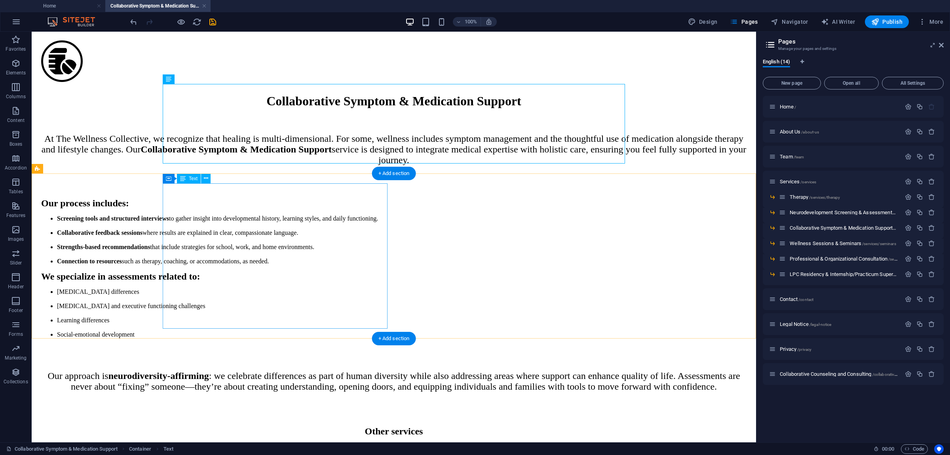
scroll to position [125, 0]
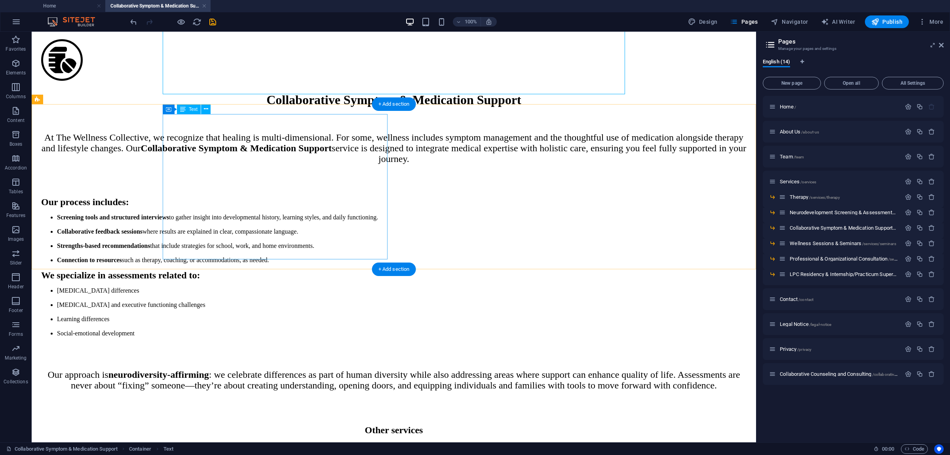
click at [271, 197] on div "Our process includes: Screening tools and structured interviews to gather insig…" at bounding box center [393, 230] width 705 height 67
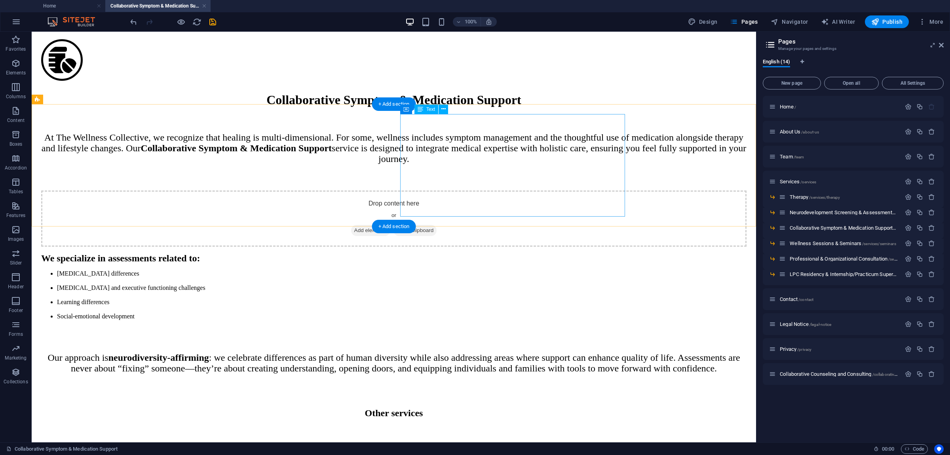
click at [441, 253] on div "We specialize in assessments related to: [MEDICAL_DATA] differences [MEDICAL_DA…" at bounding box center [393, 286] width 705 height 67
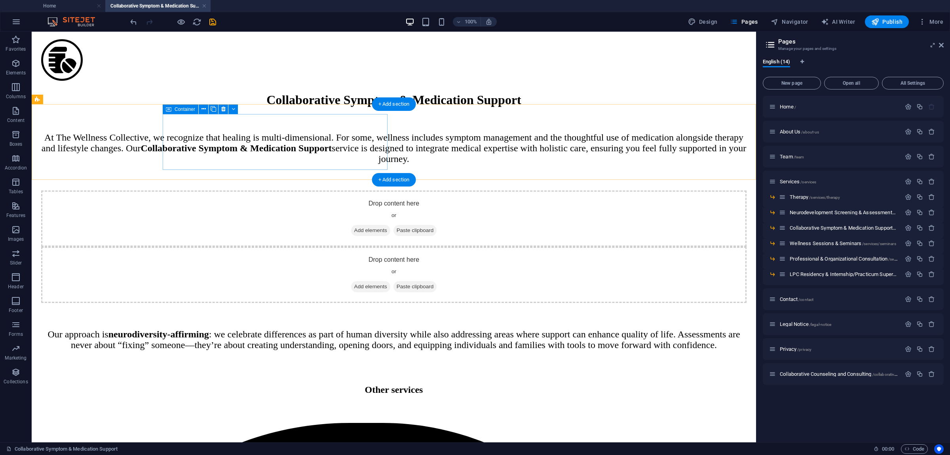
click at [340, 190] on div "Drop content here or Add elements Paste clipboard" at bounding box center [393, 218] width 705 height 56
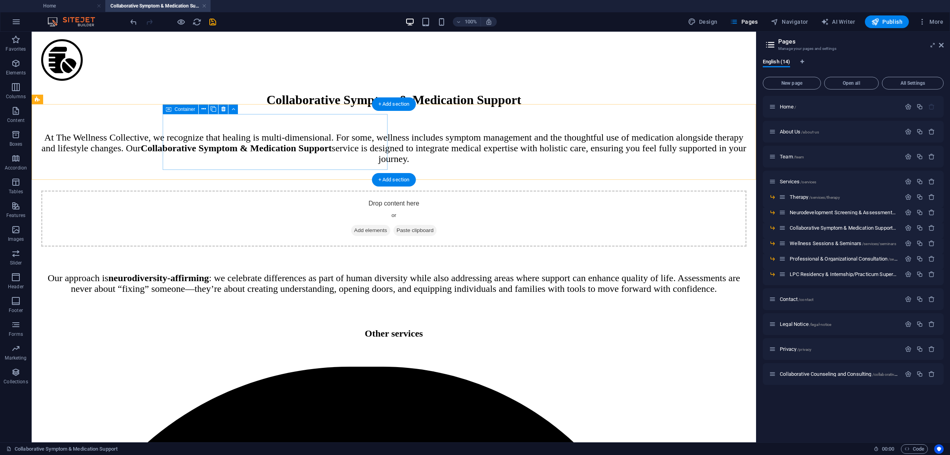
click at [374, 190] on div "Drop content here or Add elements Paste clipboard" at bounding box center [393, 218] width 705 height 56
click at [230, 190] on div "Drop content here or Add elements Paste clipboard" at bounding box center [393, 218] width 705 height 56
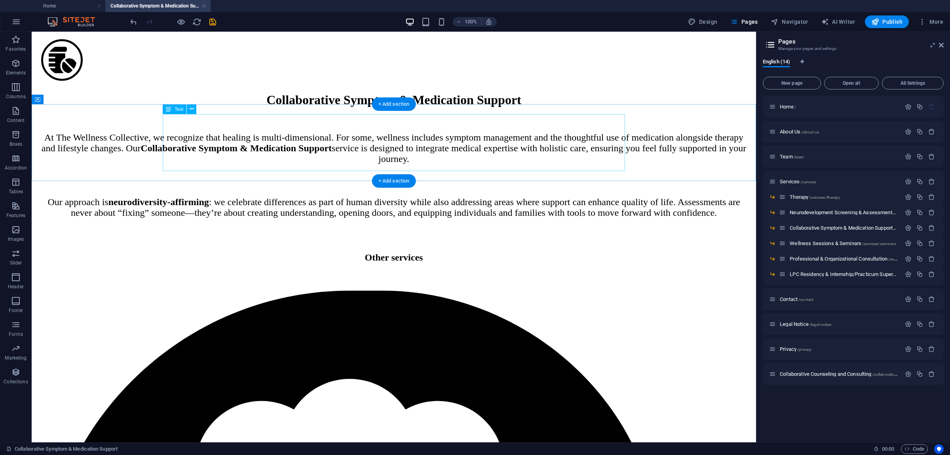
click at [300, 197] on div "Our approach is neurodiversity-affirming : we celebrate differences as part of …" at bounding box center [393, 207] width 705 height 21
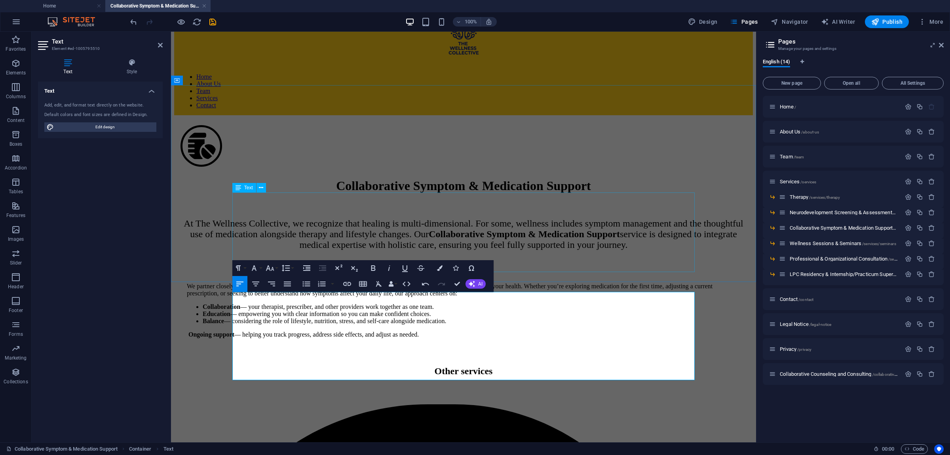
scroll to position [57, 0]
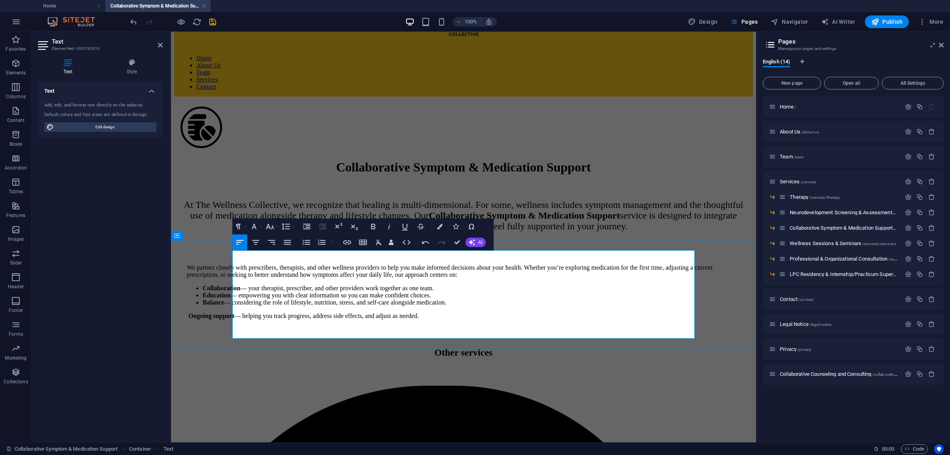
click at [336, 264] on p "We partner closely with prescribers, therapists, and other wellness providers t…" at bounding box center [463, 271] width 553 height 14
click at [428, 299] on li "Education — empowering you with clear information so you can make confident cho…" at bounding box center [472, 295] width 538 height 7
click at [554, 292] on li "Collaboration — your therapist, prescriber, and other providers work together a…" at bounding box center [472, 288] width 538 height 7
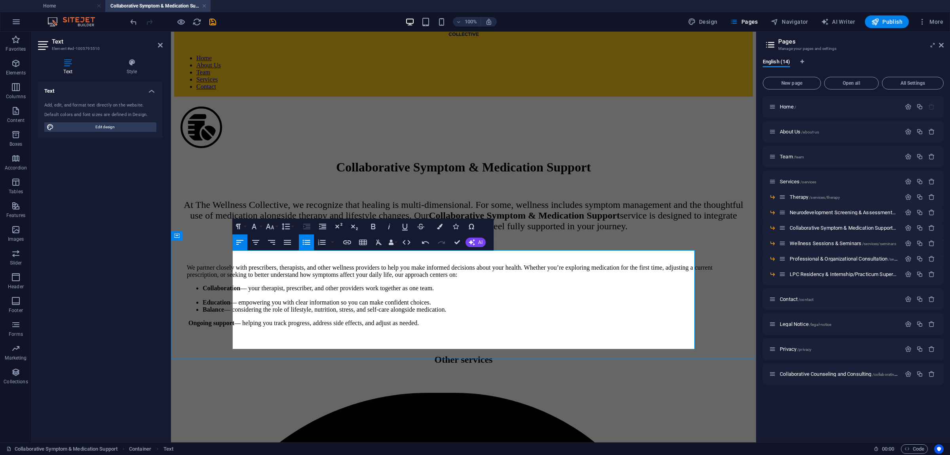
click at [558, 306] on li "Education — empowering you with clear information so you can make confident cho…" at bounding box center [472, 302] width 538 height 7
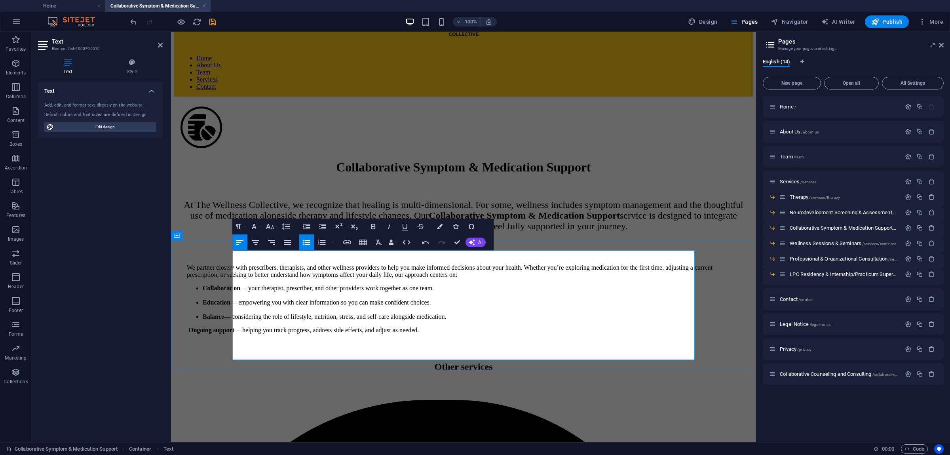
click at [566, 320] on li "Balance — considering the role of lifestyle, nutrition, stress, and self-care a…" at bounding box center [472, 316] width 538 height 7
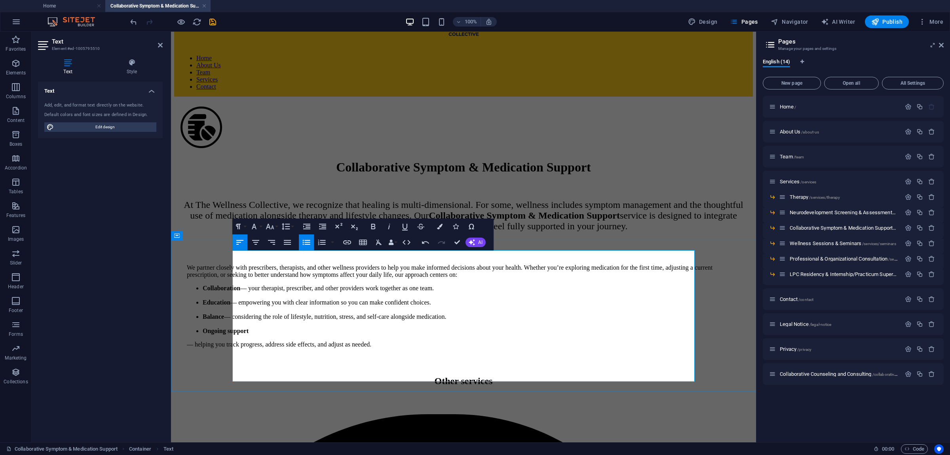
click at [477, 334] on li "Ongoing support" at bounding box center [472, 330] width 538 height 7
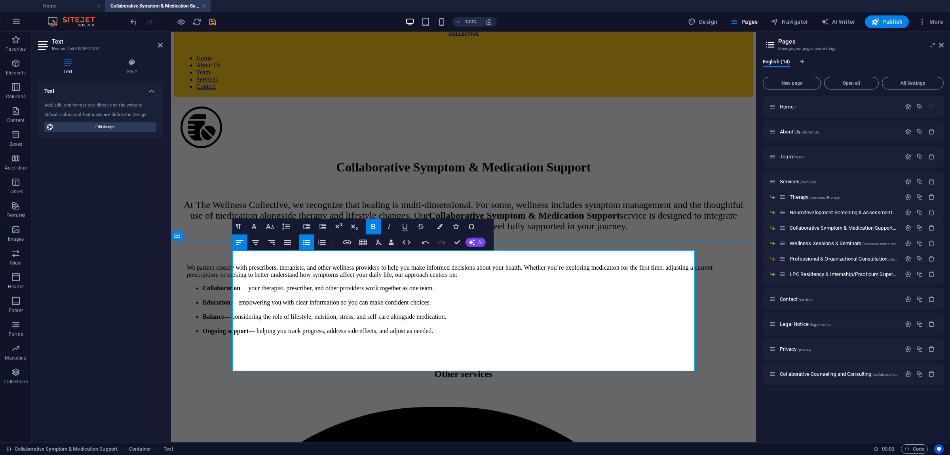
drag, startPoint x: 556, startPoint y: 366, endPoint x: 240, endPoint y: 263, distance: 332.3
click at [239, 264] on div "We partner closely with prescribers, therapists, and other wellness providers t…" at bounding box center [463, 299] width 553 height 70
click at [271, 230] on icon "button" at bounding box center [270, 227] width 10 height 10
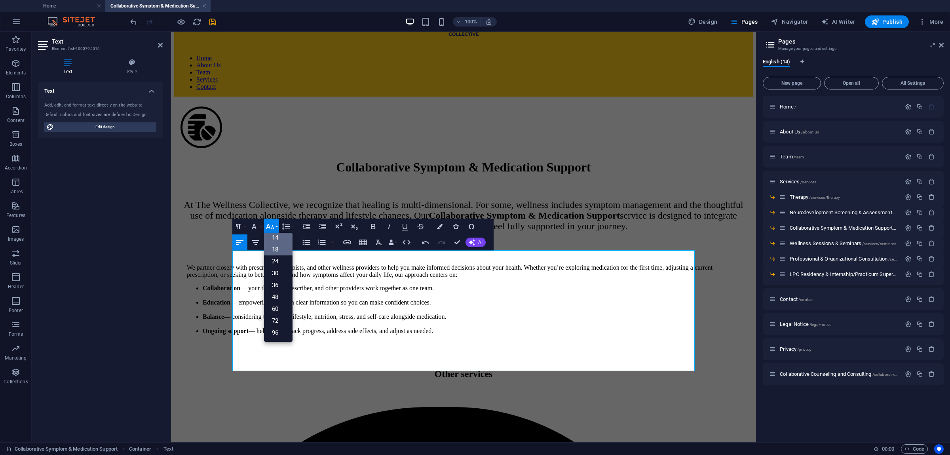
scroll to position [64, 0]
click at [277, 262] on link "24" at bounding box center [278, 261] width 29 height 12
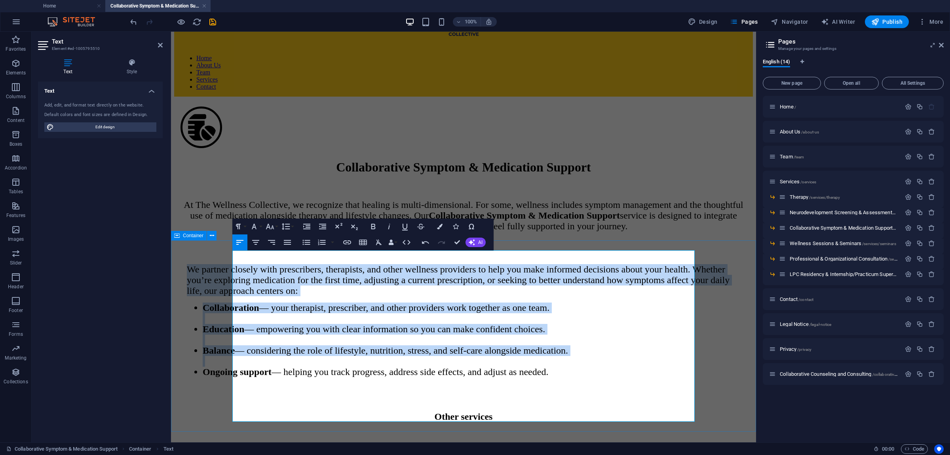
click at [721, 274] on div "We partner closely with prescribers, therapists, and other wellness providers t…" at bounding box center [463, 321] width 579 height 146
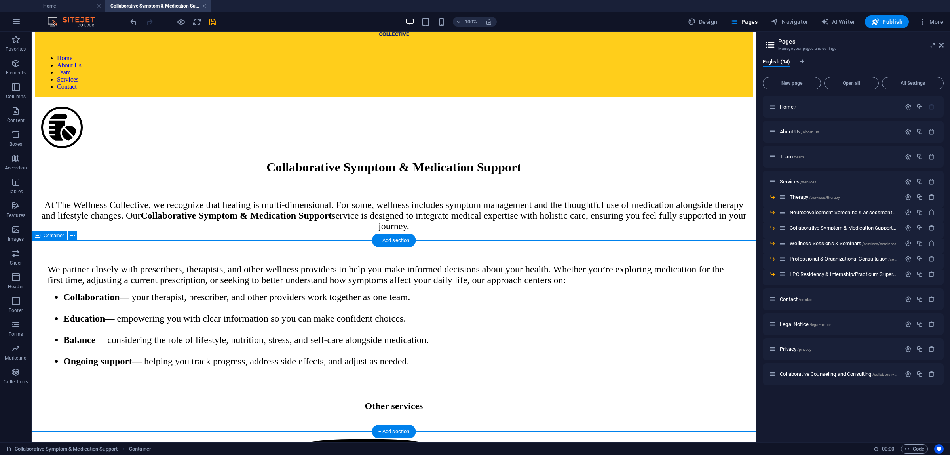
click at [120, 267] on div "We partner closely with prescribers, therapists, and other wellness providers t…" at bounding box center [394, 315] width 718 height 135
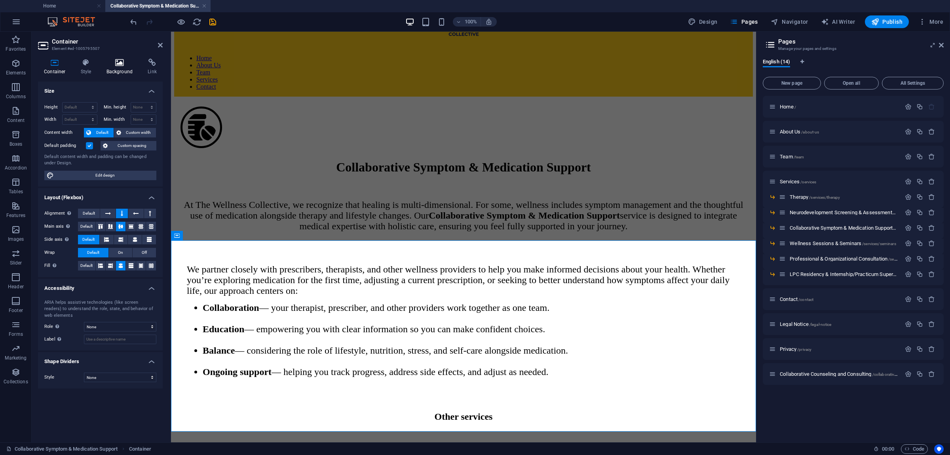
click at [120, 71] on h4 "Background" at bounding box center [122, 67] width 42 height 17
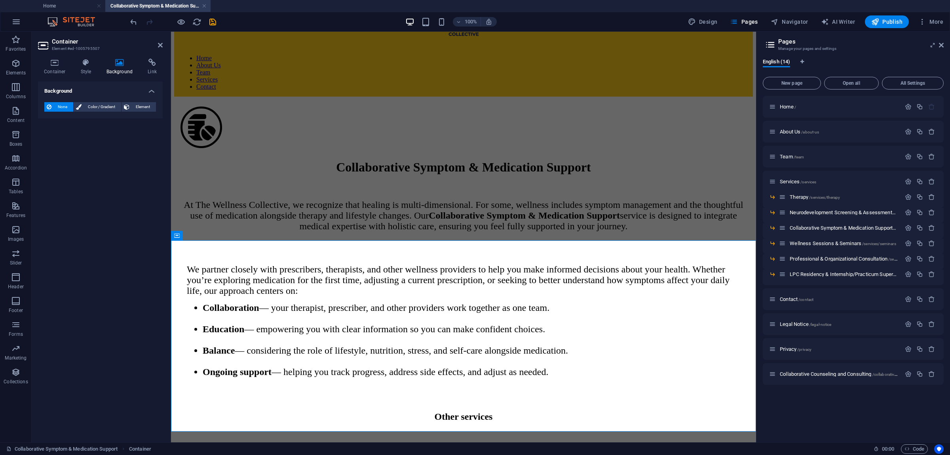
drag, startPoint x: 92, startPoint y: 105, endPoint x: 85, endPoint y: 112, distance: 10.7
click at [93, 103] on span "Color / Gradient" at bounding box center [101, 107] width 35 height 10
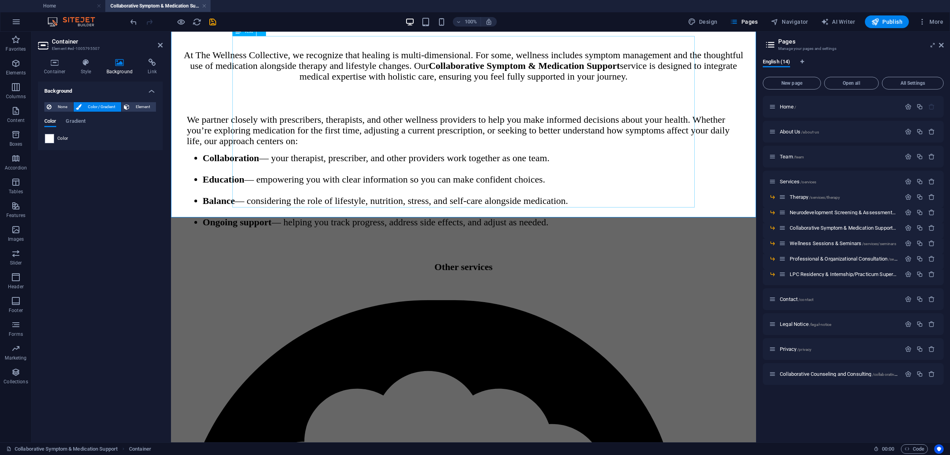
scroll to position [224, 0]
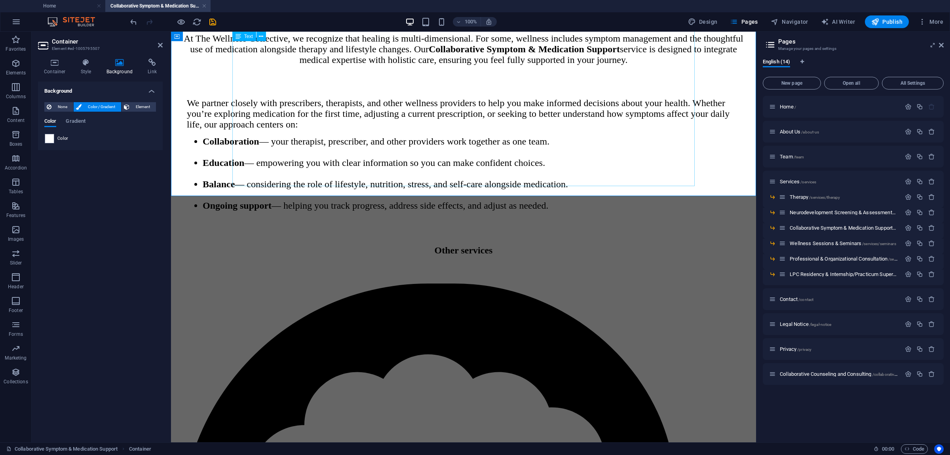
click at [321, 171] on div "We partner closely with prescribers, therapists, and other wellness providers t…" at bounding box center [464, 154] width 566 height 113
drag, startPoint x: 158, startPoint y: 46, endPoint x: 137, endPoint y: 14, distance: 38.2
click at [158, 46] on icon at bounding box center [160, 45] width 5 height 6
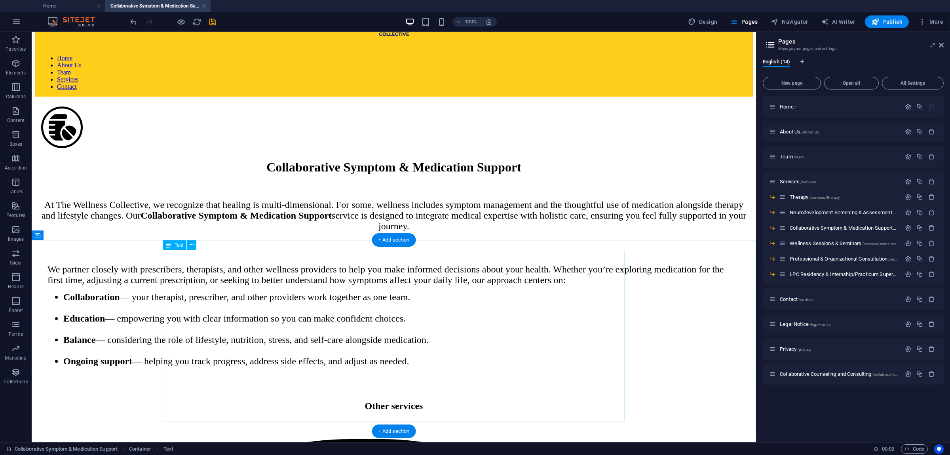
scroll to position [99, 0]
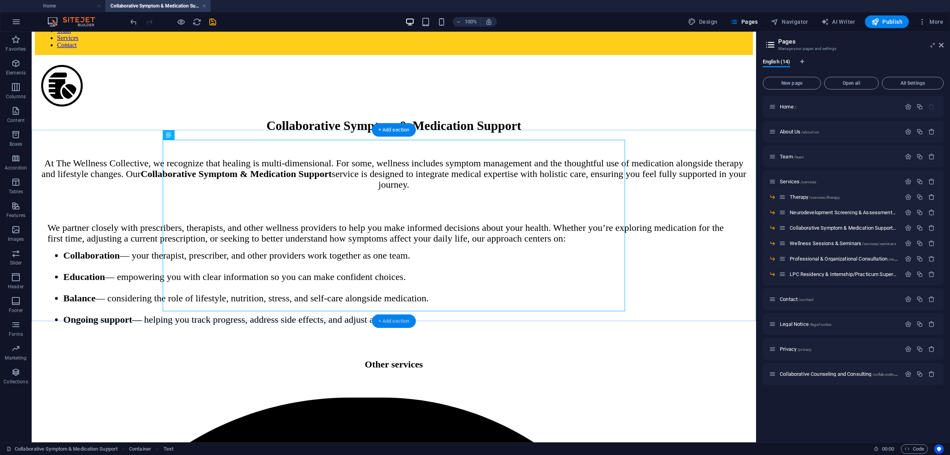
click at [394, 320] on div "+ Add section" at bounding box center [394, 320] width 44 height 13
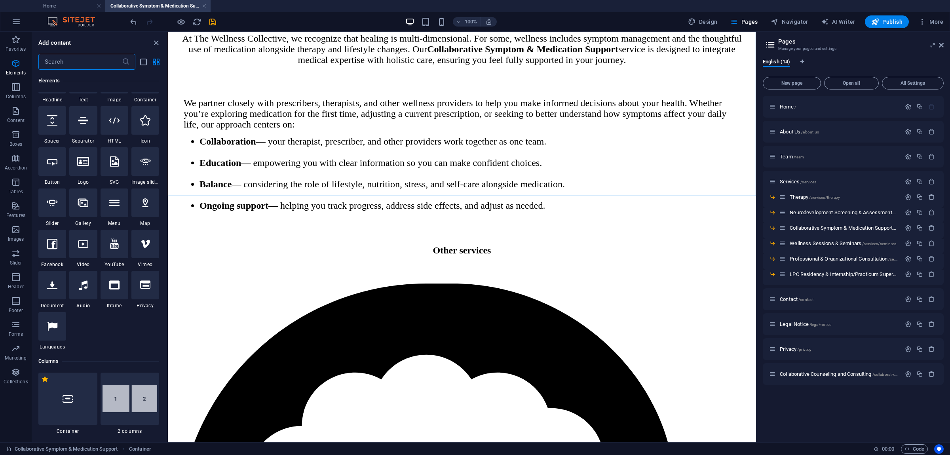
scroll to position [0, 0]
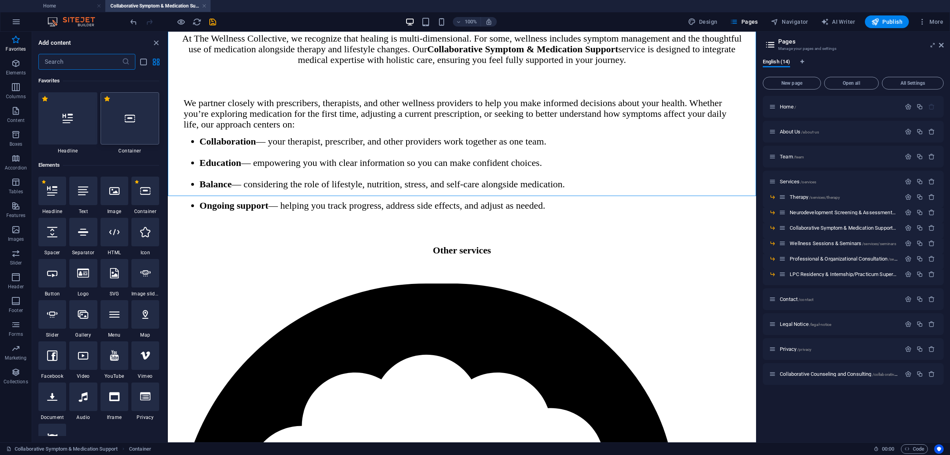
click at [125, 124] on div at bounding box center [130, 118] width 59 height 52
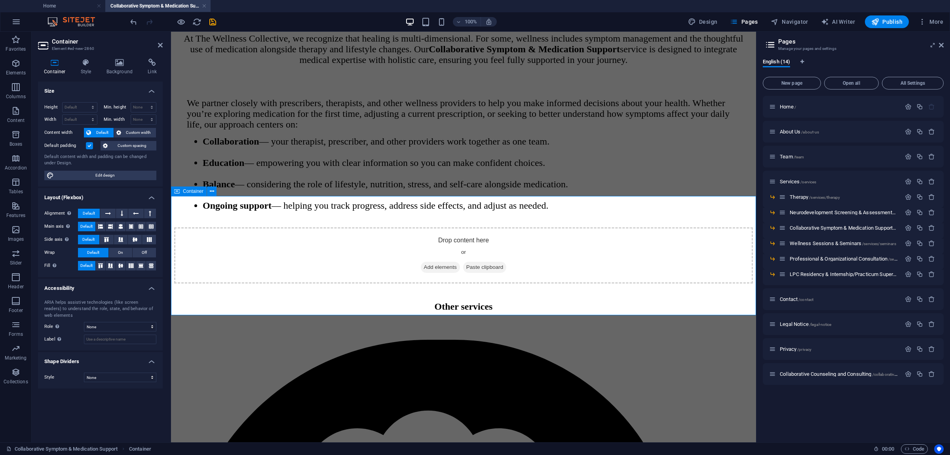
click at [433, 266] on span "Add elements" at bounding box center [440, 267] width 39 height 11
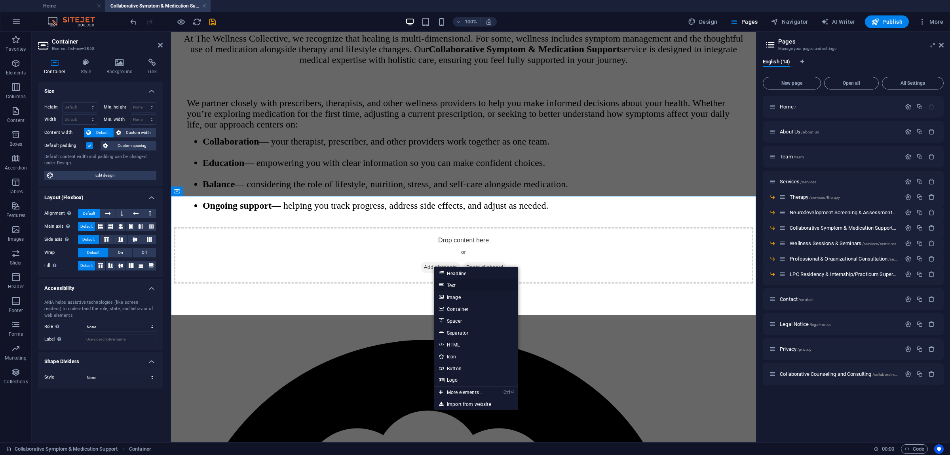
click at [463, 285] on link "Text" at bounding box center [476, 285] width 84 height 12
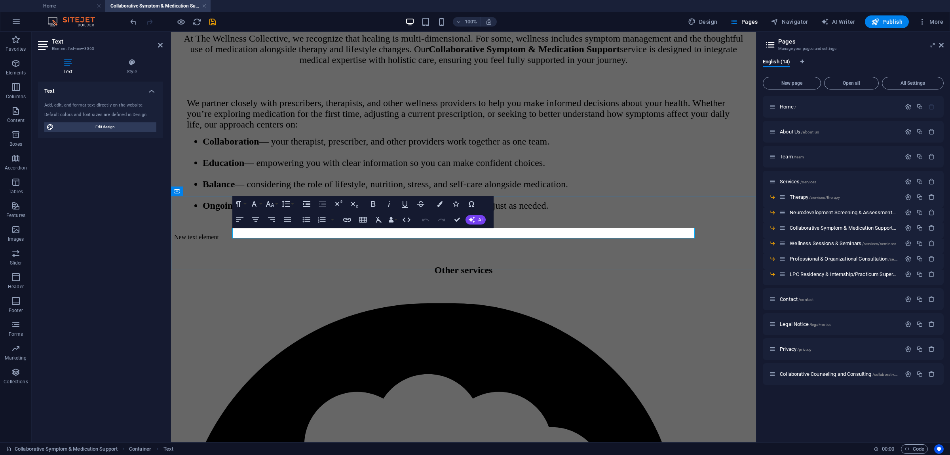
click at [309, 234] on p "New text element" at bounding box center [463, 237] width 579 height 7
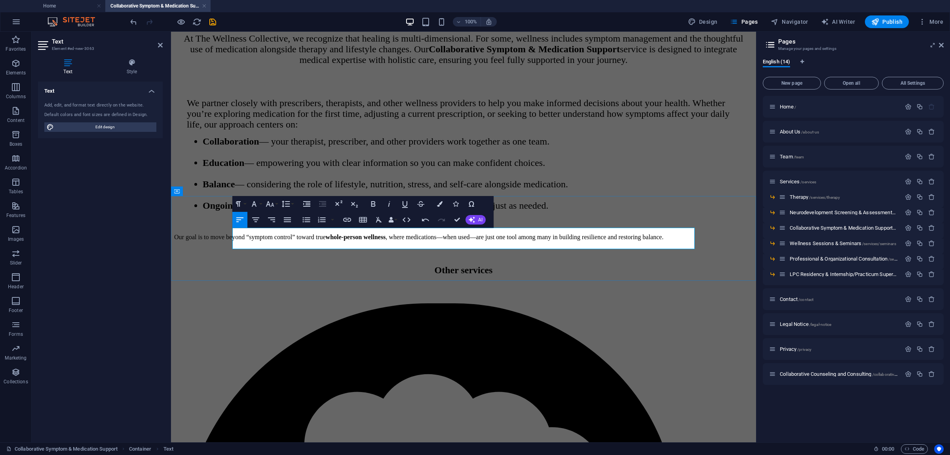
click at [328, 237] on p "Our goal is to move beyond “symptom control” toward true whole-person wellness …" at bounding box center [463, 237] width 579 height 7
click at [270, 202] on icon "button" at bounding box center [270, 204] width 10 height 10
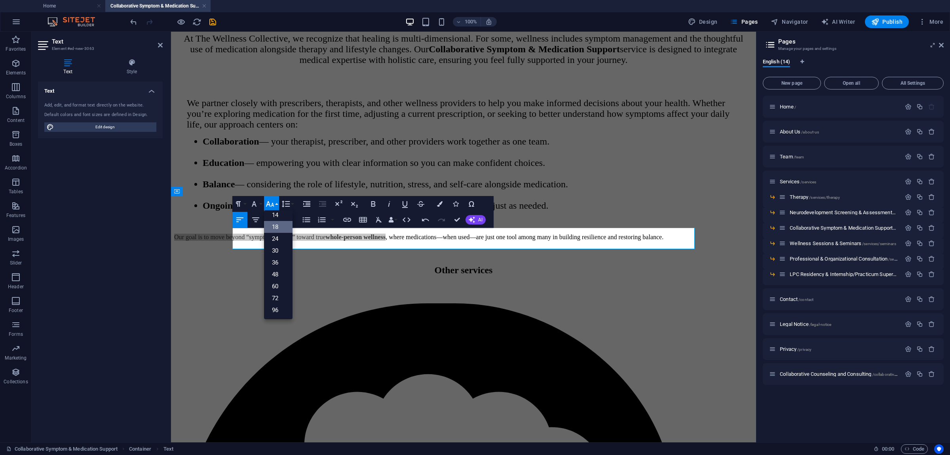
scroll to position [64, 0]
click at [279, 239] on link "24" at bounding box center [278, 239] width 29 height 12
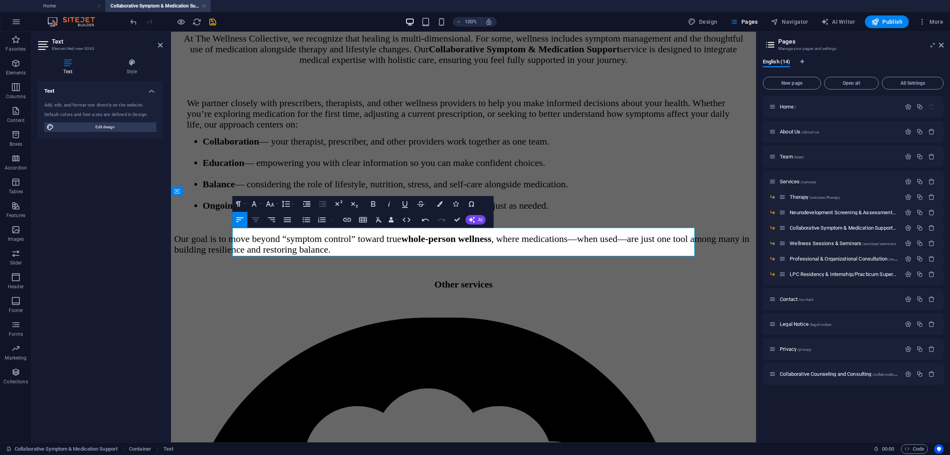
click at [258, 220] on icon "button" at bounding box center [255, 219] width 7 height 5
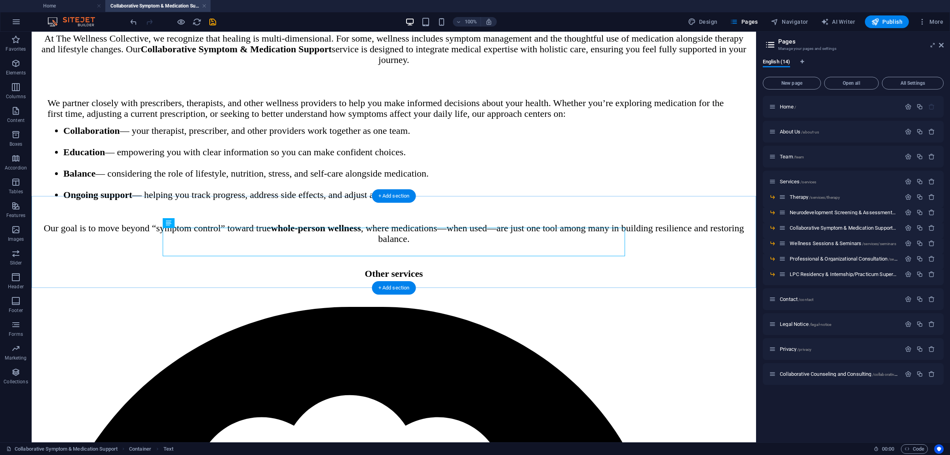
click at [620, 244] on div "Our goal is to move beyond “symptom control” toward true whole-person wellness …" at bounding box center [394, 233] width 718 height 21
drag, startPoint x: 328, startPoint y: 217, endPoint x: 181, endPoint y: 212, distance: 146.6
click at [327, 223] on div "Our goal is to move beyond “symptom control” toward true whole-person wellness …" at bounding box center [394, 233] width 718 height 21
click at [91, 227] on div "Our goal is to move beyond “symptom control” toward true whole-person wellness …" at bounding box center [394, 233] width 718 height 21
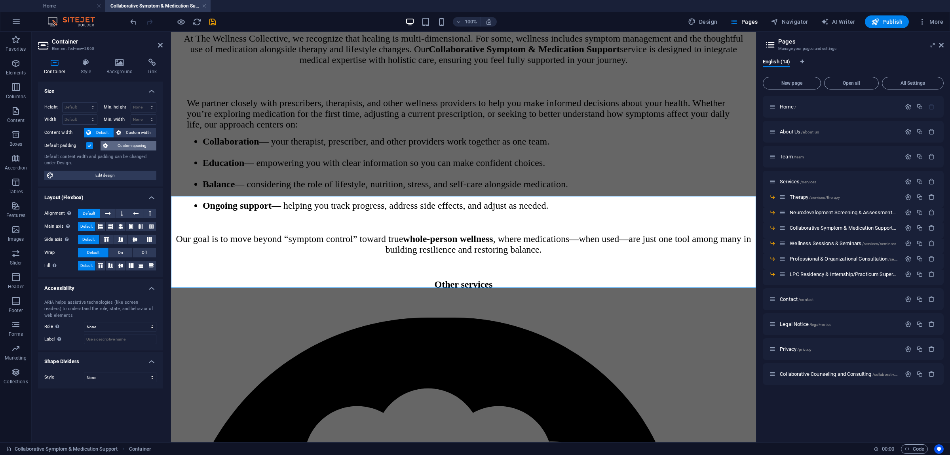
click at [130, 145] on span "Custom spacing" at bounding box center [132, 146] width 44 height 10
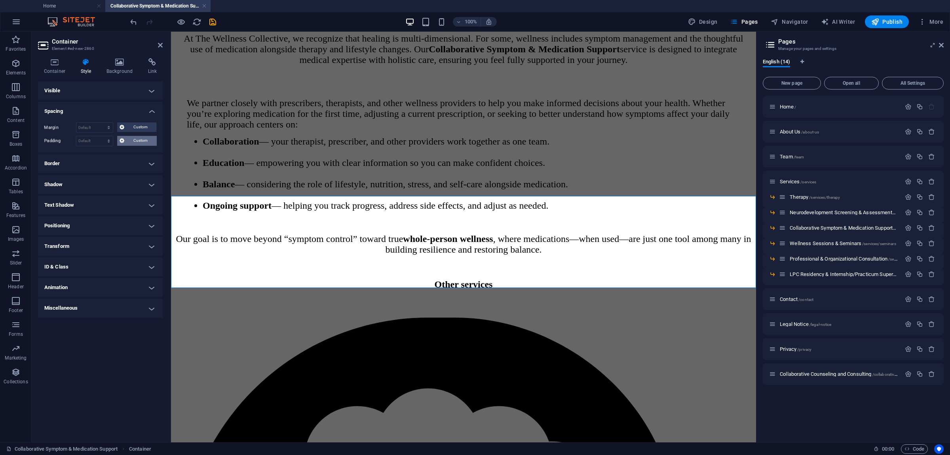
click at [129, 139] on span "Custom" at bounding box center [140, 141] width 27 height 10
click at [102, 156] on input "number" at bounding box center [105, 155] width 24 height 10
type input "25"
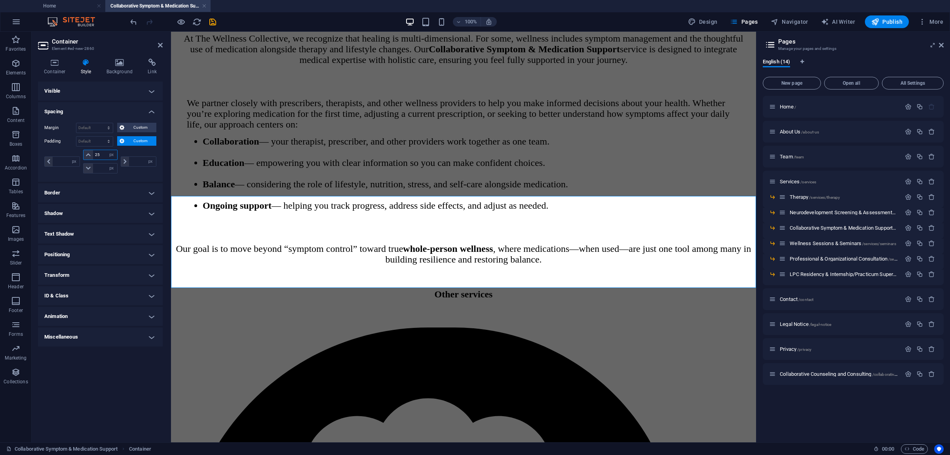
type input "0"
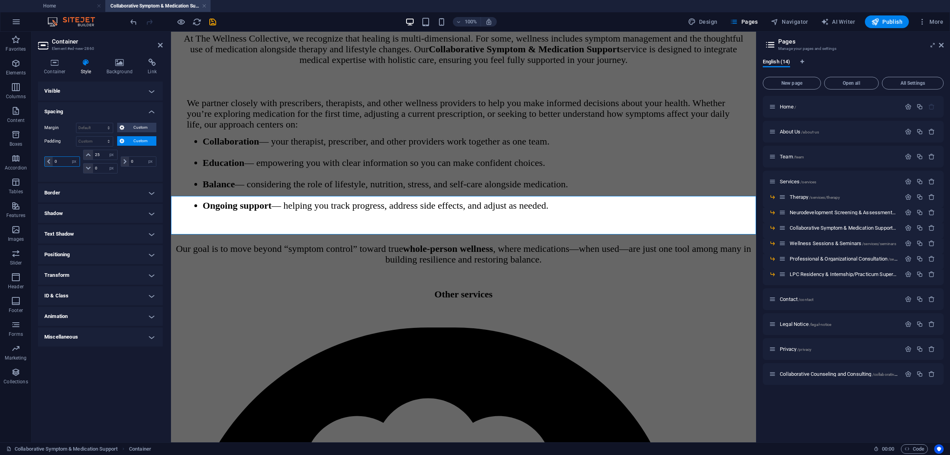
click at [63, 160] on input "0" at bounding box center [66, 162] width 27 height 10
type input "16"
click at [135, 162] on input "0" at bounding box center [142, 162] width 27 height 10
type input "16"
click at [99, 168] on input "0" at bounding box center [105, 168] width 24 height 10
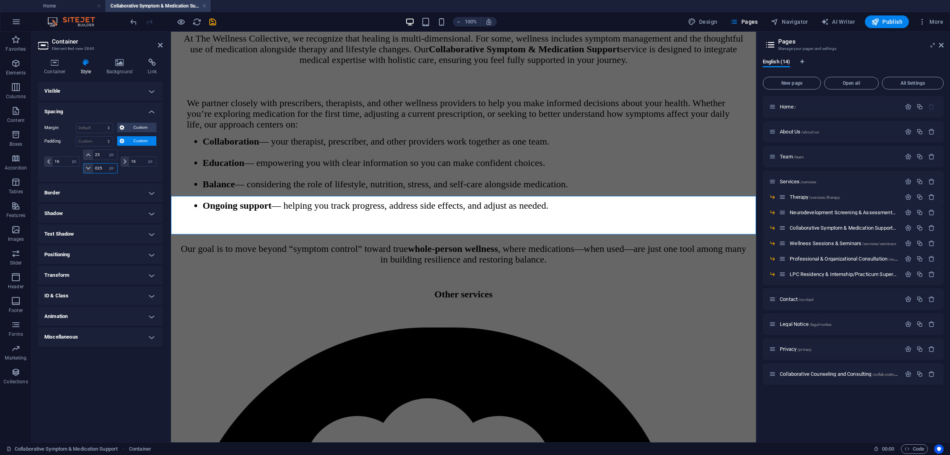
type input "25"
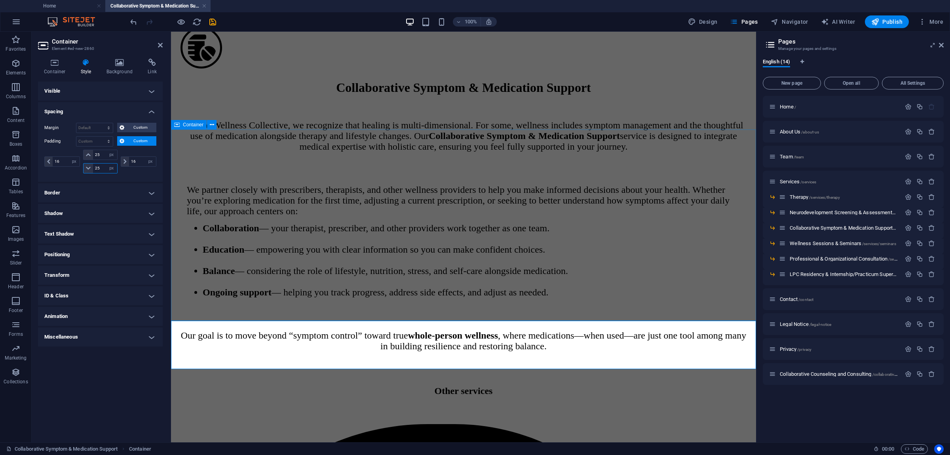
scroll to position [99, 0]
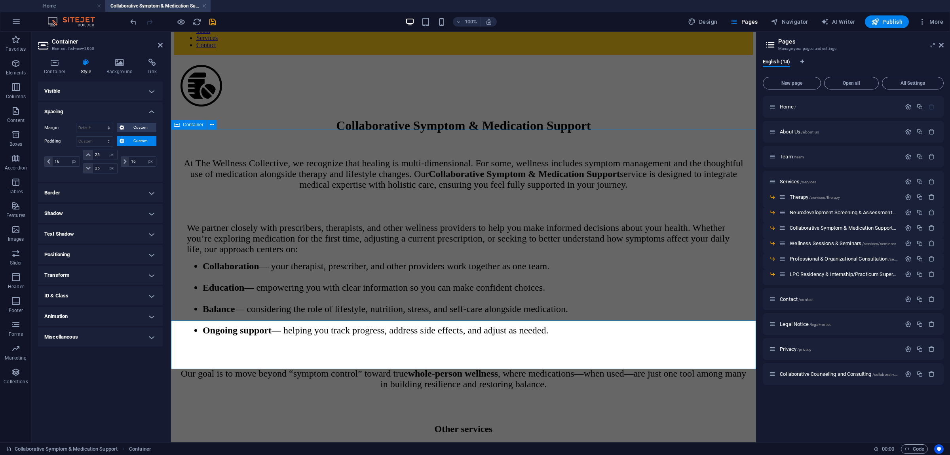
click at [213, 206] on div "We partner closely with prescribers, therapists, and other wellness providers t…" at bounding box center [463, 279] width 579 height 146
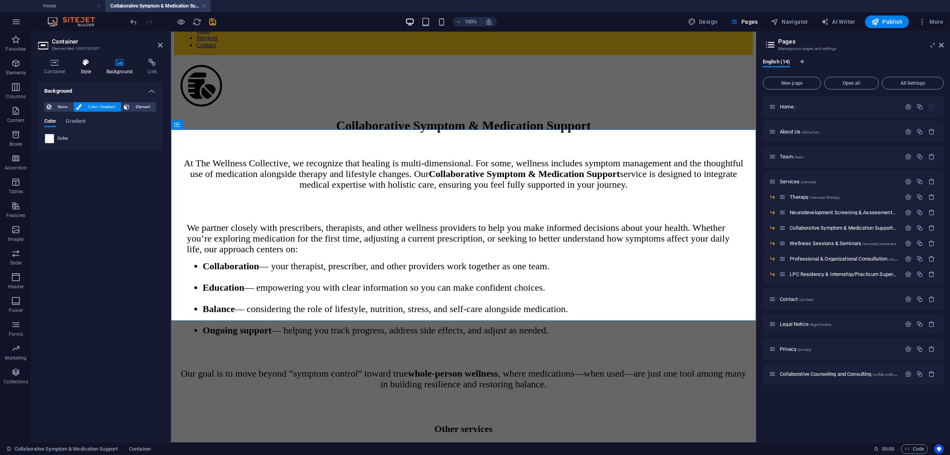
click at [85, 64] on icon at bounding box center [86, 63] width 23 height 8
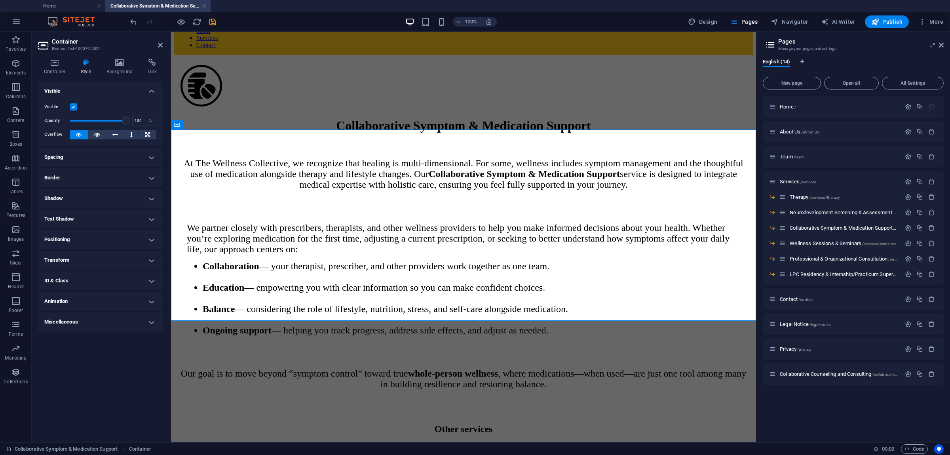
click at [154, 155] on h4 "Spacing" at bounding box center [100, 157] width 125 height 19
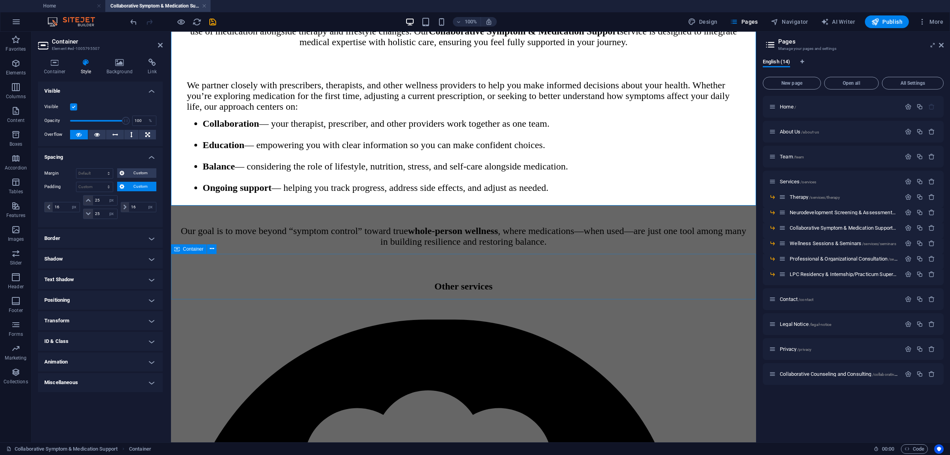
scroll to position [265, 0]
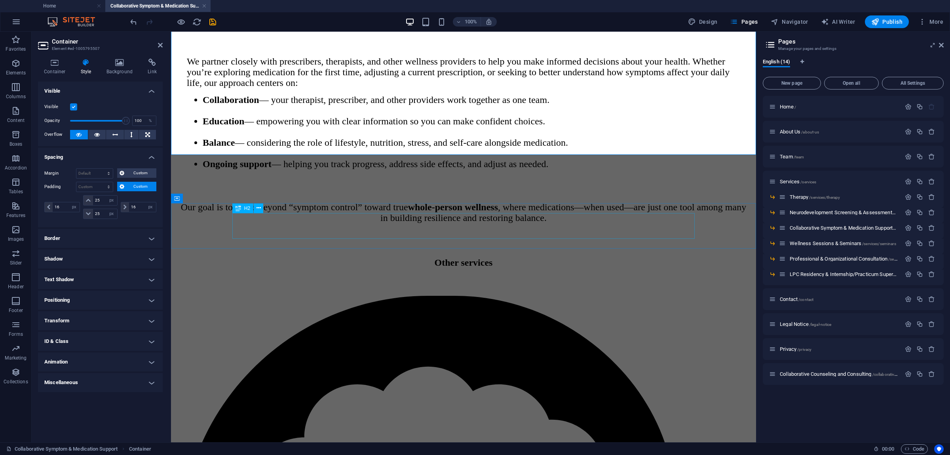
click at [537, 257] on div "Other services" at bounding box center [464, 262] width 566 height 11
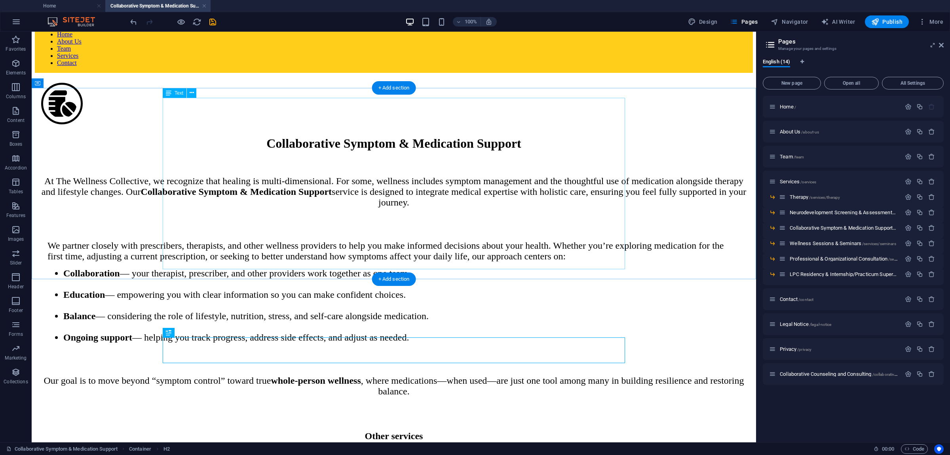
scroll to position [16, 0]
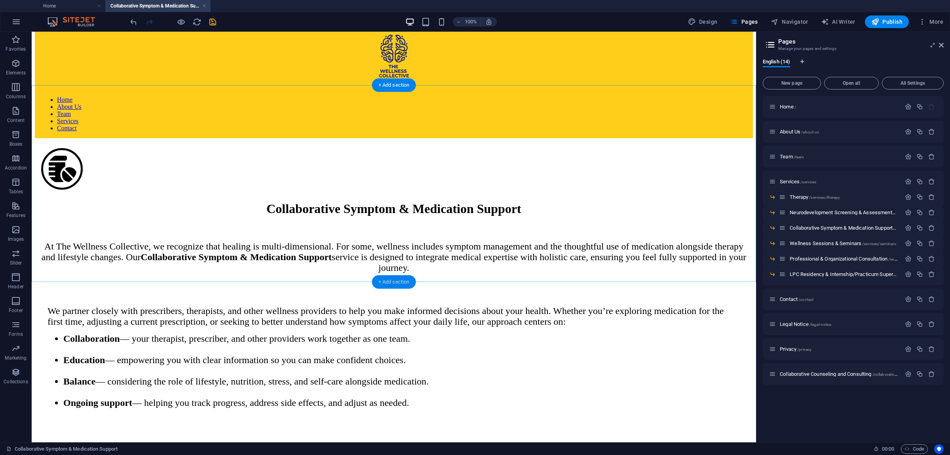
click at [389, 279] on div "+ Add section" at bounding box center [394, 281] width 44 height 13
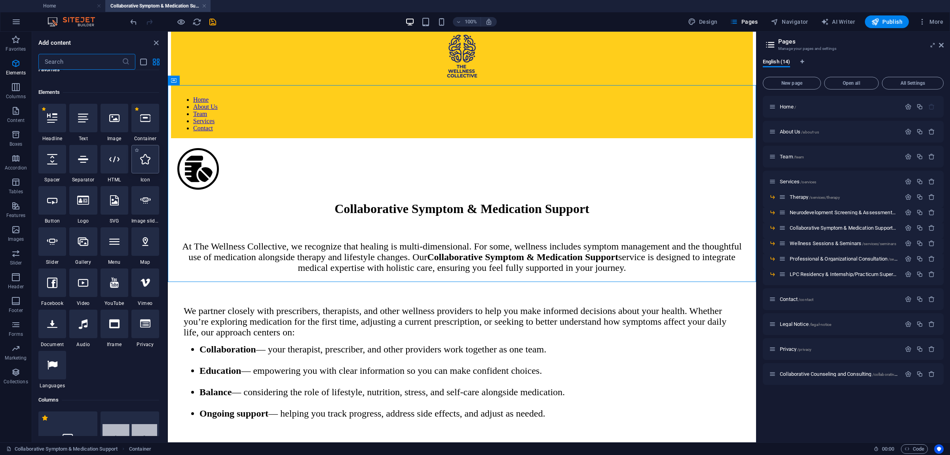
scroll to position [0, 0]
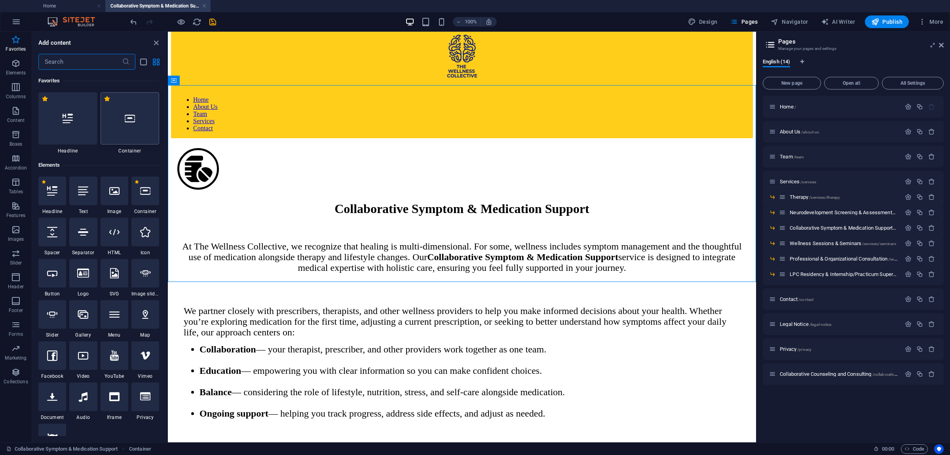
click at [129, 110] on div at bounding box center [130, 118] width 59 height 52
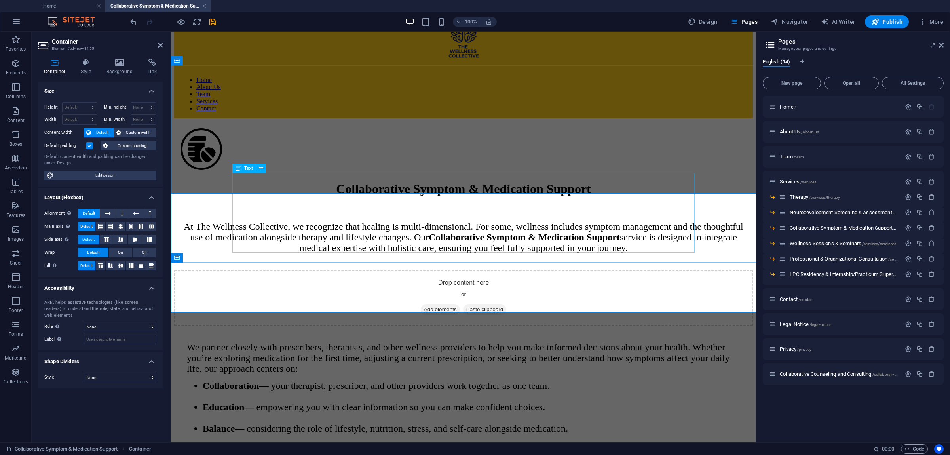
scroll to position [16, 0]
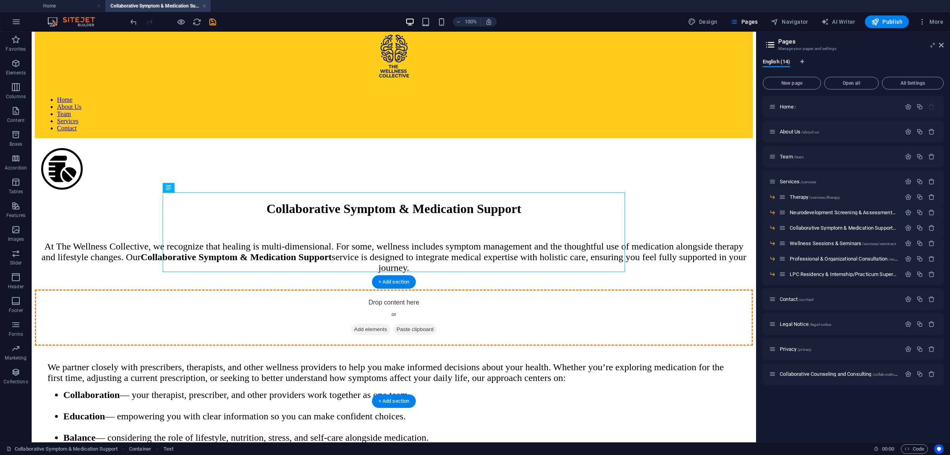
drag, startPoint x: 279, startPoint y: 219, endPoint x: 287, endPoint y: 330, distance: 110.8
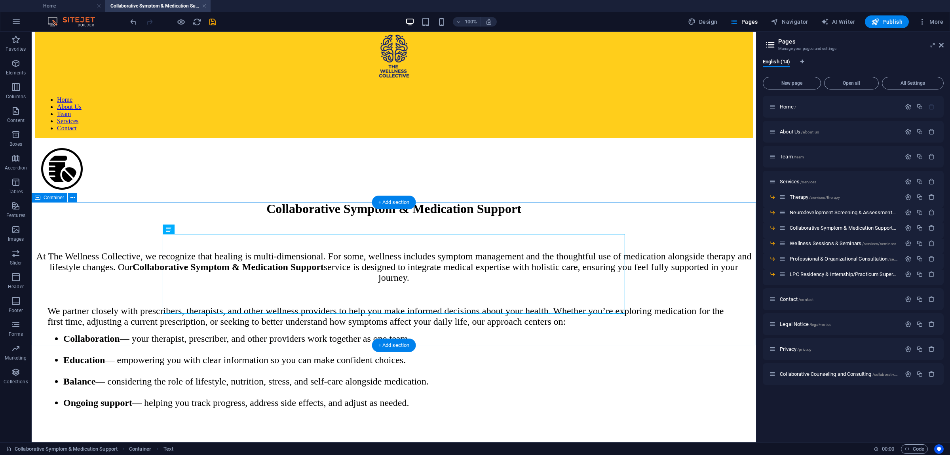
click at [122, 236] on div "At The Wellness Collective, we recognize that healing is multi-dimensional. For…" at bounding box center [394, 259] width 718 height 48
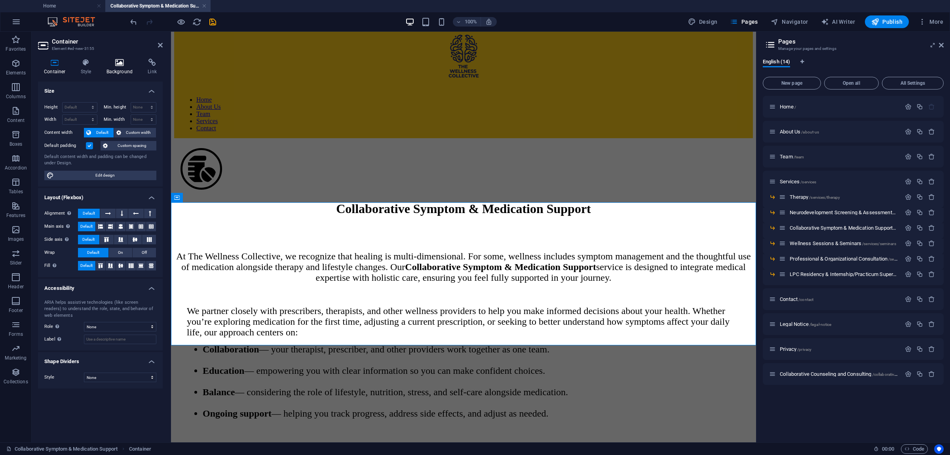
click at [119, 63] on icon at bounding box center [120, 63] width 38 height 8
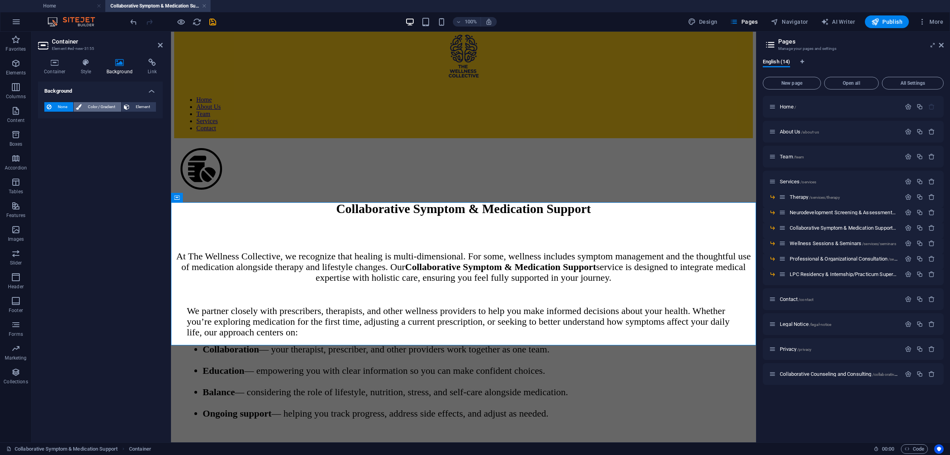
click at [95, 105] on span "Color / Gradient" at bounding box center [101, 107] width 35 height 10
click at [83, 65] on icon at bounding box center [86, 63] width 23 height 8
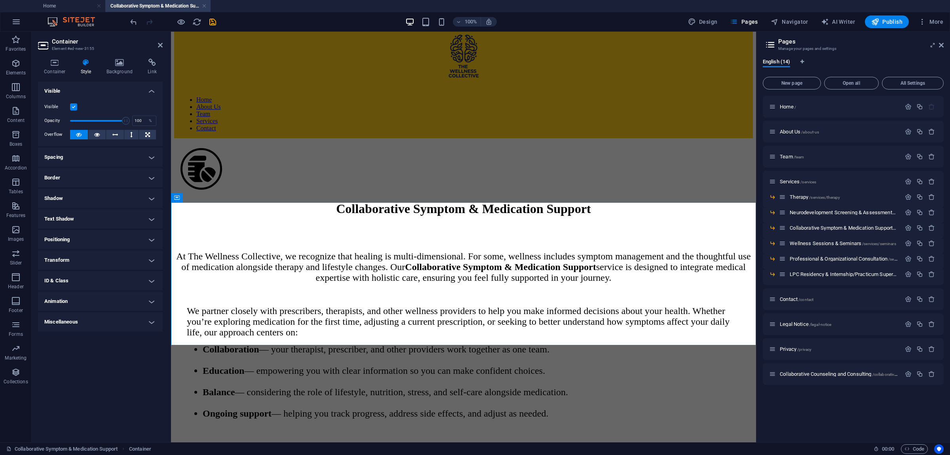
click at [152, 160] on h4 "Spacing" at bounding box center [100, 157] width 125 height 19
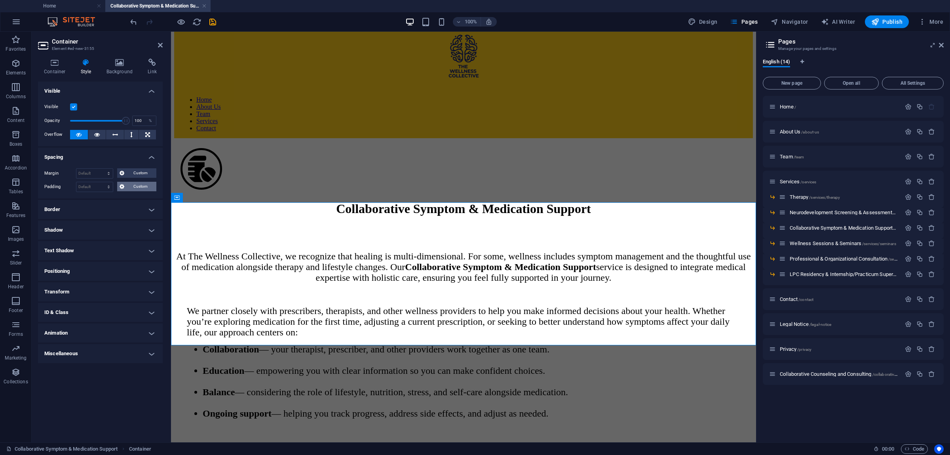
click at [138, 186] on span "Custom" at bounding box center [140, 187] width 27 height 10
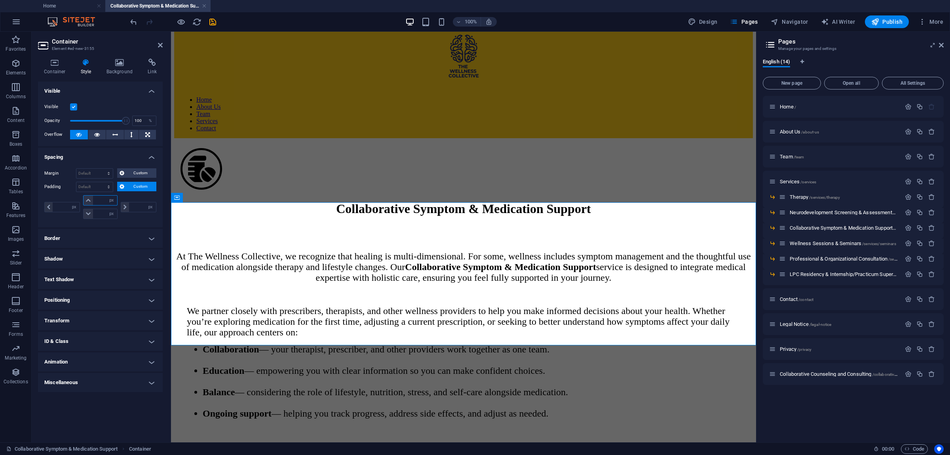
click at [100, 202] on input "number" at bounding box center [105, 201] width 24 height 10
type input "25"
type input "0"
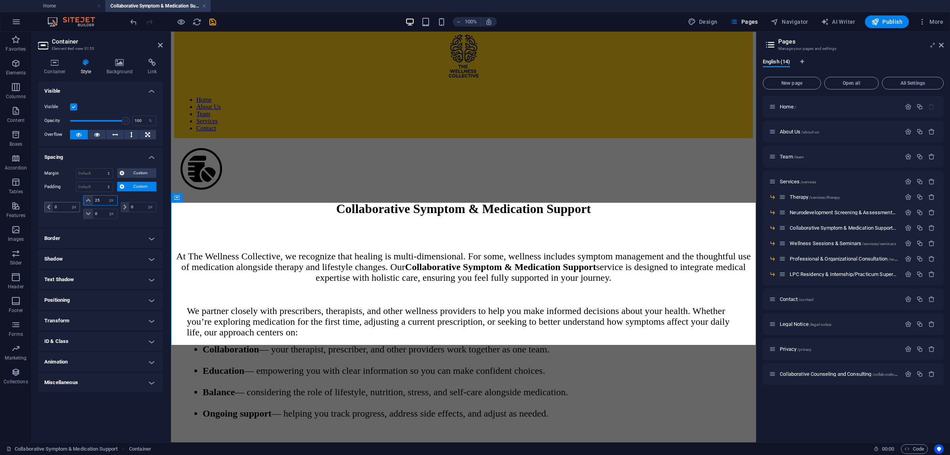
type input "25"
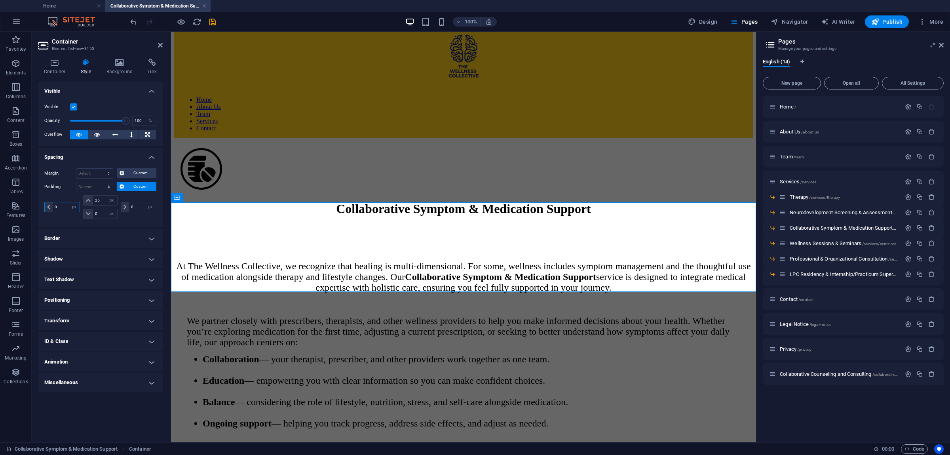
click at [56, 209] on input "0" at bounding box center [66, 207] width 27 height 10
type input "16"
click at [136, 204] on input "0" at bounding box center [142, 207] width 27 height 10
type input "16"
click at [99, 214] on input "0" at bounding box center [105, 214] width 24 height 10
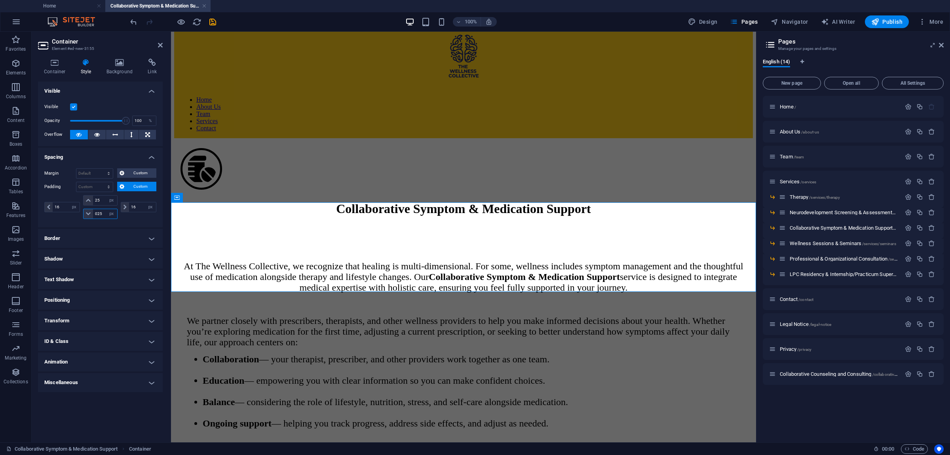
type input "25"
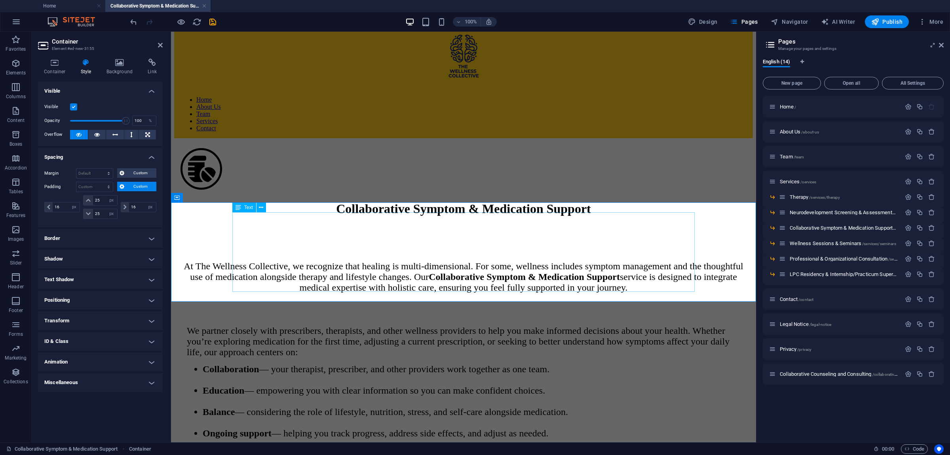
click at [408, 245] on div "At The Wellness Collective, we recognize that healing is multi-dimensional. For…" at bounding box center [464, 269] width 566 height 48
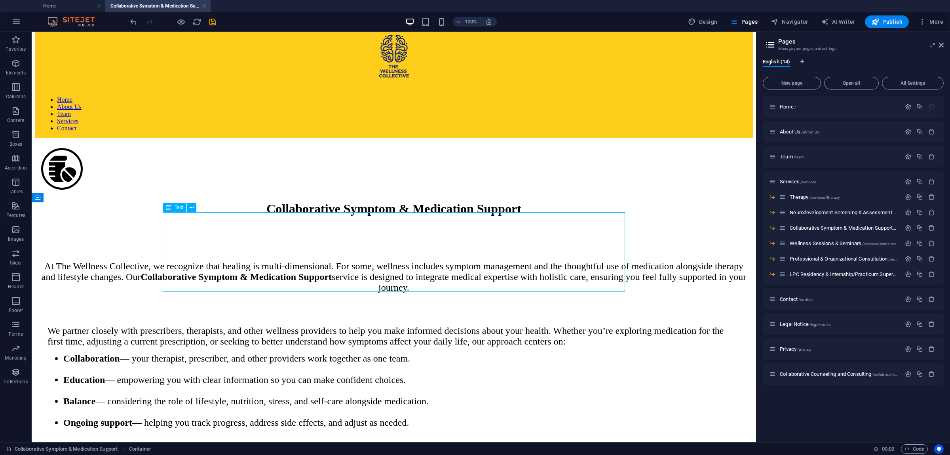
click at [269, 245] on div "At The Wellness Collective, we recognize that healing is multi-dimensional. For…" at bounding box center [393, 269] width 705 height 48
click at [240, 245] on div "At The Wellness Collective, we recognize that healing is multi-dimensional. For…" at bounding box center [393, 269] width 705 height 48
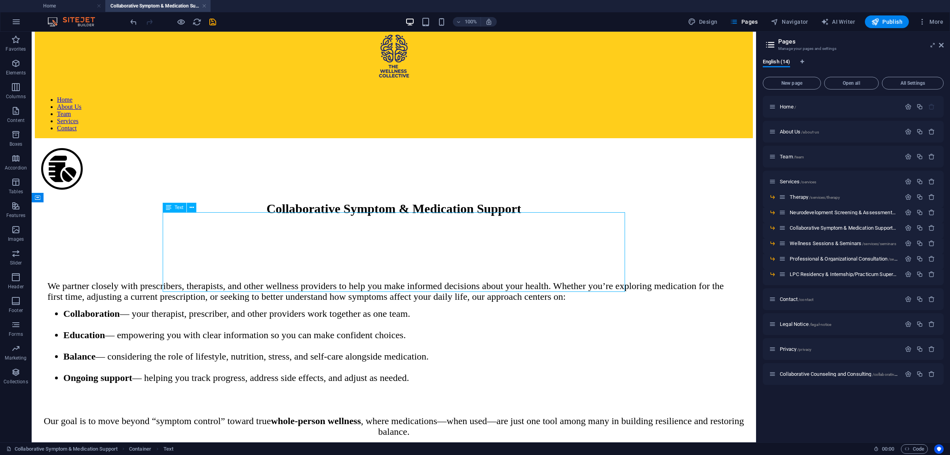
select select "px"
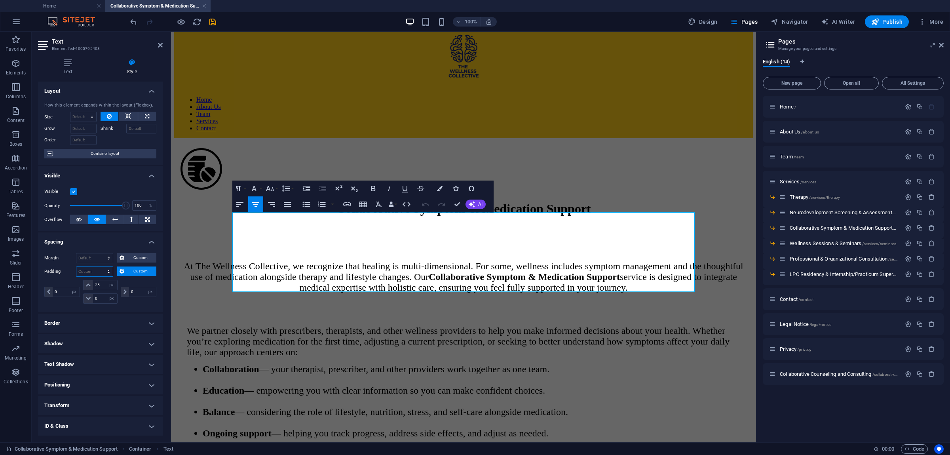
click at [76, 267] on select "Default px rem % vh vw Custom" at bounding box center [94, 272] width 36 height 10
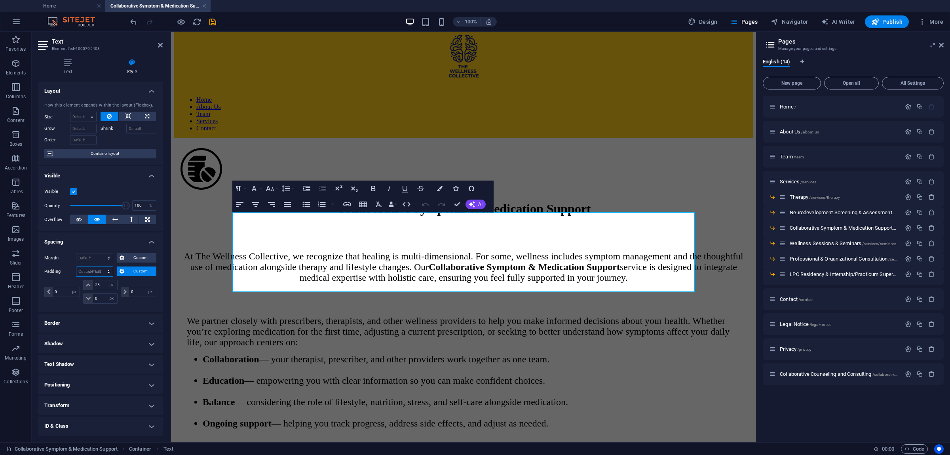
click option "Default" at bounding box center [0, 0] width 0 height 0
select select "DISABLED_OPTION_VALUE"
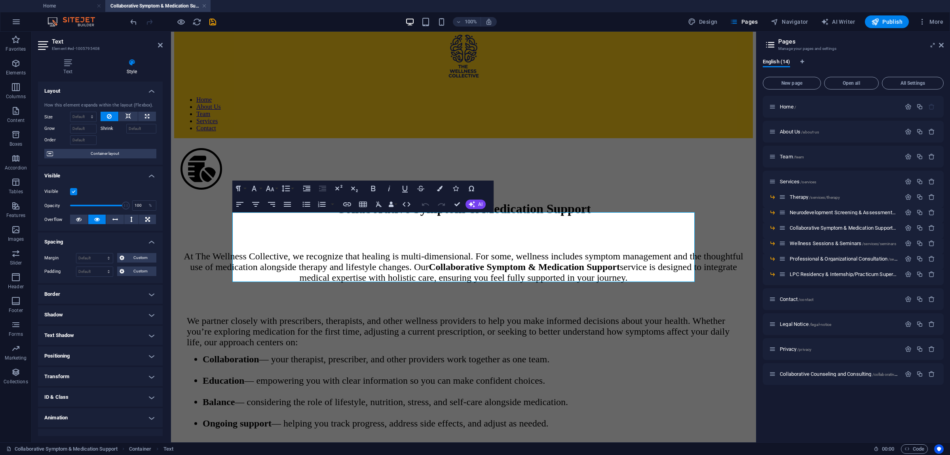
click at [156, 46] on header "Text Element #ed-1005795408" at bounding box center [100, 42] width 125 height 21
click at [159, 45] on header "Text Element #ed-1005795408" at bounding box center [100, 42] width 125 height 21
drag, startPoint x: 159, startPoint y: 45, endPoint x: 187, endPoint y: 41, distance: 28.8
click at [159, 45] on icon at bounding box center [160, 45] width 5 height 6
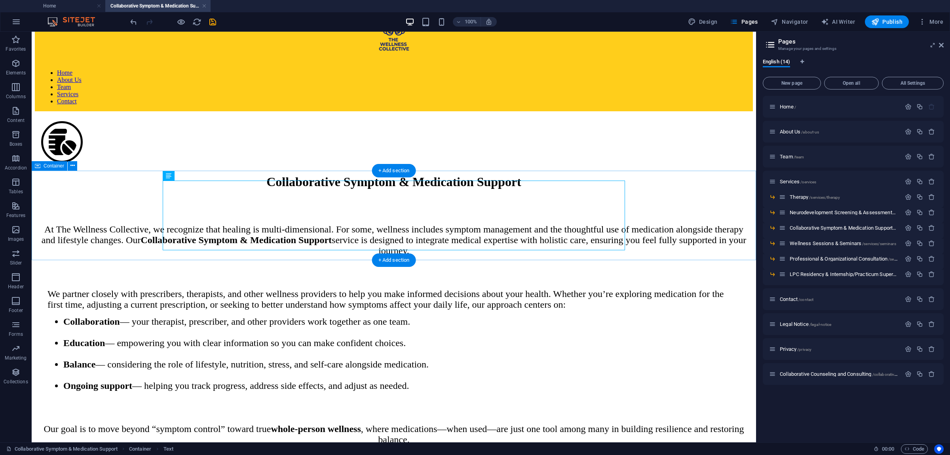
scroll to position [57, 0]
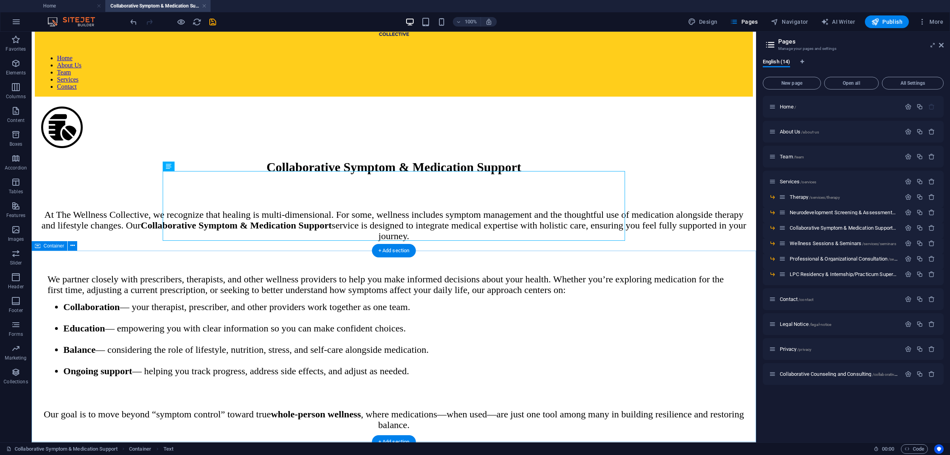
click at [107, 293] on div "We partner closely with prescribers, therapists, and other wellness providers t…" at bounding box center [394, 325] width 718 height 135
select select "px"
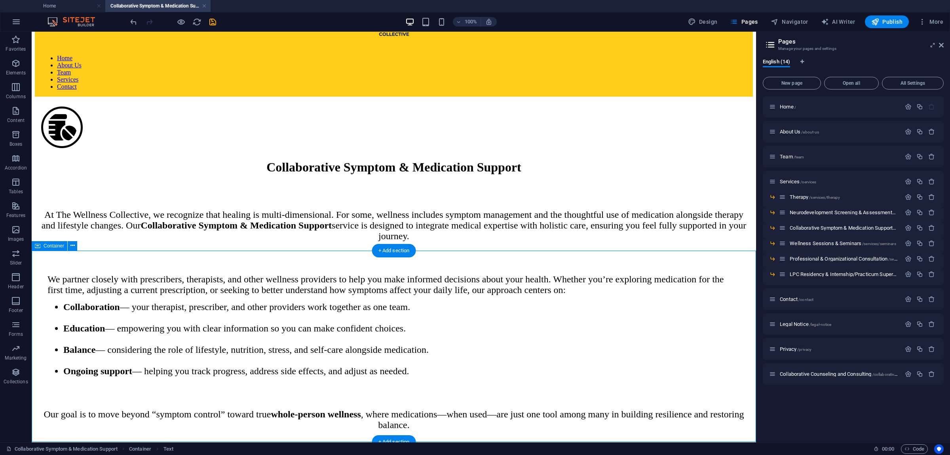
select select "px"
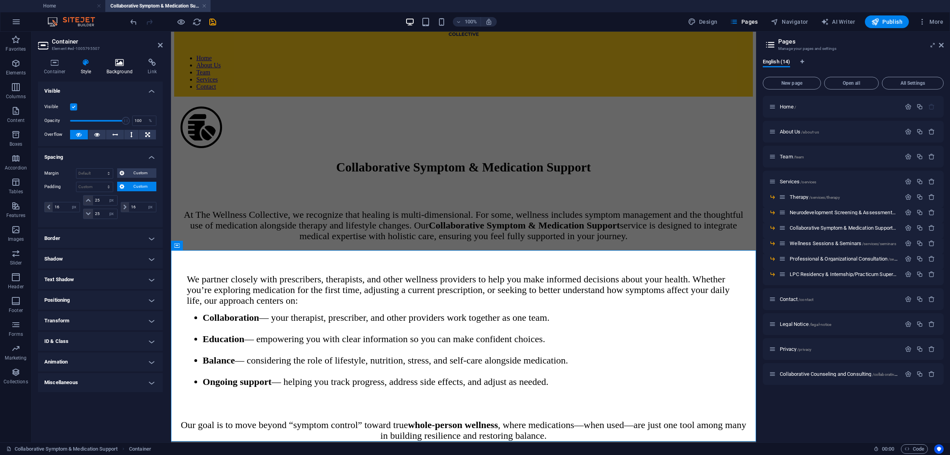
click at [117, 61] on icon at bounding box center [120, 63] width 38 height 8
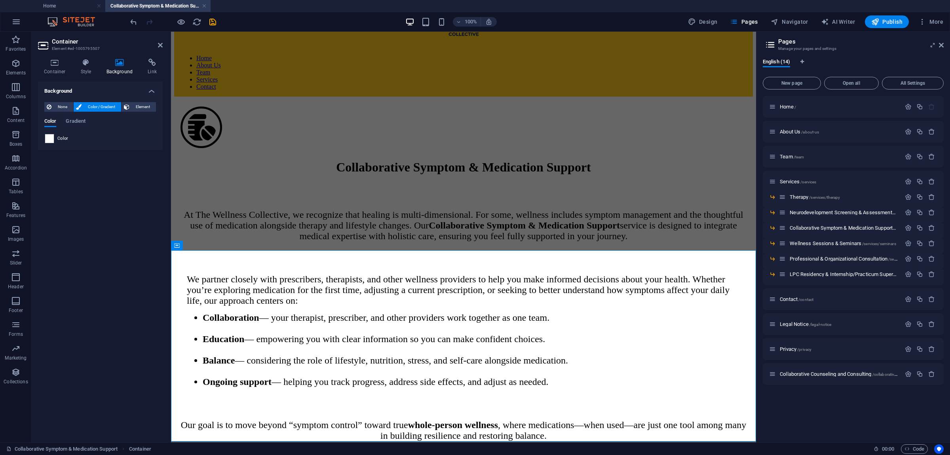
click at [48, 141] on span at bounding box center [49, 138] width 9 height 9
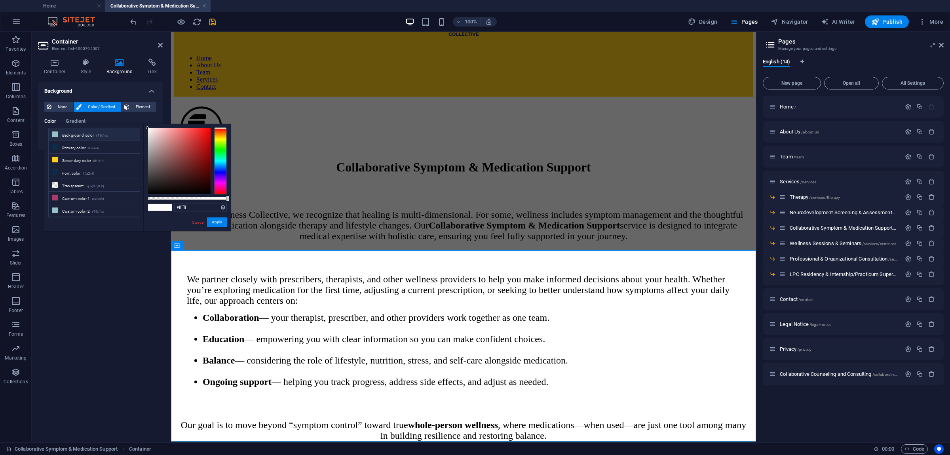
click at [69, 135] on li "Background color #95c1cc" at bounding box center [94, 134] width 91 height 13
type input "#95c1cc"
click at [216, 220] on button "Apply" at bounding box center [217, 222] width 20 height 10
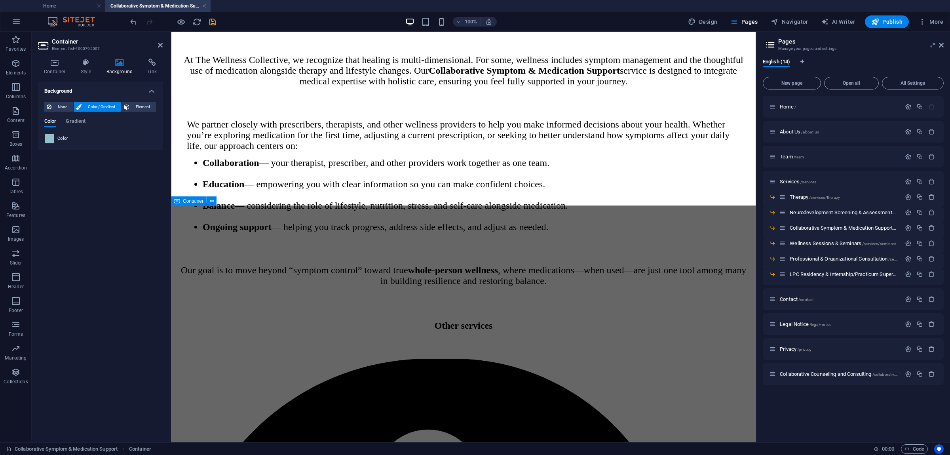
scroll to position [224, 0]
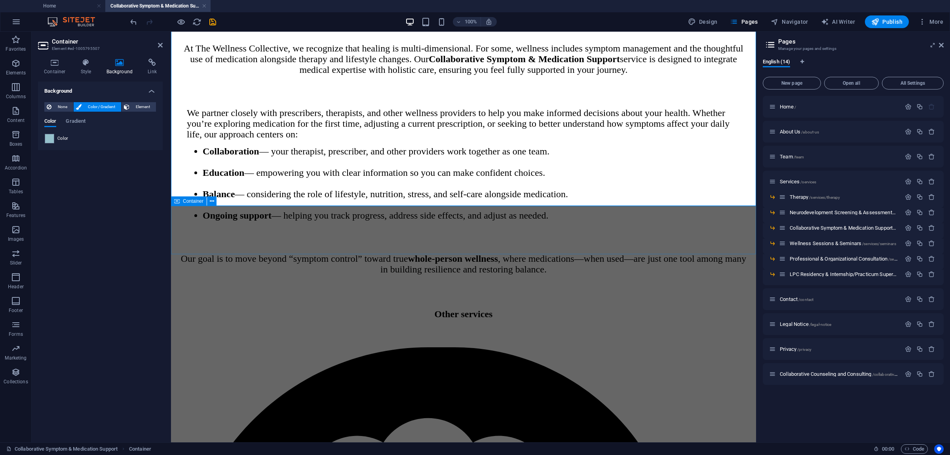
click at [203, 237] on div "Our goal is to move beyond “symptom control” toward true whole-person wellness …" at bounding box center [463, 264] width 579 height 54
select select "px"
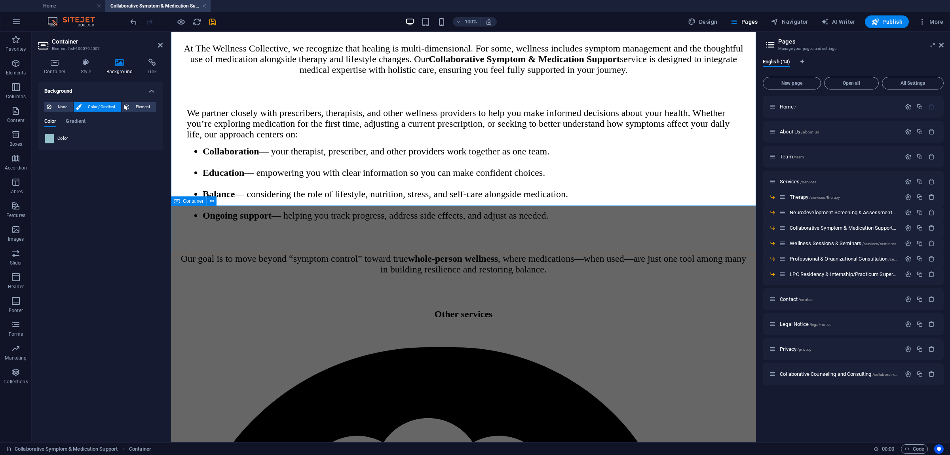
select select "px"
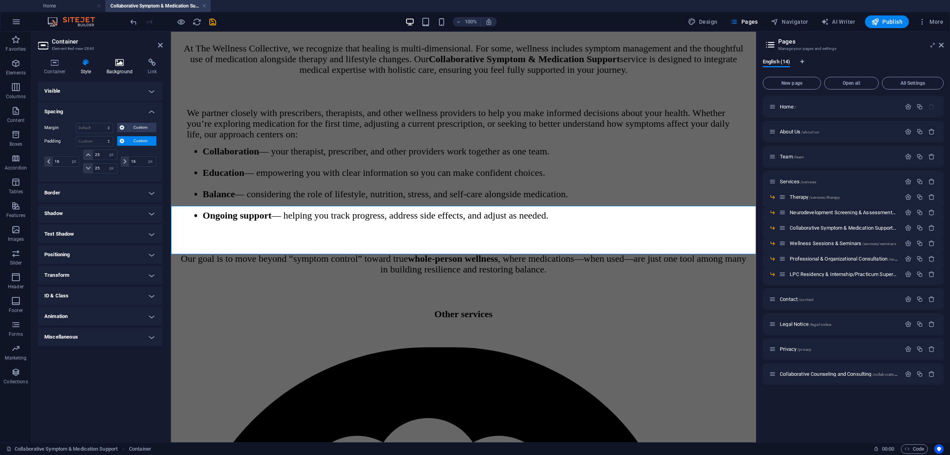
click at [120, 65] on icon at bounding box center [120, 63] width 38 height 8
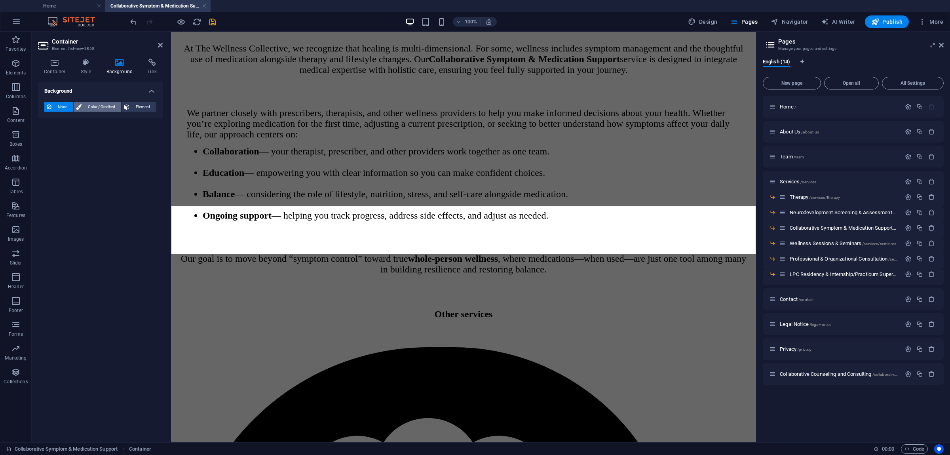
click at [95, 105] on span "Color / Gradient" at bounding box center [101, 107] width 35 height 10
click at [200, 291] on div "Other services" at bounding box center [463, 314] width 579 height 46
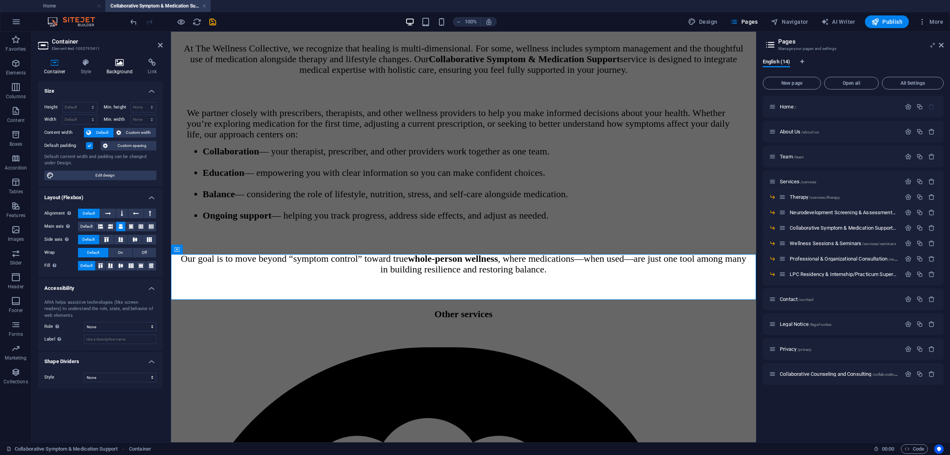
click at [117, 64] on icon at bounding box center [120, 63] width 38 height 8
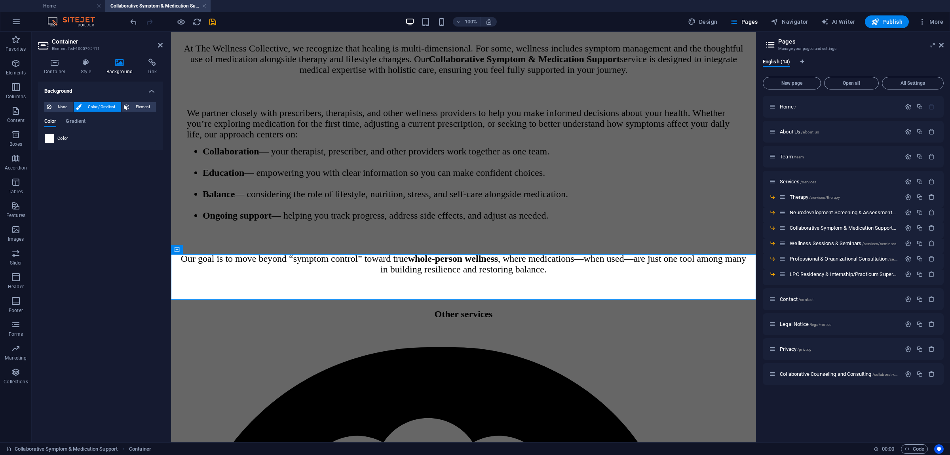
click at [51, 141] on span at bounding box center [49, 138] width 9 height 9
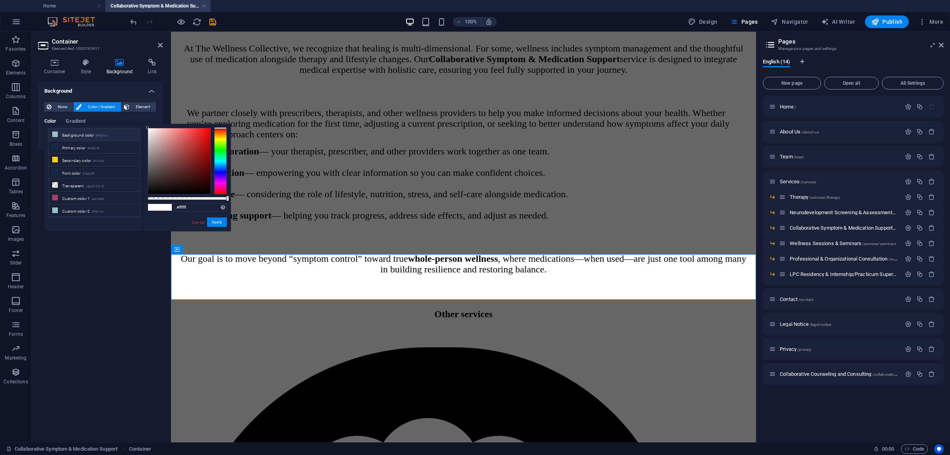
click at [85, 136] on li "Background color #95c1cc" at bounding box center [94, 134] width 91 height 13
click at [77, 132] on li "Background color #95c1cc" at bounding box center [94, 134] width 91 height 13
click at [55, 133] on icon at bounding box center [55, 134] width 6 height 6
click at [75, 146] on li "Primary color #0a2b49" at bounding box center [94, 147] width 91 height 13
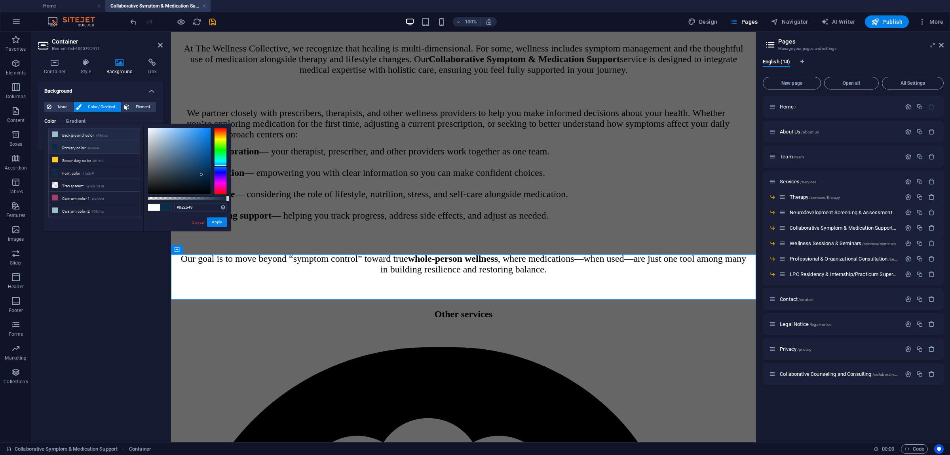
click at [72, 135] on li "Background color #95c1cc" at bounding box center [94, 134] width 91 height 13
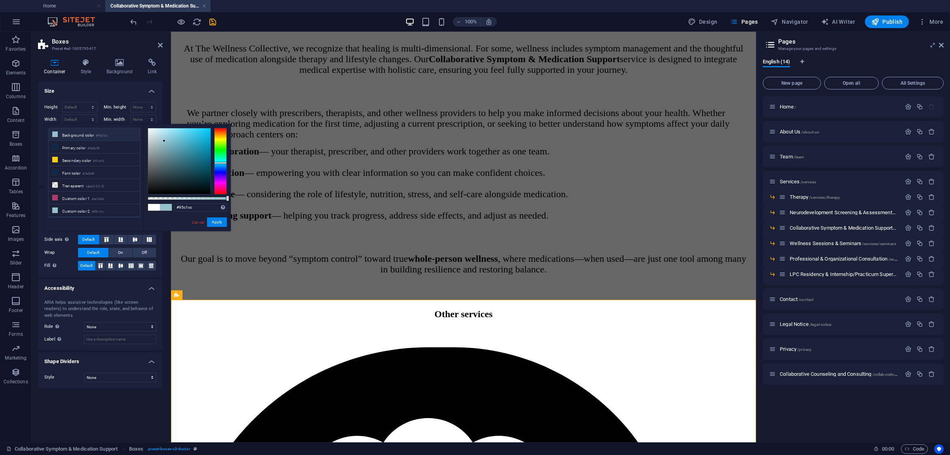
click at [79, 135] on li "Background color #95c1cc" at bounding box center [94, 134] width 91 height 13
click at [80, 145] on li "Primary color #0a2b49" at bounding box center [94, 147] width 91 height 13
click at [76, 136] on li "Background color #95c1cc" at bounding box center [94, 134] width 91 height 13
type input "#95c1cc"
drag, startPoint x: 219, startPoint y: 222, endPoint x: 48, endPoint y: 190, distance: 173.4
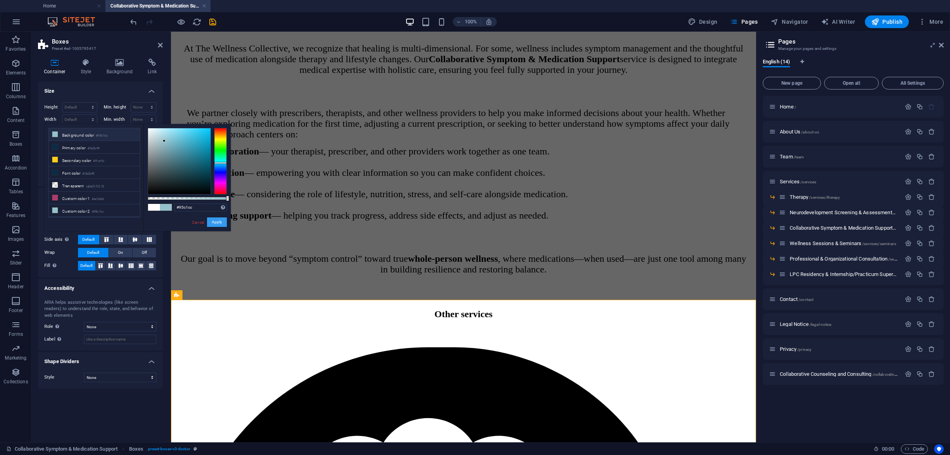
click at [219, 222] on button "Apply" at bounding box center [217, 222] width 20 height 10
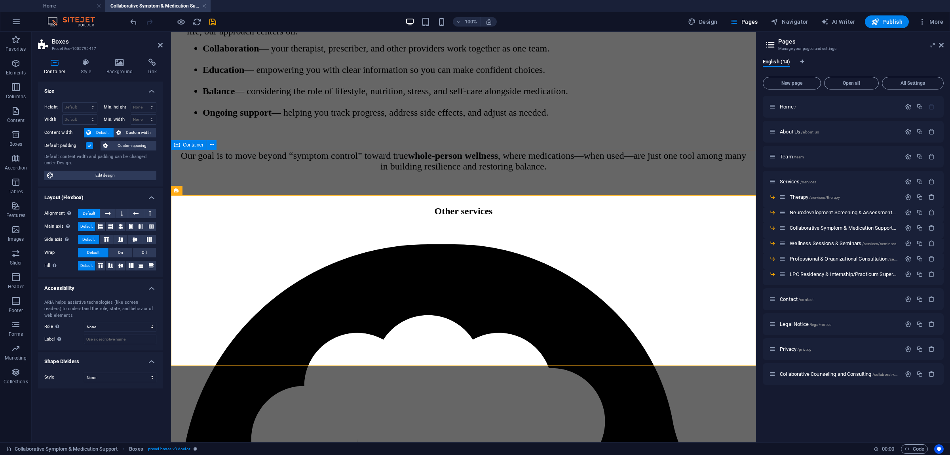
scroll to position [329, 0]
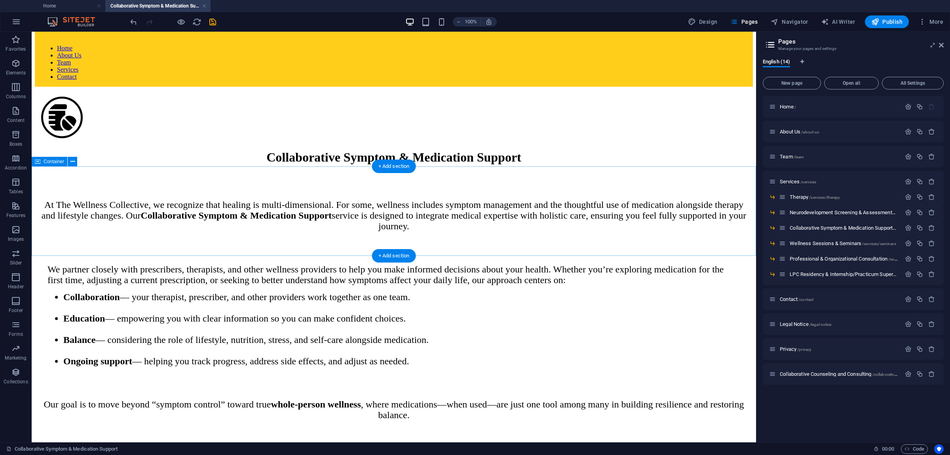
scroll to position [83, 0]
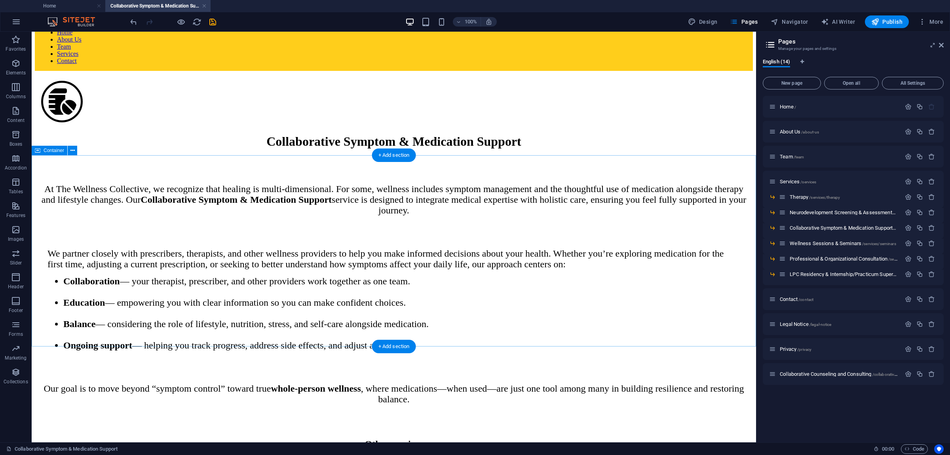
click at [122, 232] on div "We partner closely with prescribers, therapists, and other wellness providers t…" at bounding box center [394, 299] width 718 height 135
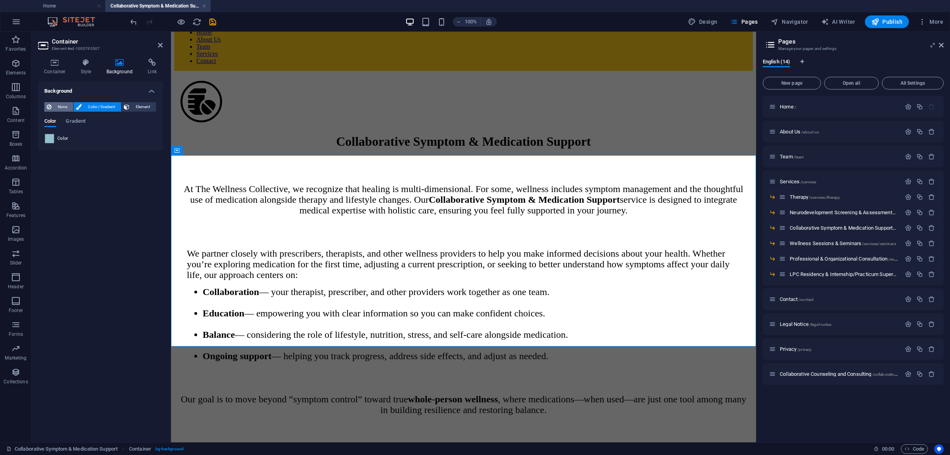
click at [65, 104] on span "None" at bounding box center [62, 107] width 17 height 10
click at [93, 100] on div "None Color / Gradient Element Stretch background to full-width Color overlay Pl…" at bounding box center [100, 107] width 125 height 23
click at [94, 105] on span "Color / Gradient" at bounding box center [101, 107] width 35 height 10
drag, startPoint x: 51, startPoint y: 134, endPoint x: 51, endPoint y: 138, distance: 4.4
click at [51, 134] on div "Color" at bounding box center [100, 138] width 112 height 10
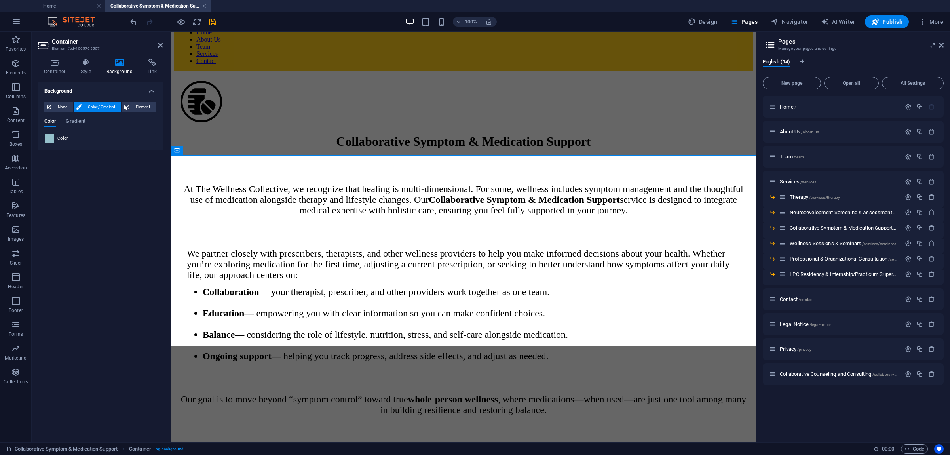
click at [51, 139] on span at bounding box center [49, 138] width 9 height 9
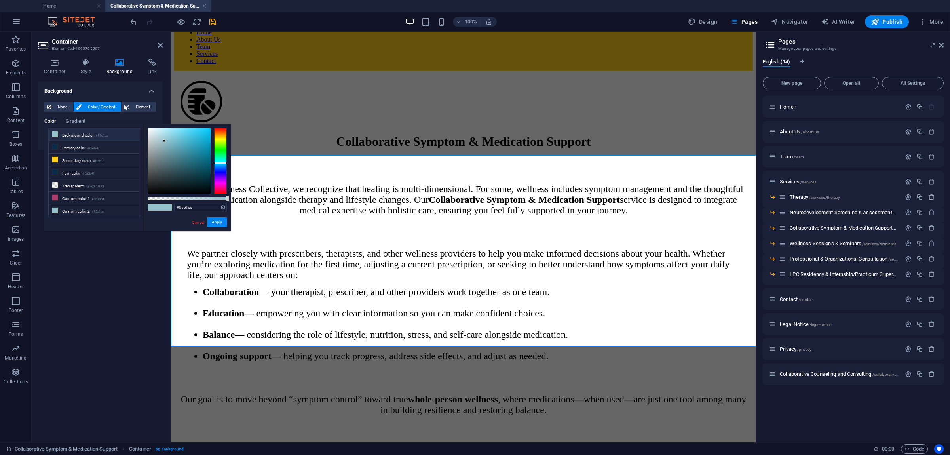
click at [194, 212] on div "#95c1cc Supported formats #0852ed rgb(8, 82, 237) rgba(8, 82, 237, 90%) hsv(221…" at bounding box center [186, 235] width 87 height 222
click at [192, 209] on input "#95c1cc" at bounding box center [200, 207] width 53 height 8
type input "#ffffff"
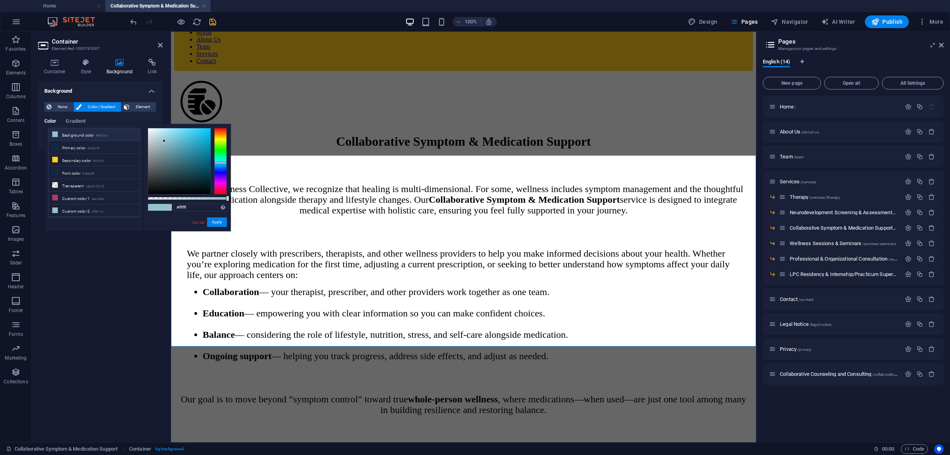
click at [219, 227] on div "#ffffff Supported formats #0852ed rgb(8, 82, 237) rgba(8, 82, 237, 90%) hsv(221…" at bounding box center [186, 235] width 87 height 222
click at [221, 322] on div "We partner closely with prescribers, therapists, and other wellness providers t…" at bounding box center [463, 305] width 579 height 146
click at [221, 222] on button "Apply" at bounding box center [217, 222] width 20 height 10
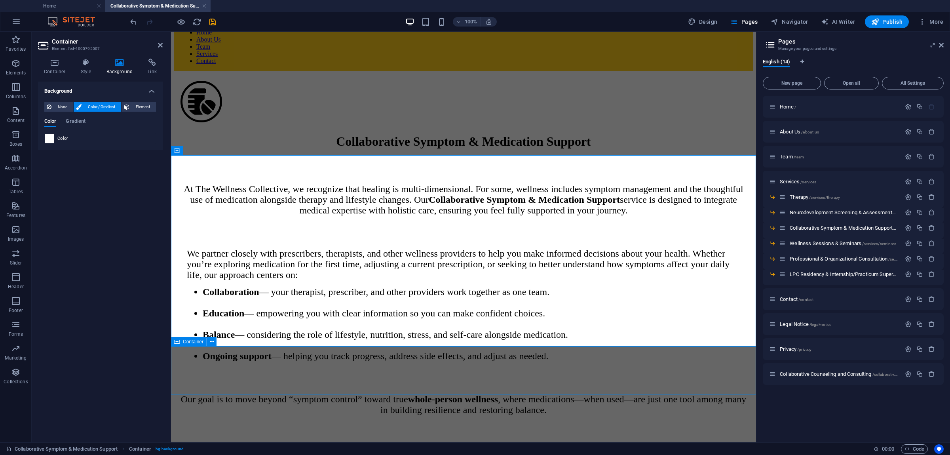
drag, startPoint x: 696, startPoint y: 369, endPoint x: 834, endPoint y: 365, distance: 138.2
click at [753, 378] on div "Our goal is to move beyond “symptom control” toward true whole-person wellness …" at bounding box center [463, 405] width 579 height 54
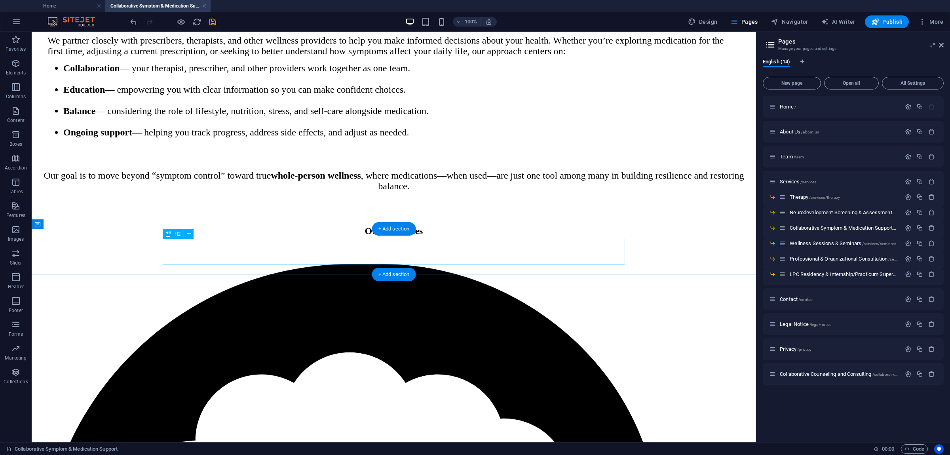
scroll to position [329, 0]
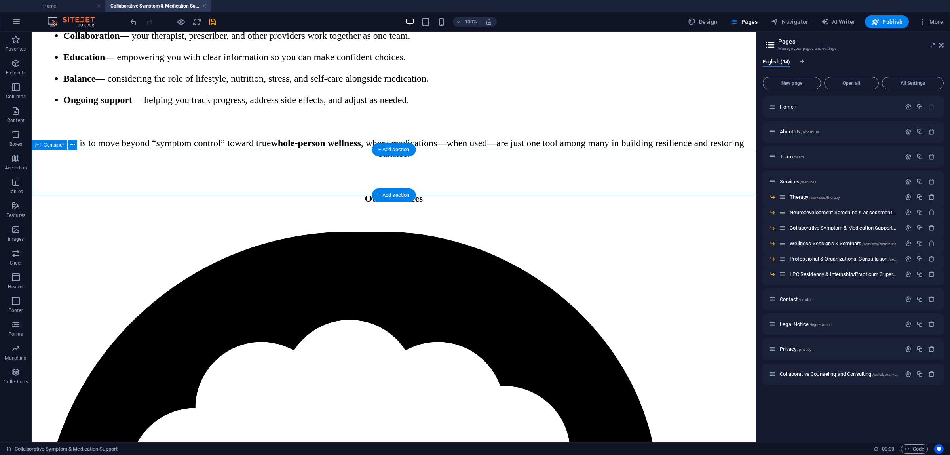
click at [103, 175] on div "Other services" at bounding box center [394, 198] width 718 height 46
select select "px"
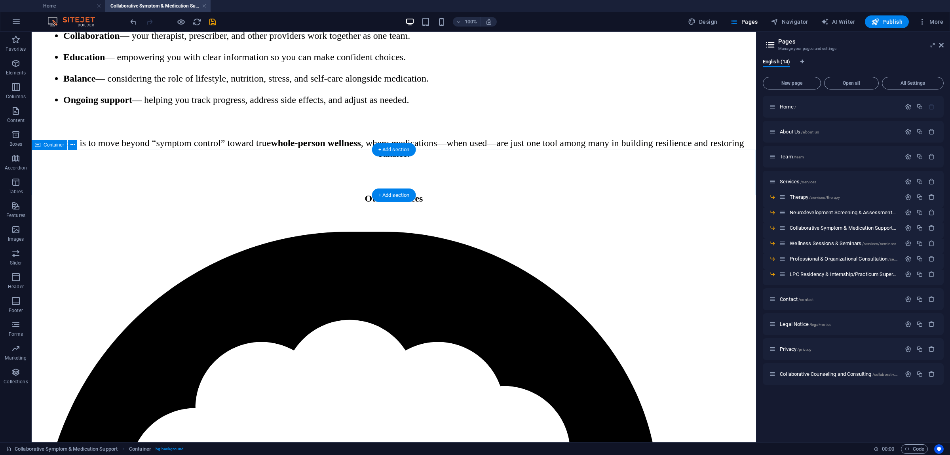
select select "px"
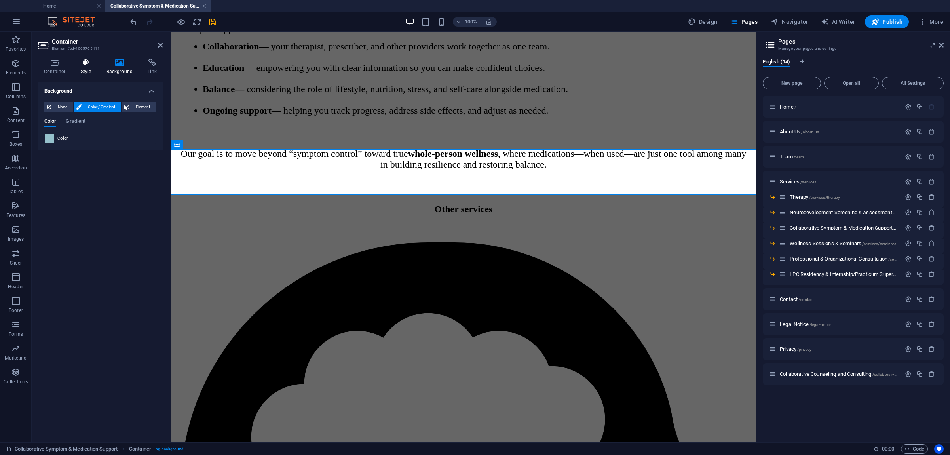
click at [89, 62] on icon at bounding box center [86, 63] width 23 height 8
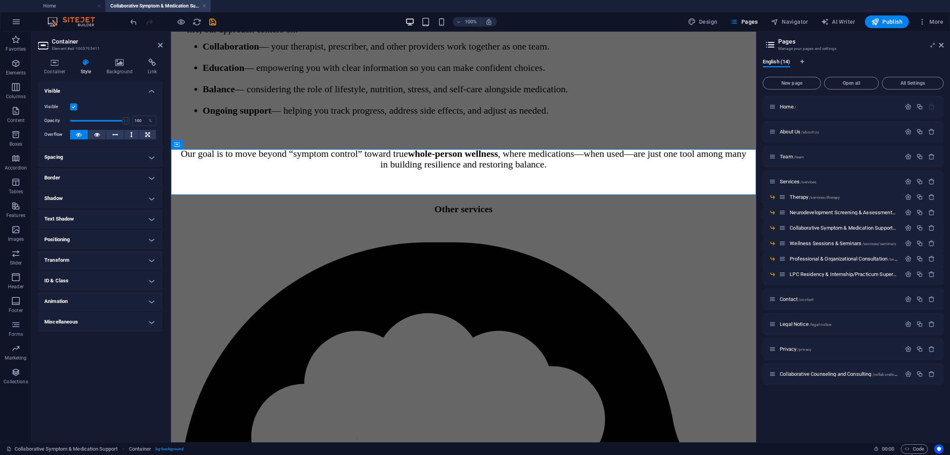
click at [150, 154] on h4 "Spacing" at bounding box center [100, 157] width 125 height 19
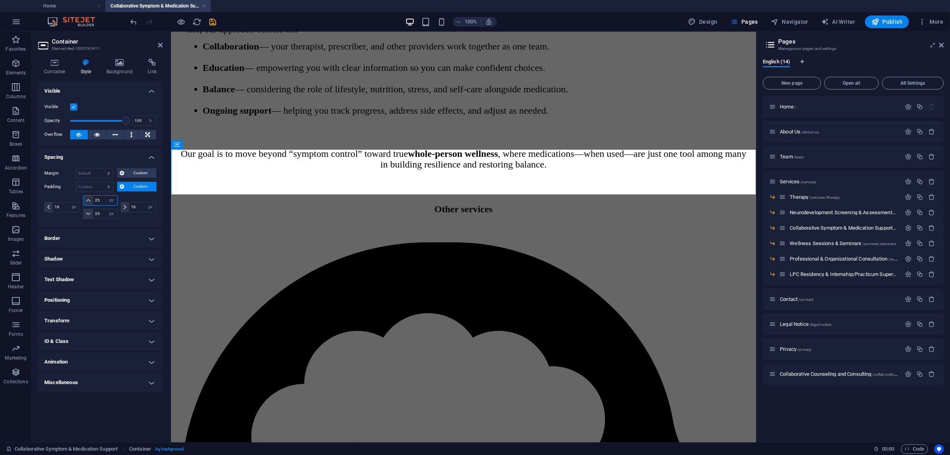
click at [100, 200] on input "25" at bounding box center [105, 201] width 24 height 10
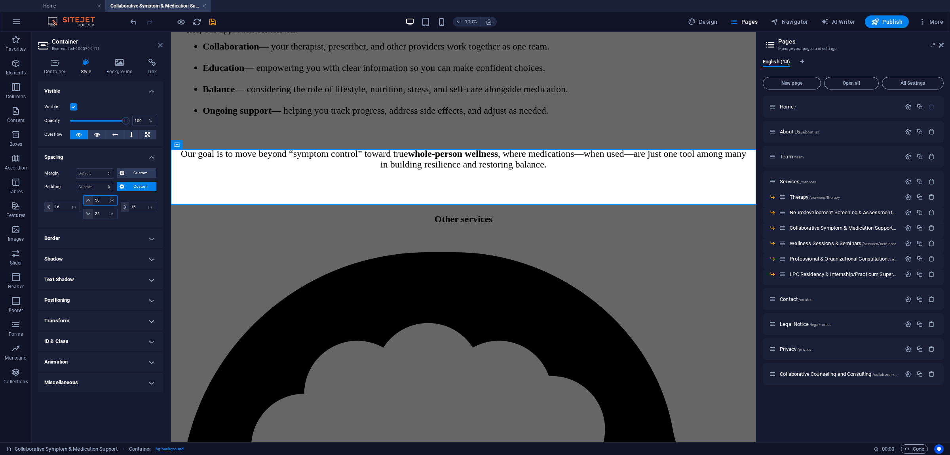
type input "50"
drag, startPoint x: 162, startPoint y: 43, endPoint x: 133, endPoint y: 61, distance: 33.7
click at [162, 43] on icon at bounding box center [160, 45] width 5 height 6
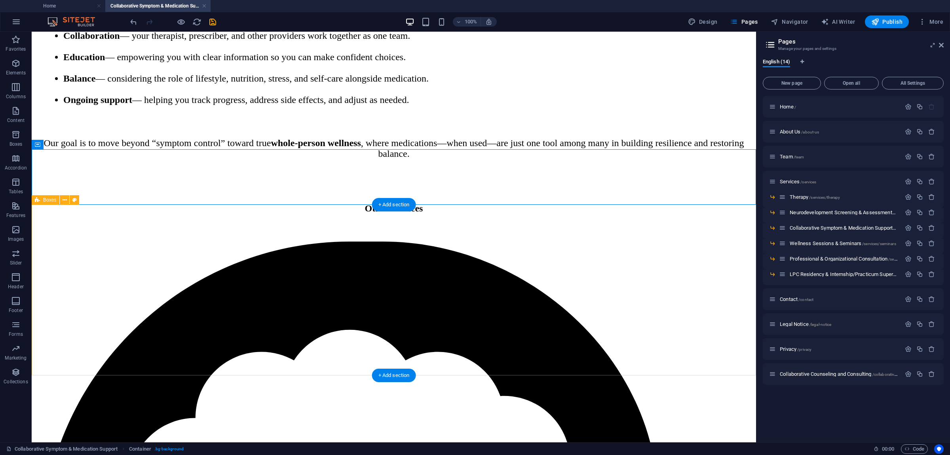
select select "px"
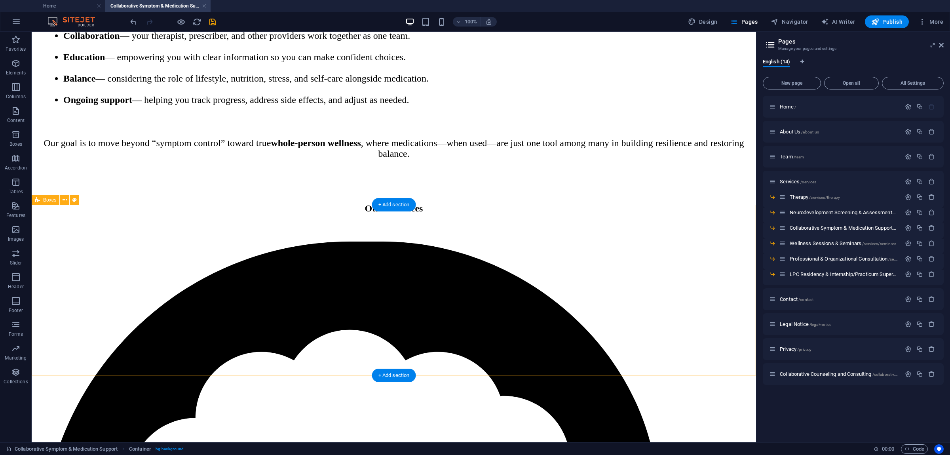
select select "px"
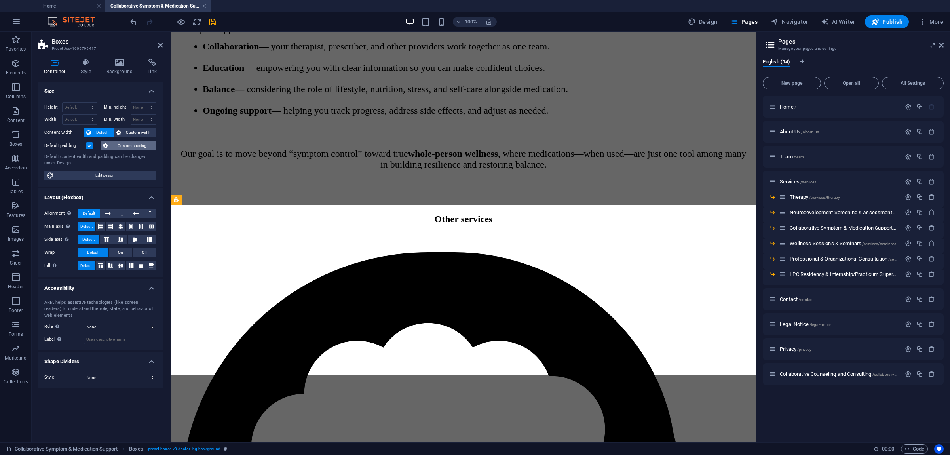
click at [131, 142] on span "Custom spacing" at bounding box center [132, 146] width 44 height 10
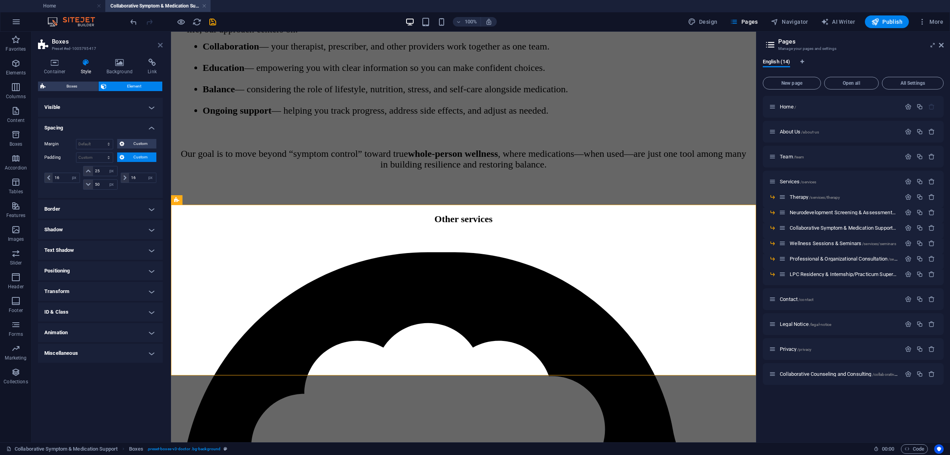
drag, startPoint x: 160, startPoint y: 46, endPoint x: 128, endPoint y: 8, distance: 49.5
click at [160, 46] on icon at bounding box center [160, 45] width 5 height 6
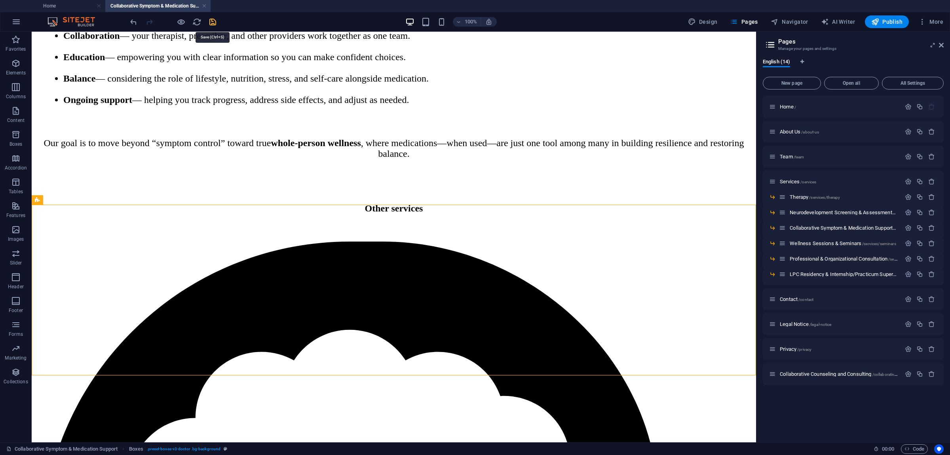
drag, startPoint x: 213, startPoint y: 18, endPoint x: 321, endPoint y: 45, distance: 111.1
click at [213, 18] on icon "save" at bounding box center [212, 21] width 9 height 9
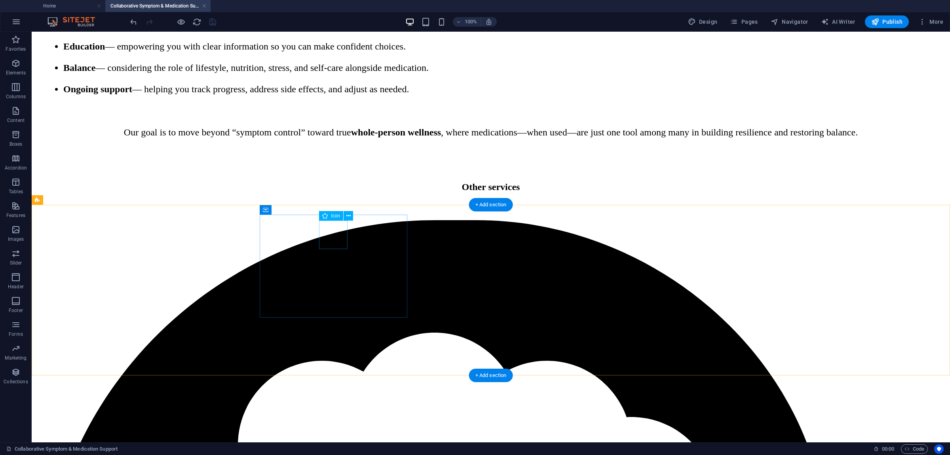
select select "xMidYMid"
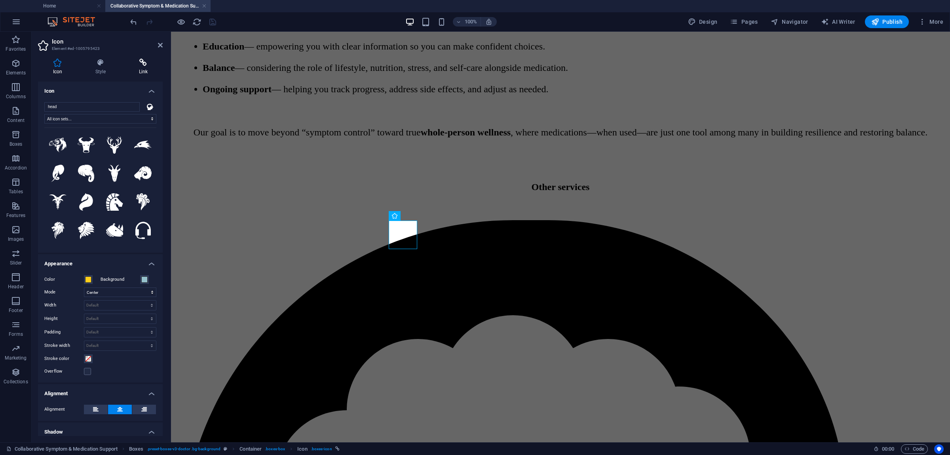
click at [141, 63] on icon at bounding box center [143, 63] width 39 height 8
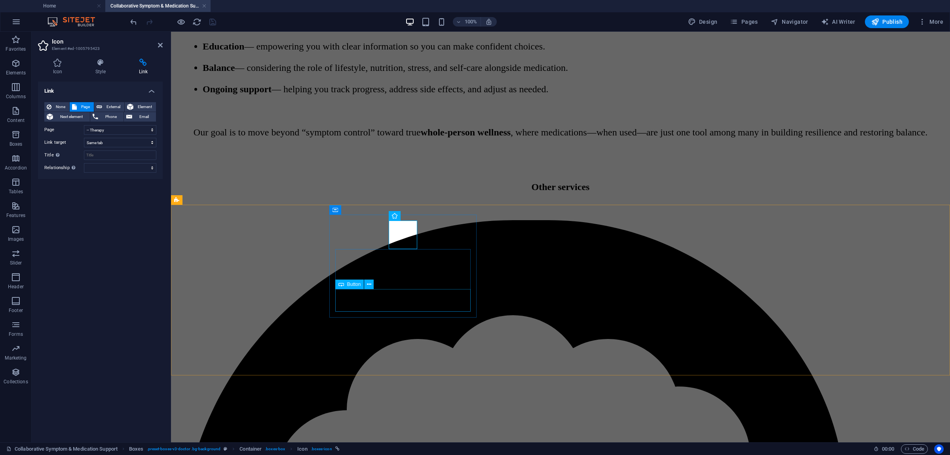
select select "4"
select select
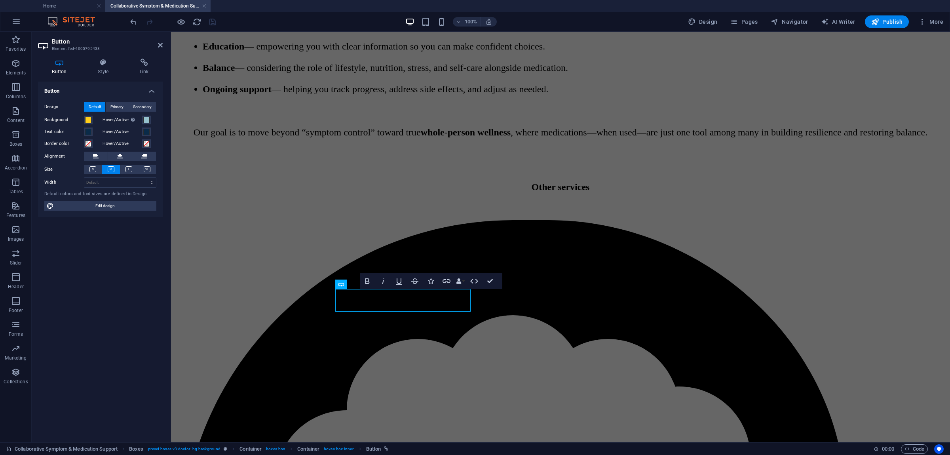
click at [141, 55] on div "Button Style Link Button Design Default Primary Secondary Background Hover/Acti…" at bounding box center [100, 247] width 137 height 390
click at [146, 63] on icon at bounding box center [143, 63] width 37 height 8
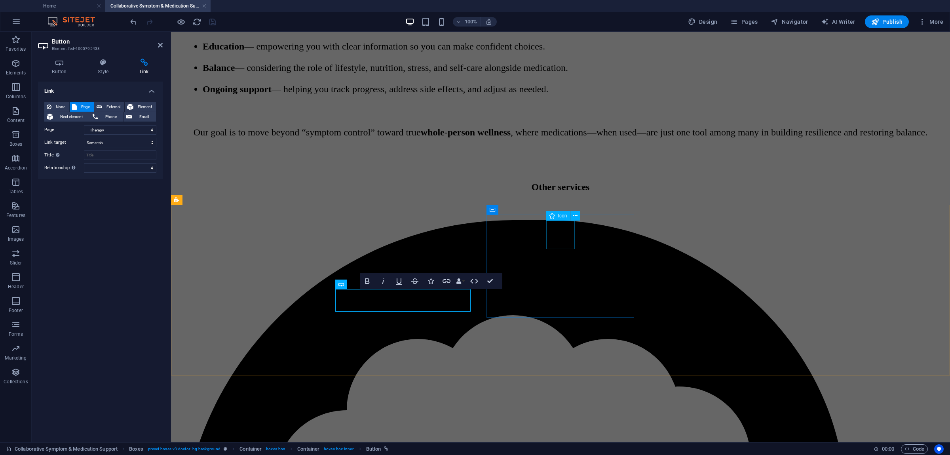
select select "xMidYMid"
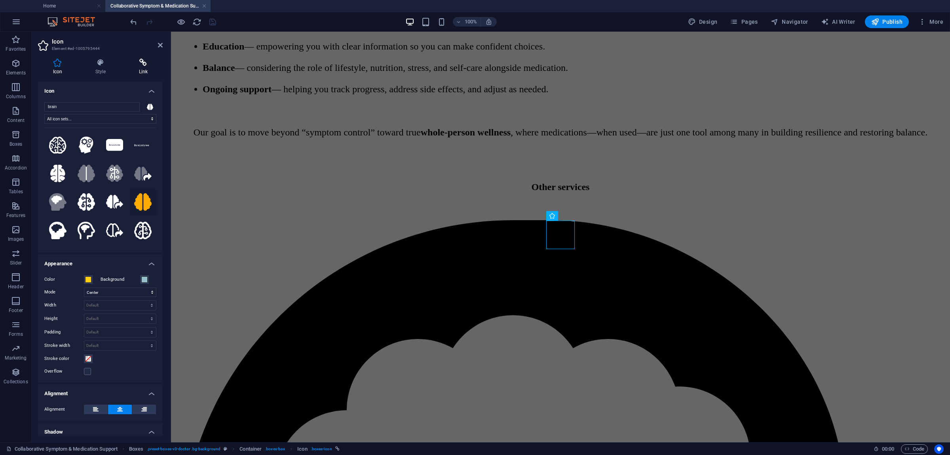
click at [143, 63] on icon at bounding box center [143, 63] width 39 height 8
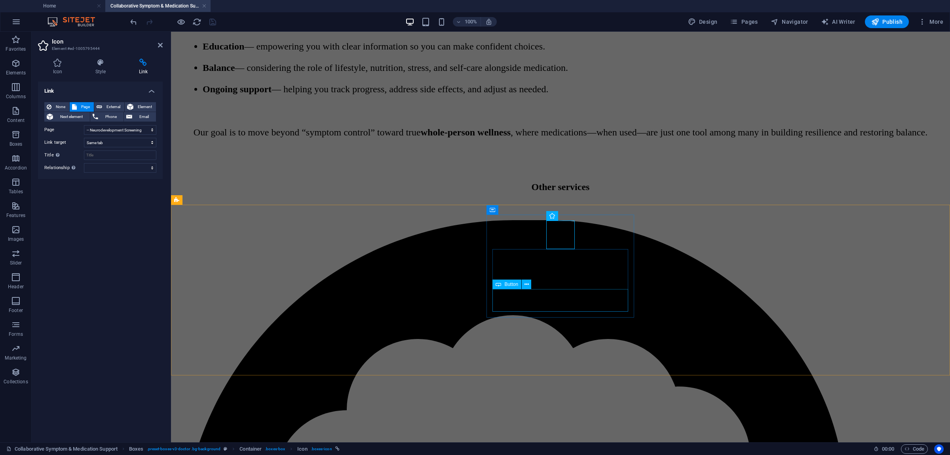
select select "5"
select select
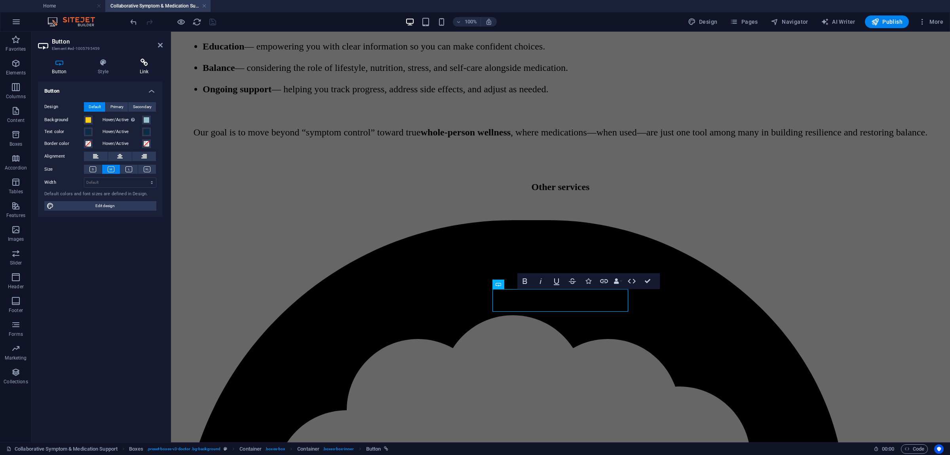
click at [138, 61] on icon at bounding box center [143, 63] width 37 height 8
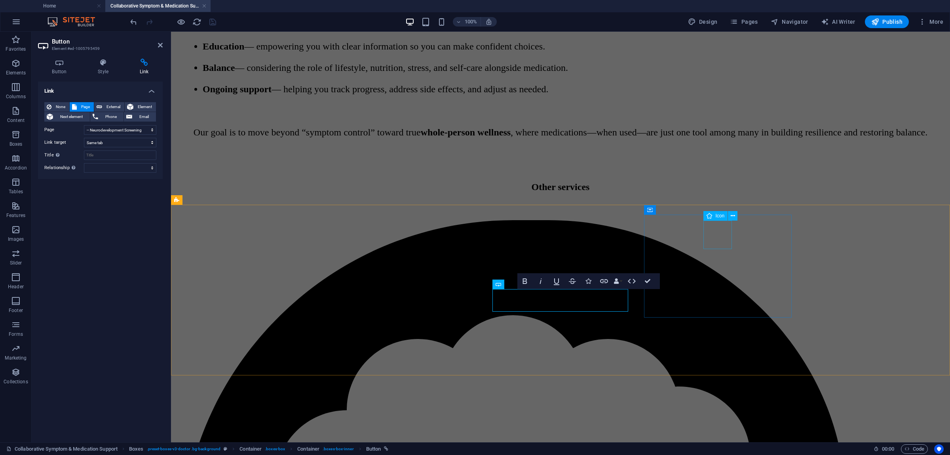
select select "xMidYMid"
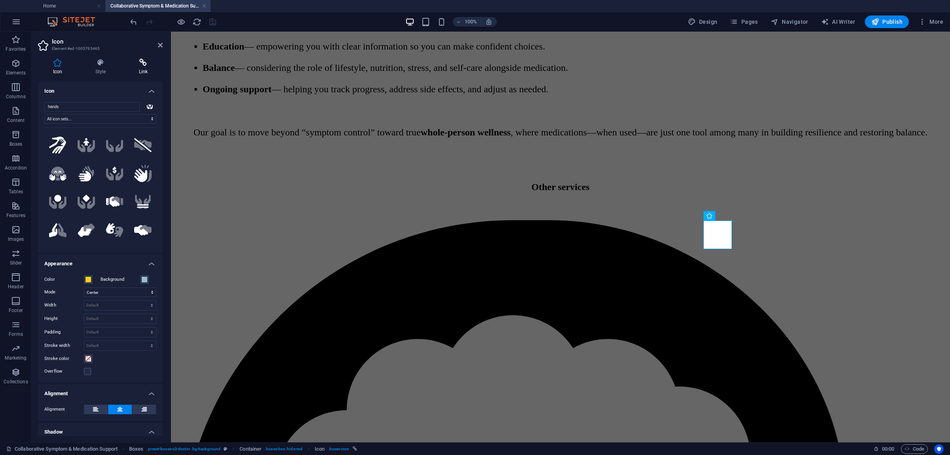
click at [144, 68] on h4 "Link" at bounding box center [143, 67] width 39 height 17
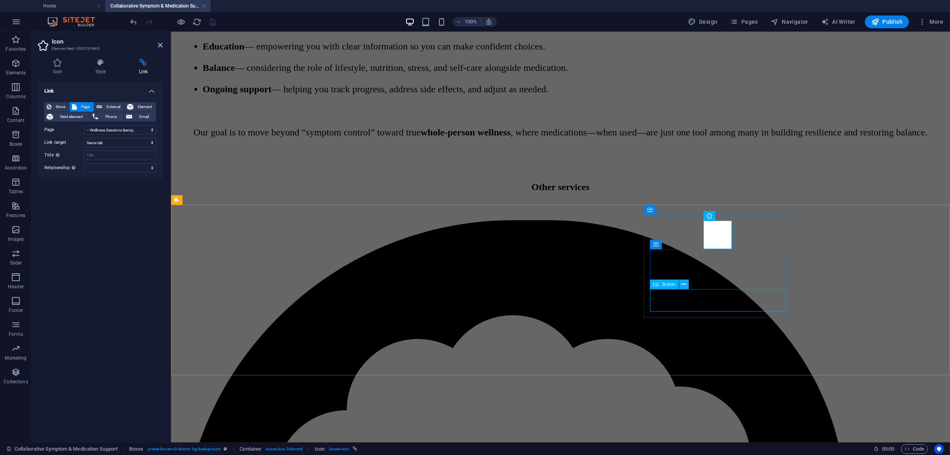
drag, startPoint x: 737, startPoint y: 304, endPoint x: 728, endPoint y: 302, distance: 9.3
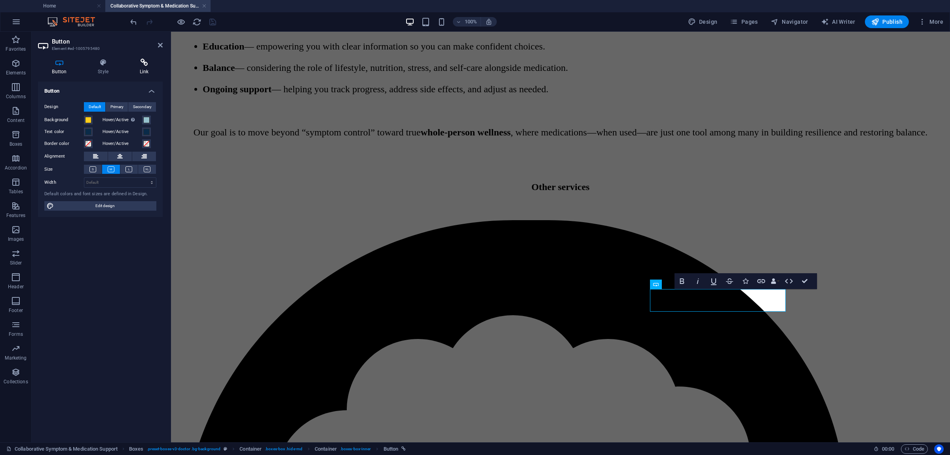
click at [144, 59] on icon at bounding box center [143, 63] width 37 height 8
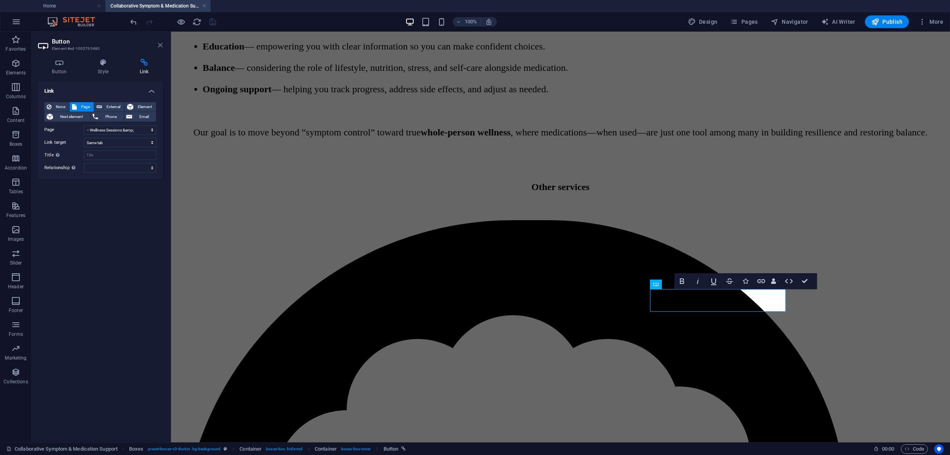
click at [160, 46] on icon at bounding box center [160, 45] width 5 height 6
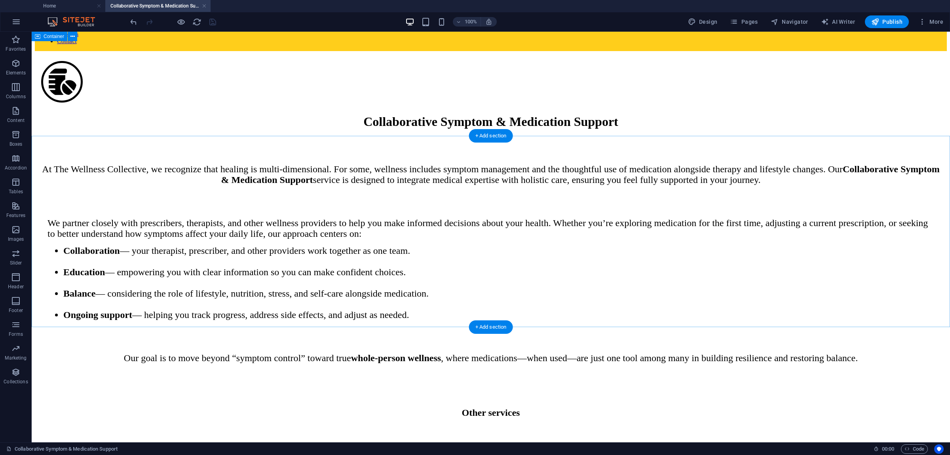
scroll to position [0, 0]
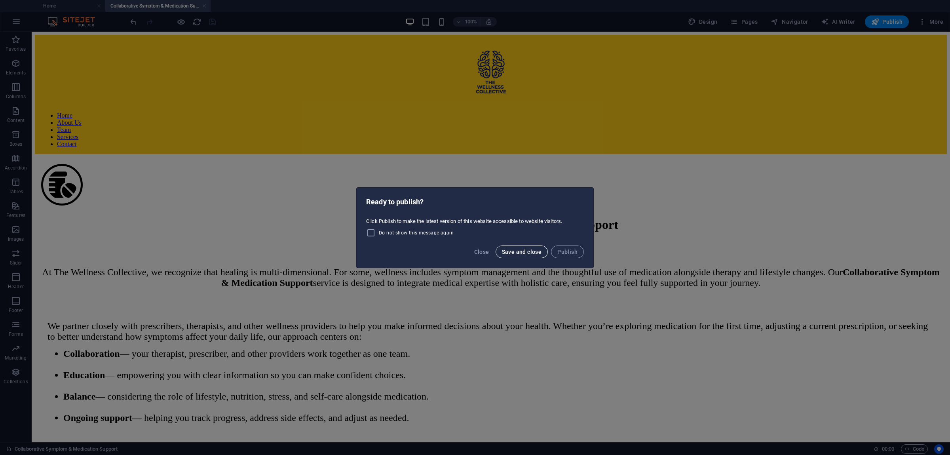
click at [528, 252] on span "Save and close" at bounding box center [522, 252] width 40 height 6
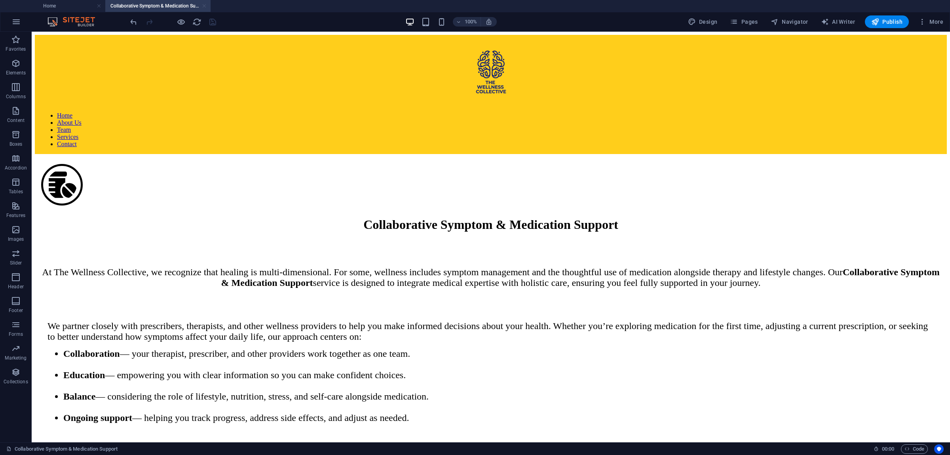
click at [205, 4] on link at bounding box center [204, 6] width 5 height 8
